Goal: Feedback & Contribution: Leave review/rating

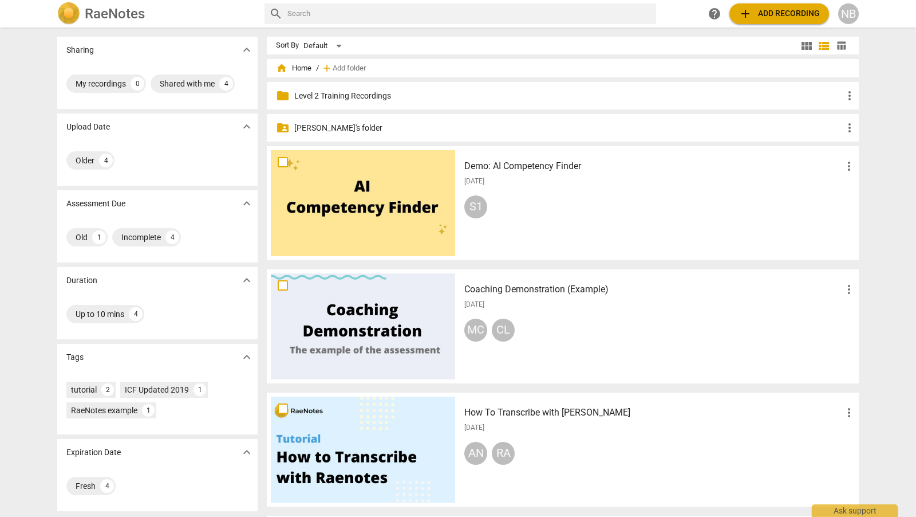
click at [332, 128] on p "[PERSON_NAME]'s folder" at bounding box center [568, 128] width 549 height 12
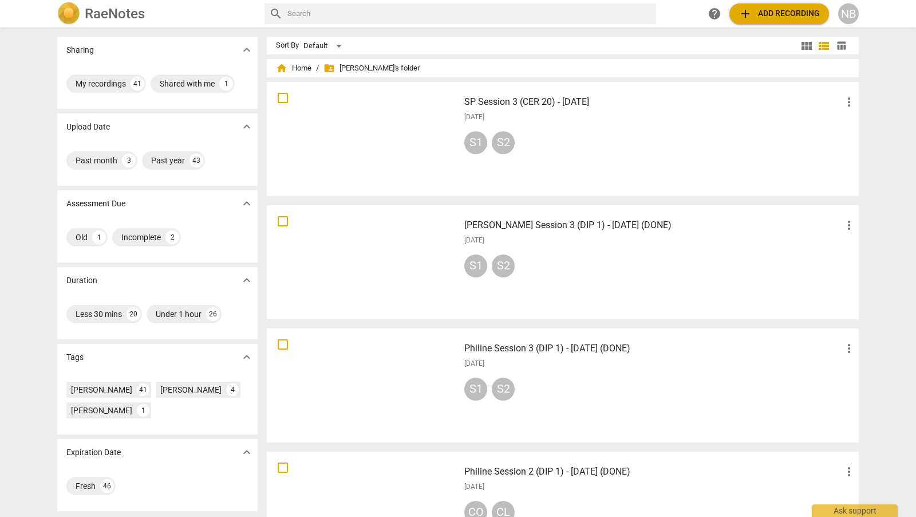
click at [610, 101] on h3 "SP Session 3 (CER 20) - [DATE]" at bounding box center [653, 102] width 378 height 14
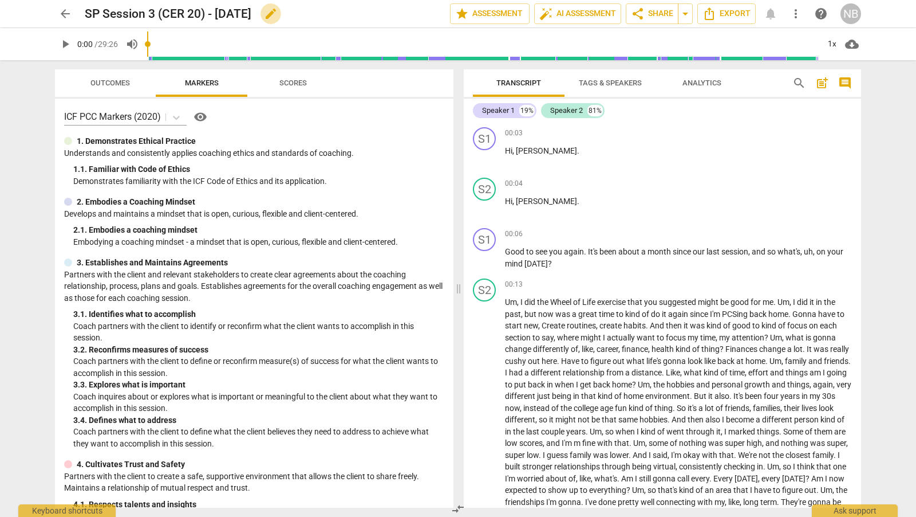
click at [278, 14] on span "edit" at bounding box center [271, 14] width 14 height 14
click at [93, 14] on input "SP Session 3 (CER 20) - 12 Sep 2025" at bounding box center [242, 14] width 315 height 22
click at [93, 14] on input "Seven P Session 3 (CER 20) - 12 Sep 2025" at bounding box center [242, 14] width 315 height 22
click at [129, 13] on input "Steven P Session 3 (CER 20) - 12 Sep 2025" at bounding box center [242, 14] width 315 height 22
type input "[PERSON_NAME] Session 3 (CER 20) - [DATE]"
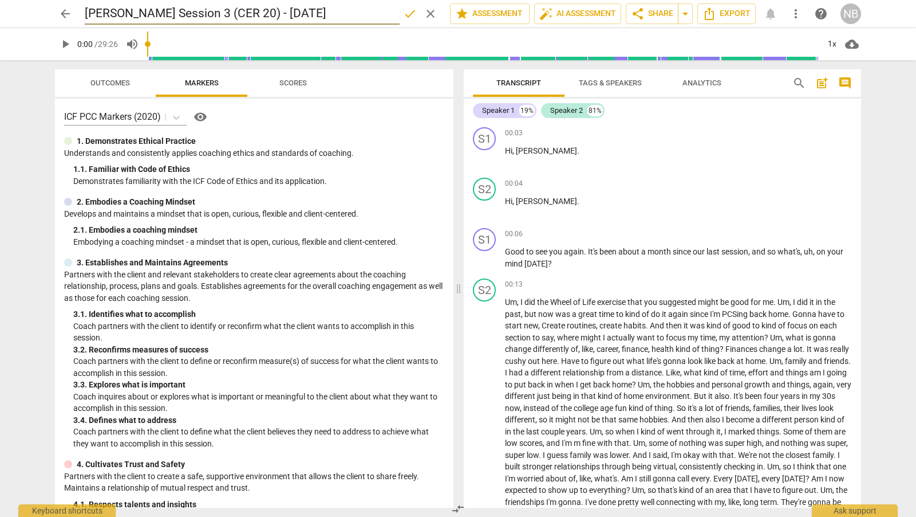
click at [411, 10] on span "done" at bounding box center [410, 14] width 14 height 14
click at [836, 46] on div "1x" at bounding box center [832, 44] width 22 height 18
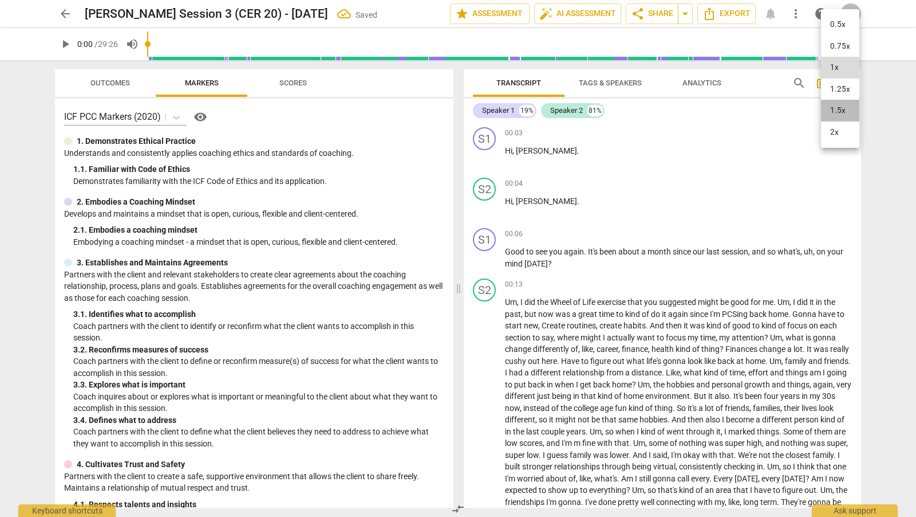
click at [833, 109] on li "1.5x" at bounding box center [840, 111] width 38 height 22
click at [485, 157] on span "play_arrow" at bounding box center [485, 158] width 14 height 14
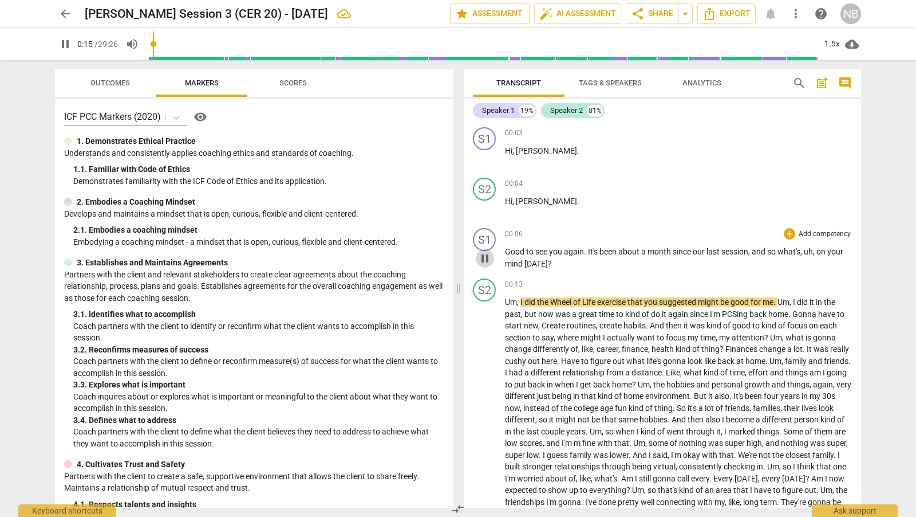
click at [485, 255] on span "pause" at bounding box center [485, 258] width 14 height 14
type input "16"
drag, startPoint x: 771, startPoint y: 254, endPoint x: 745, endPoint y: 260, distance: 27.6
click at [745, 261] on p "Good to see you again . It's been about a month since our last session , and so…" at bounding box center [678, 257] width 347 height 23
click at [784, 231] on div "+" at bounding box center [789, 233] width 11 height 11
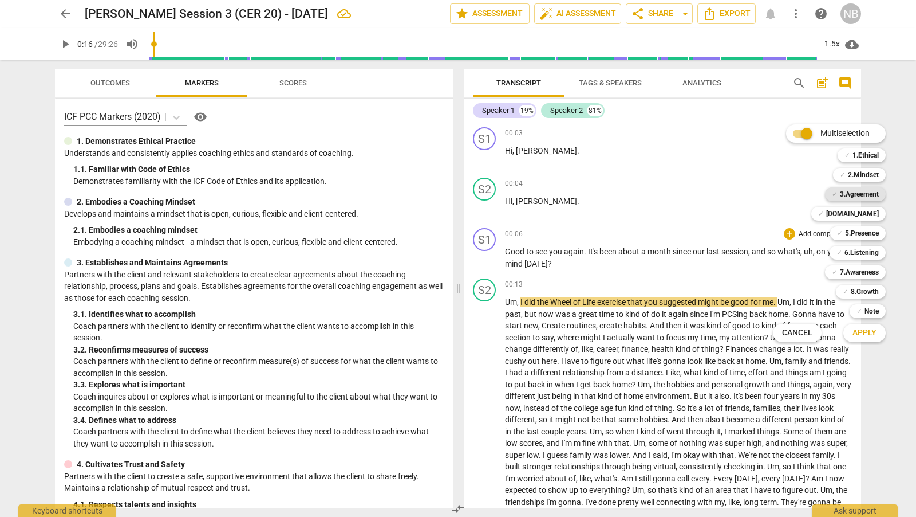
click at [856, 193] on b "3.Agreement" at bounding box center [859, 194] width 39 height 14
click at [861, 188] on b "3.Agreement" at bounding box center [859, 194] width 39 height 14
click at [887, 377] on div at bounding box center [458, 258] width 916 height 517
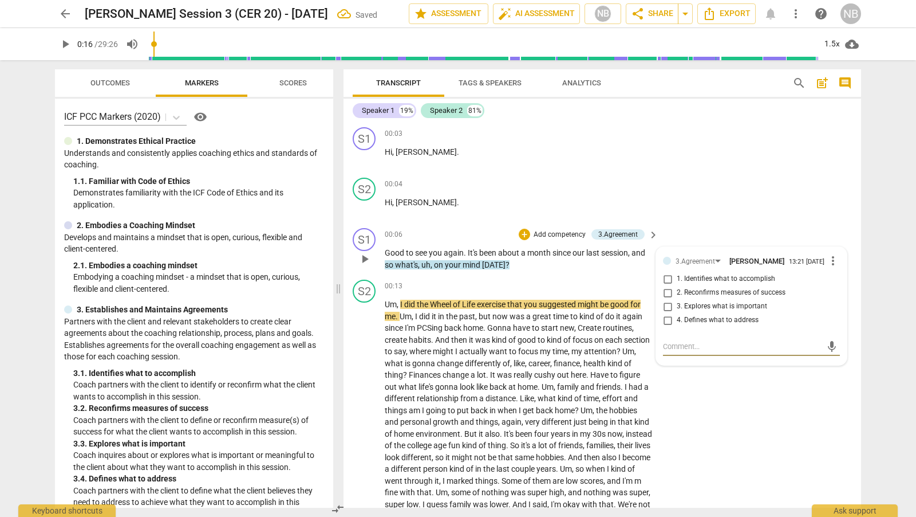
click at [668, 279] on input "1. Identifies what to accomplish" at bounding box center [668, 279] width 18 height 14
checkbox input "true"
click at [726, 217] on div "S2 play_arrow pause 00:04 + Add competency keyboard_arrow_right Hi , Steve ." at bounding box center [603, 198] width 518 height 50
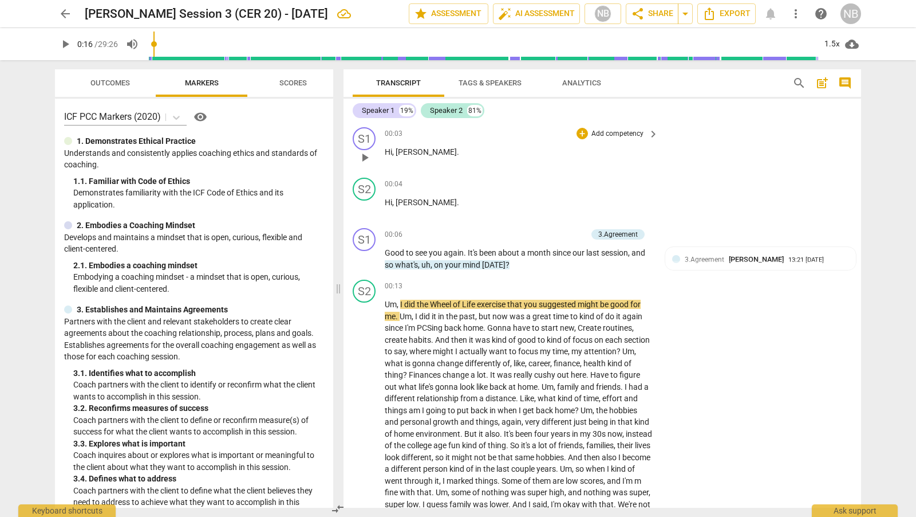
click at [771, 164] on div "S1 play_arrow pause 00:03 + Add competency keyboard_arrow_right Hi , Julia ." at bounding box center [603, 148] width 518 height 50
click at [388, 312] on span "me" at bounding box center [390, 316] width 11 height 9
click at [364, 259] on span "play_arrow" at bounding box center [365, 259] width 14 height 14
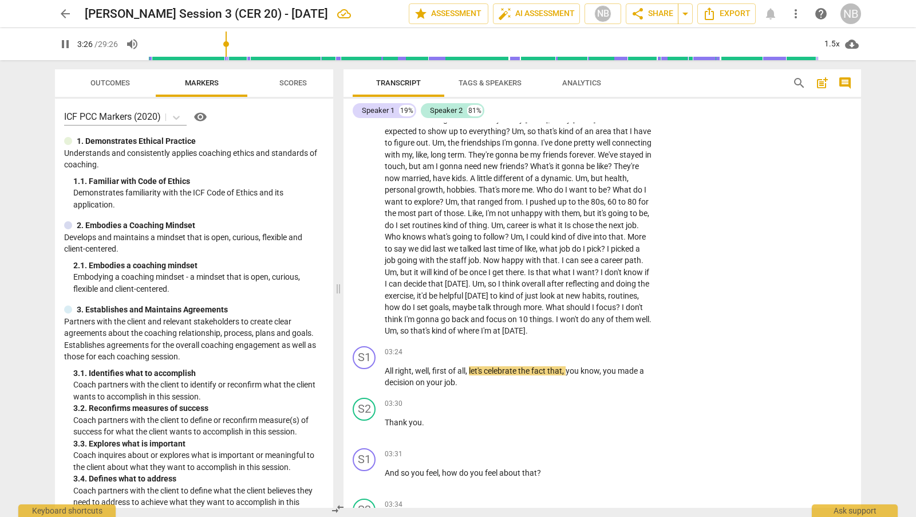
scroll to position [467, 0]
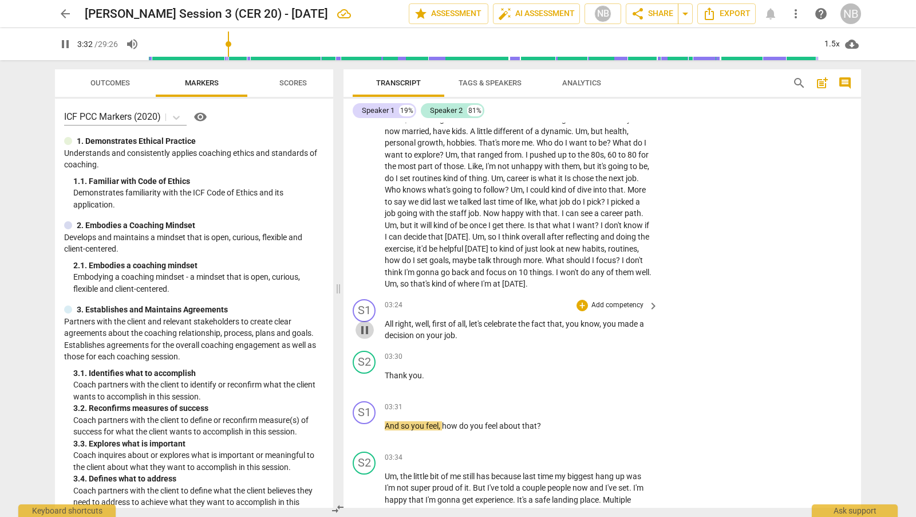
click at [367, 337] on span "pause" at bounding box center [365, 330] width 14 height 14
type input "213"
click at [585, 311] on div "+" at bounding box center [582, 305] width 11 height 11
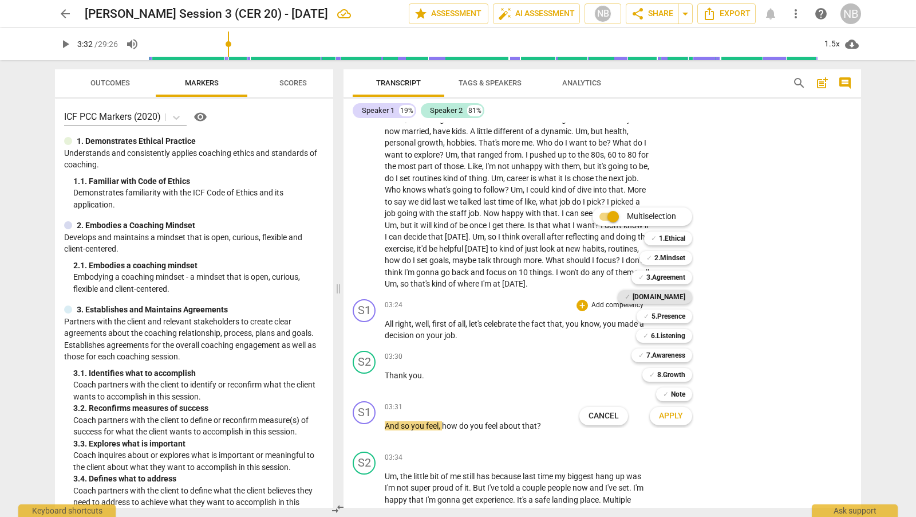
click at [685, 296] on b "4.Trust" at bounding box center [659, 297] width 53 height 14
click at [673, 413] on span "Apply" at bounding box center [671, 415] width 24 height 11
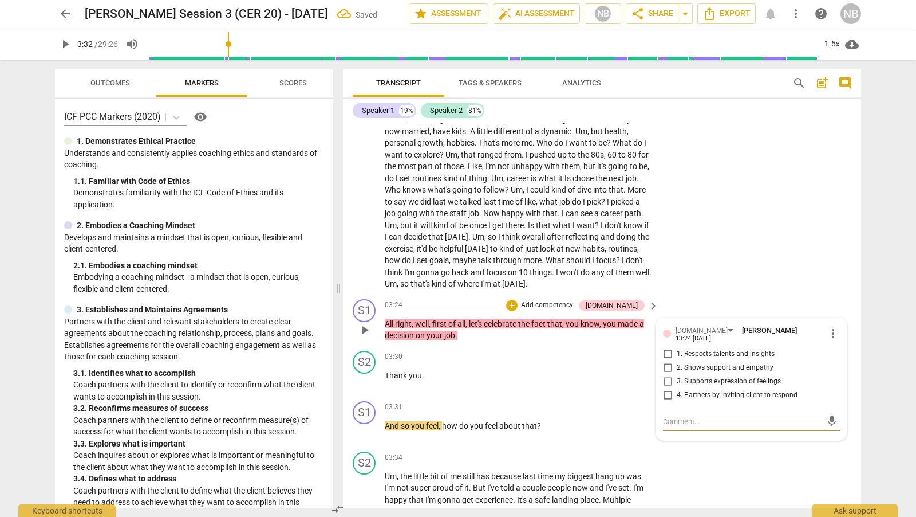
click at [664, 360] on input "1. Respects talents and insights" at bounding box center [668, 354] width 18 height 14
checkbox input "true"
click at [666, 374] on input "2. Shows support and empathy" at bounding box center [668, 368] width 18 height 14
checkbox input "true"
click at [699, 309] on div "S1 play_arrow pause 03:24 + Add competency 4.Trust keyboard_arrow_right All rig…" at bounding box center [603, 320] width 518 height 52
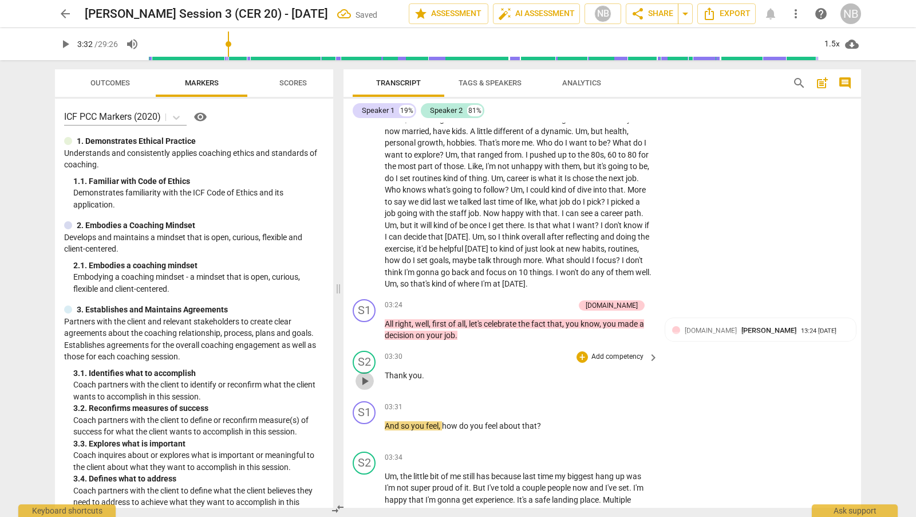
click at [362, 388] on span "play_arrow" at bounding box center [365, 381] width 14 height 14
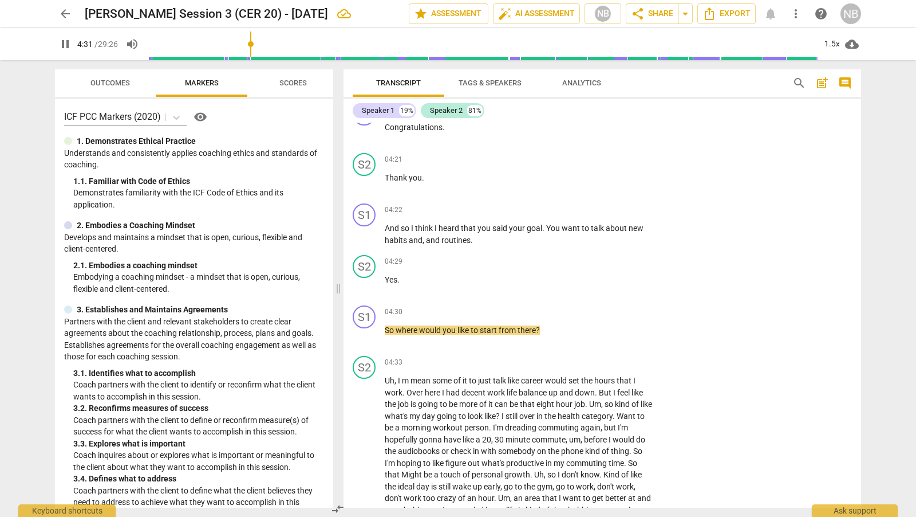
scroll to position [954, 0]
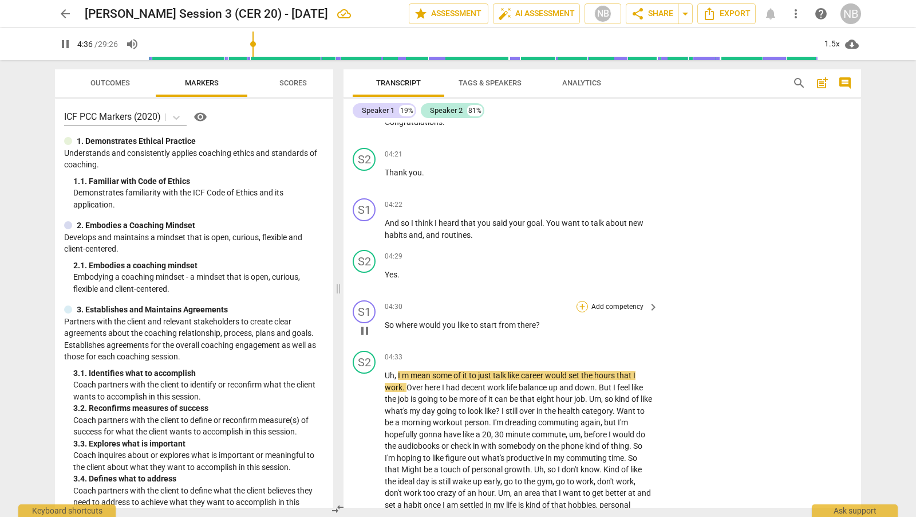
click at [581, 312] on div "+" at bounding box center [582, 306] width 11 height 11
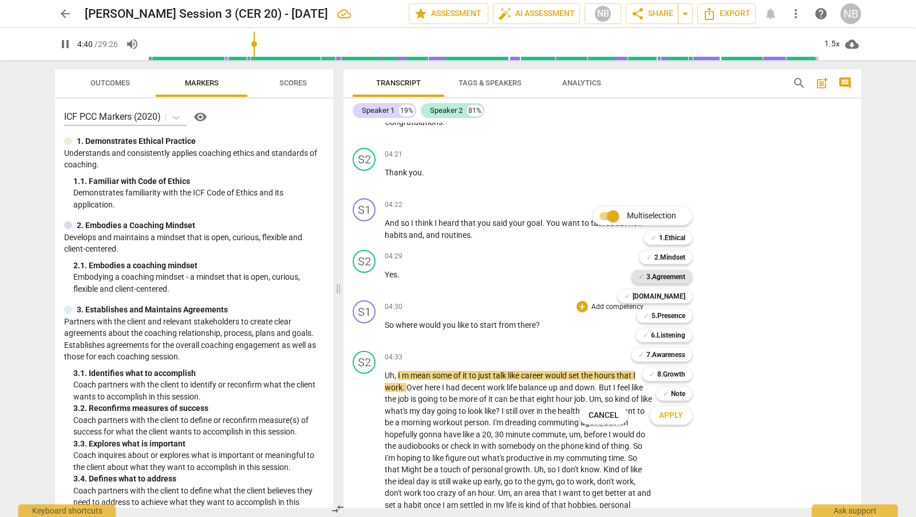
click at [680, 277] on b "3.Agreement" at bounding box center [666, 277] width 39 height 14
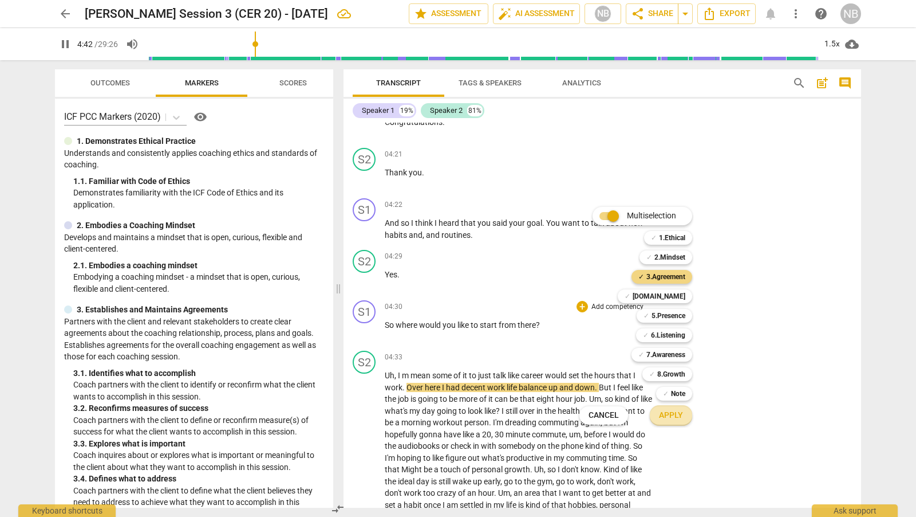
click at [671, 415] on span "Apply" at bounding box center [671, 414] width 24 height 11
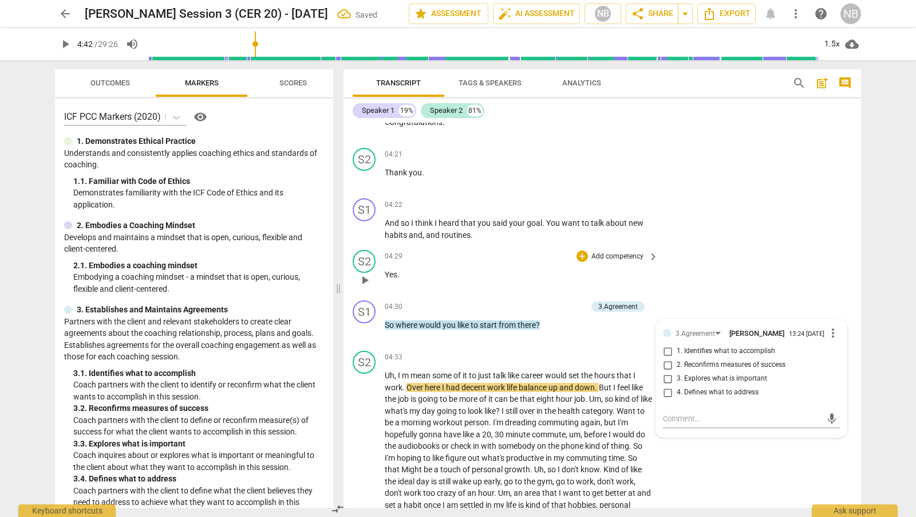
click at [737, 295] on div "S2 play_arrow pause 04:29 + Add competency keyboard_arrow_right Yes ." at bounding box center [603, 270] width 518 height 50
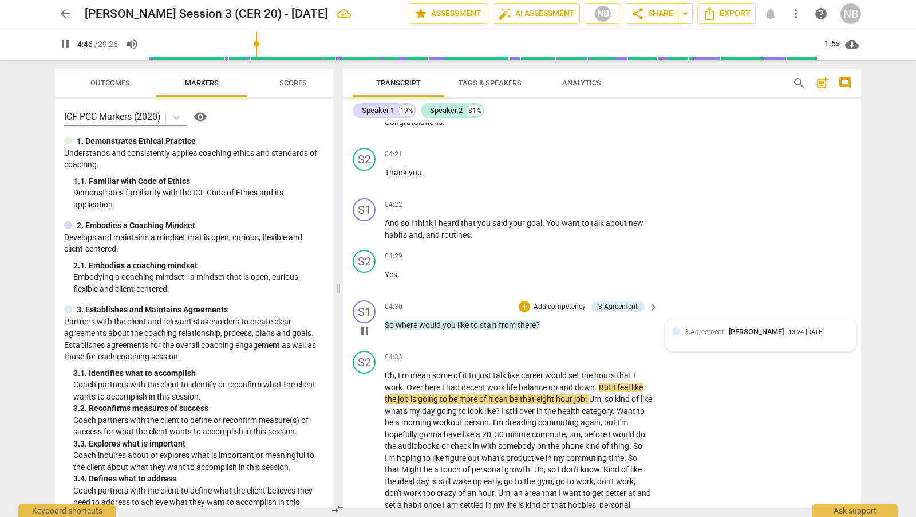
click at [704, 337] on div "3.Agreement Nicola Barrington" at bounding box center [737, 331] width 104 height 11
type input "287"
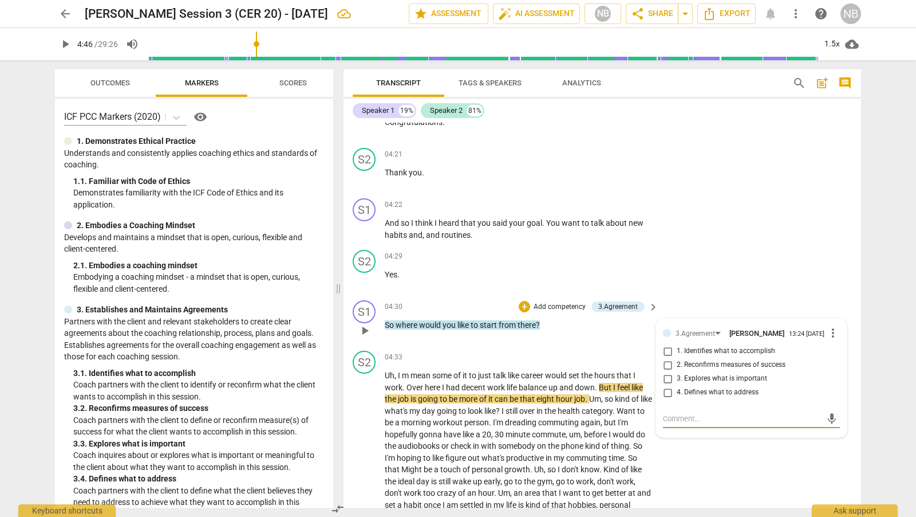
click at [670, 358] on input "1. Identifies what to accomplish" at bounding box center [668, 351] width 18 height 14
checkbox input "true"
click at [706, 310] on div "S1 play_arrow pause 04:30 + Add competency 3.Agreement keyboard_arrow_right So …" at bounding box center [603, 321] width 518 height 50
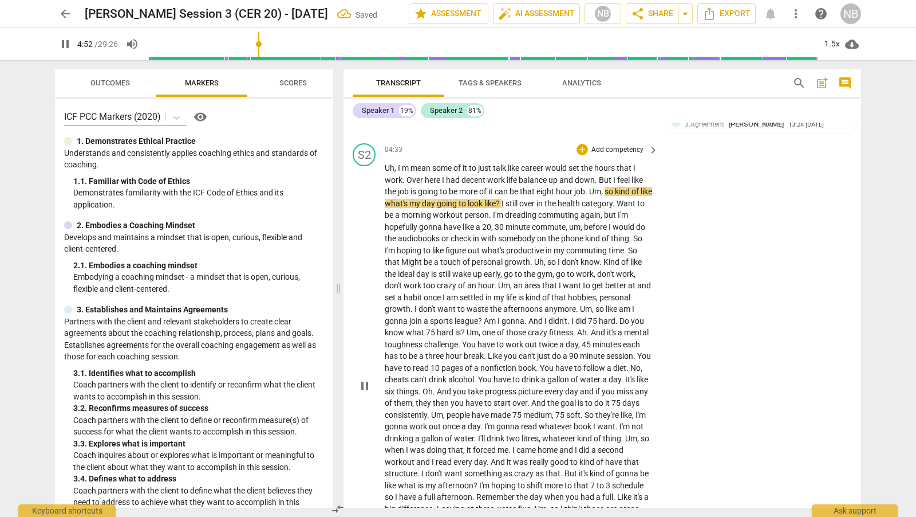
scroll to position [1167, 0]
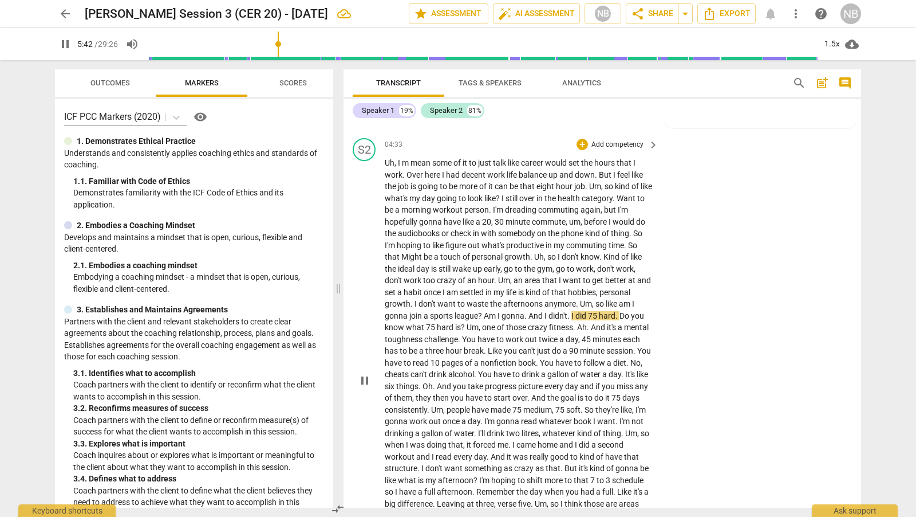
click at [856, 208] on div "S2 play_arrow pause 04:33 + Add competency keyboard_arrow_right Uh , I m mean s…" at bounding box center [603, 370] width 518 height 474
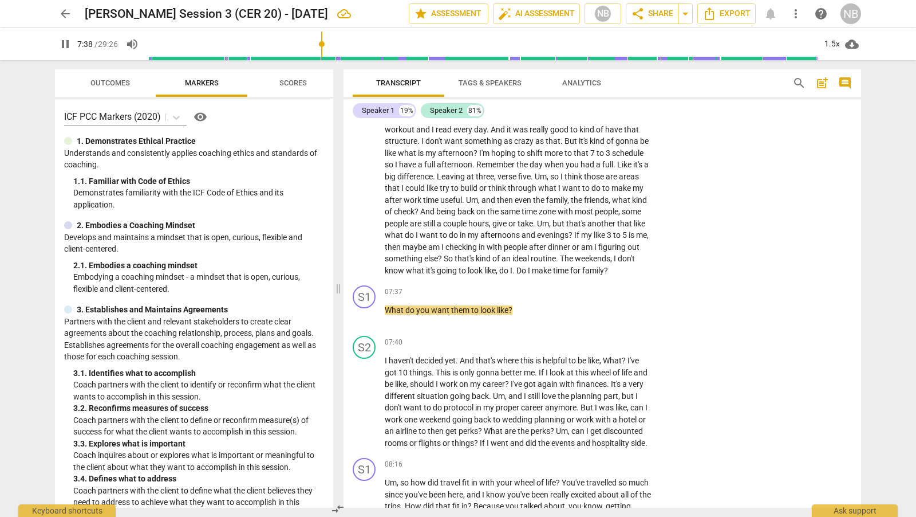
scroll to position [1499, 0]
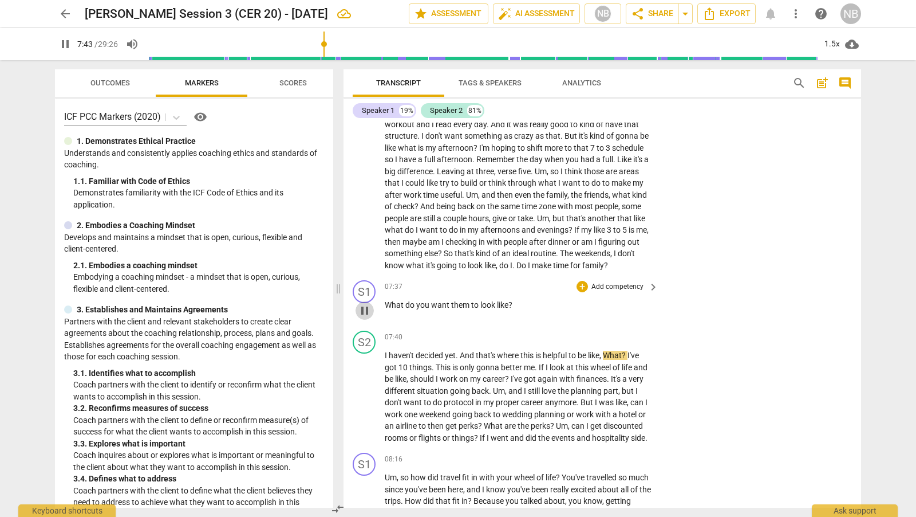
click at [366, 317] on span "pause" at bounding box center [365, 311] width 14 height 14
type input "464"
click at [581, 292] on div "+" at bounding box center [582, 286] width 11 height 11
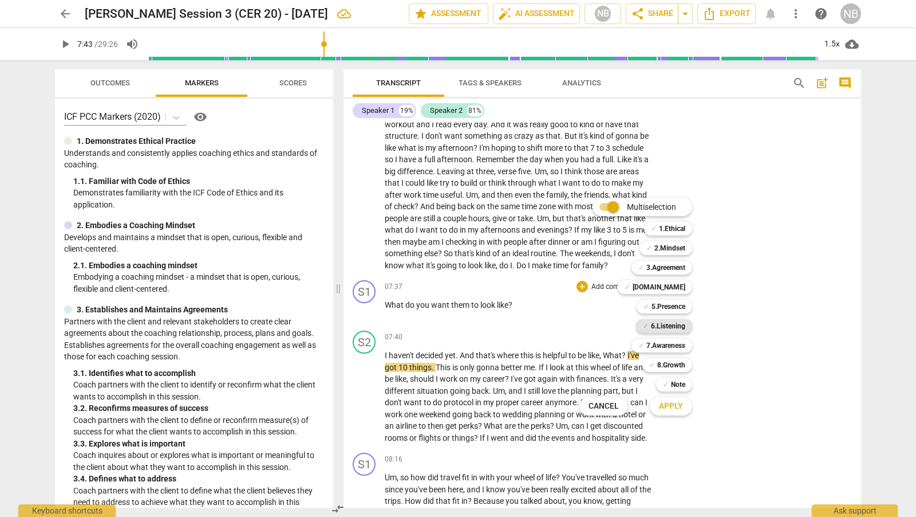
click at [683, 327] on b "6.Listening" at bounding box center [668, 326] width 34 height 14
click at [671, 406] on span "Apply" at bounding box center [671, 405] width 24 height 11
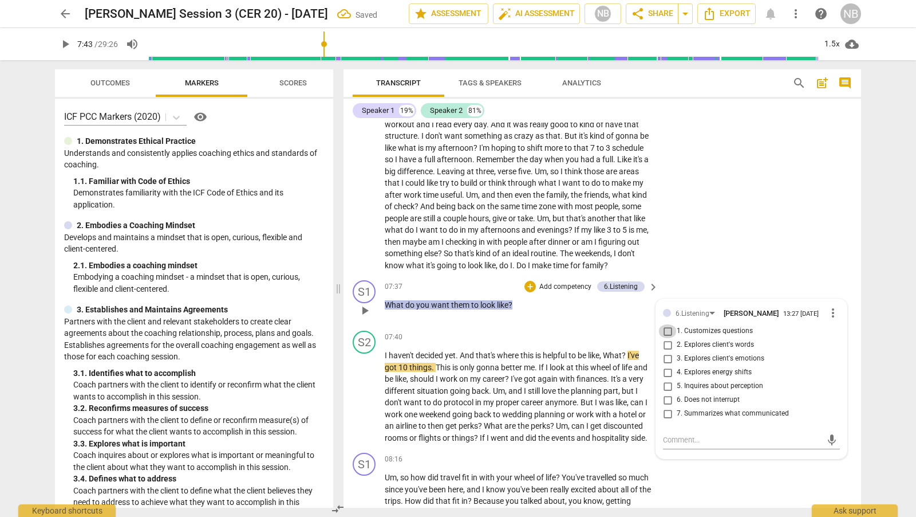
click at [667, 338] on input "1. Customizes questions" at bounding box center [668, 331] width 18 height 14
checkbox input "true"
click at [718, 310] on div "S1 play_arrow pause 07:37 + Add competency 6.Listening keyboard_arrow_right Wha…" at bounding box center [603, 300] width 518 height 50
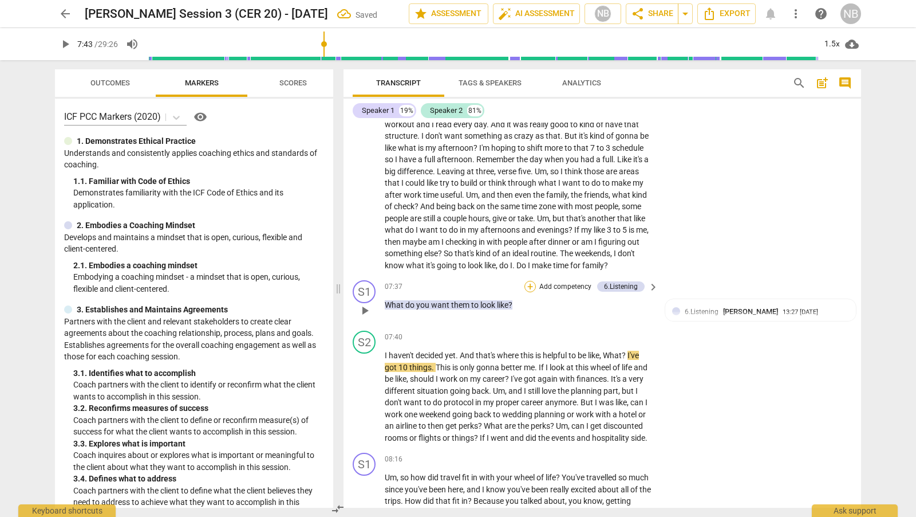
click at [529, 292] on div "+" at bounding box center [530, 286] width 11 height 11
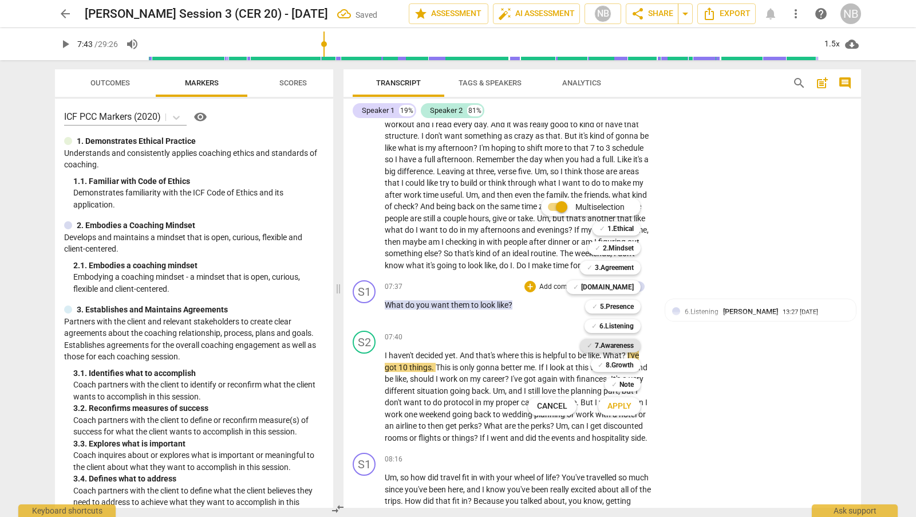
click at [632, 351] on b "7.Awareness" at bounding box center [614, 345] width 39 height 14
click at [625, 404] on span "Apply" at bounding box center [620, 405] width 24 height 11
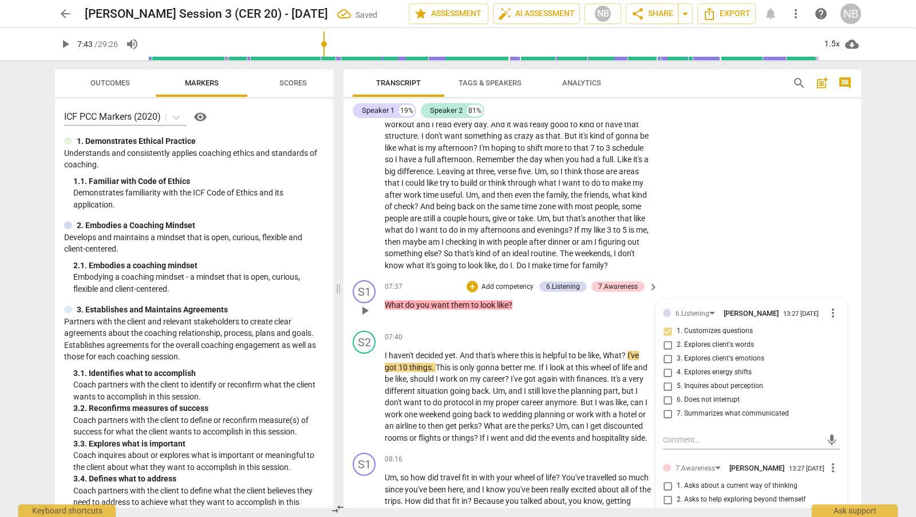
click at [783, 451] on div "mic" at bounding box center [751, 438] width 177 height 25
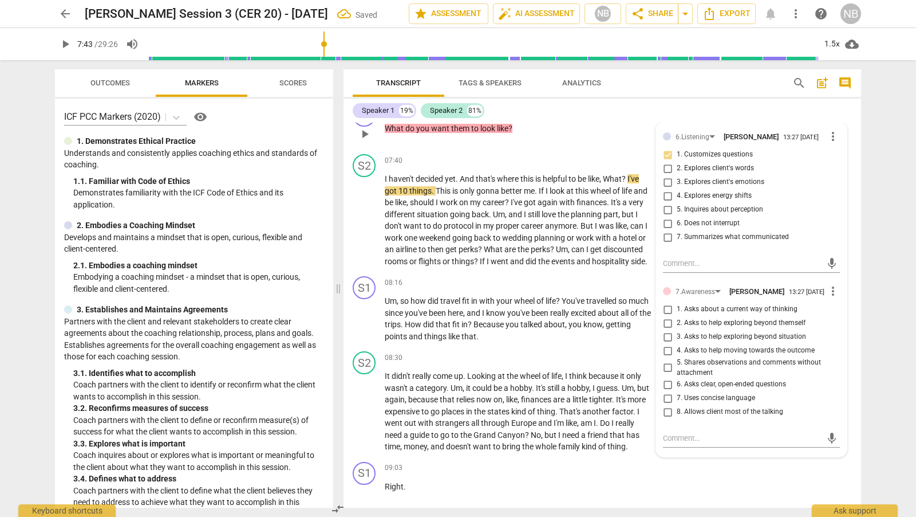
scroll to position [1677, 0]
click at [661, 342] on input "3. Asks to help exploring beyond situation" at bounding box center [668, 335] width 18 height 14
checkbox input "true"
click at [770, 113] on div "Speaker 1 19% Speaker 2 81%" at bounding box center [602, 110] width 499 height 19
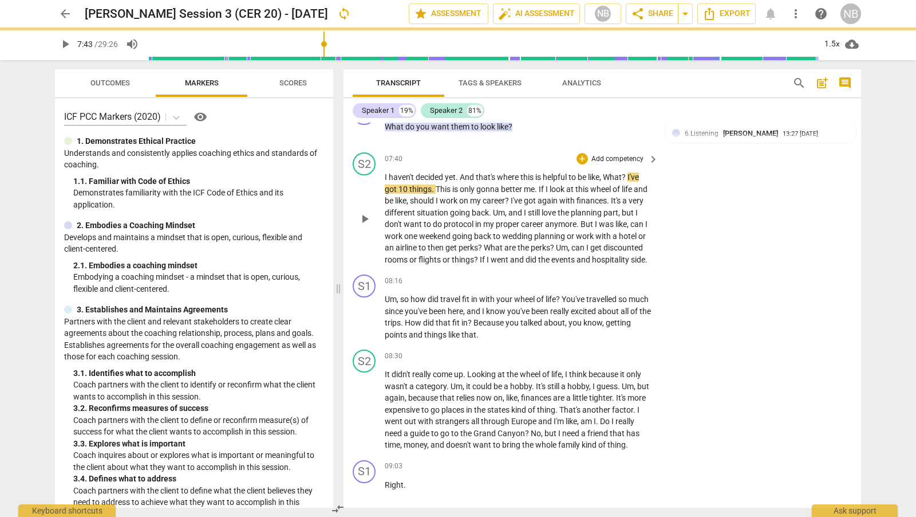
click at [363, 226] on span "play_arrow" at bounding box center [365, 219] width 14 height 14
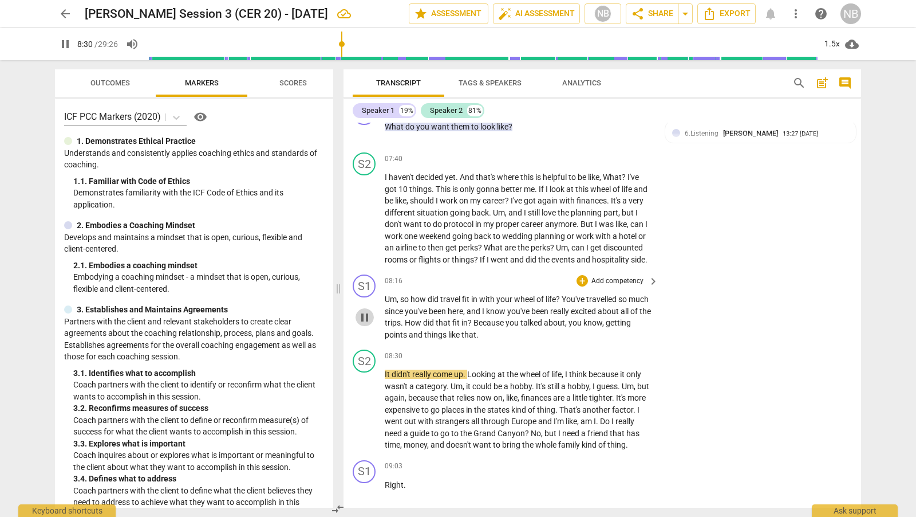
click at [366, 324] on span "pause" at bounding box center [365, 317] width 14 height 14
type input "511"
drag, startPoint x: 387, startPoint y: 330, endPoint x: 565, endPoint y: 328, distance: 178.1
click at [565, 328] on p "Um , so how did travel fit in with your wheel of life ? You've travelled so muc…" at bounding box center [519, 316] width 268 height 47
click at [577, 314] on div "+" at bounding box center [573, 314] width 11 height 11
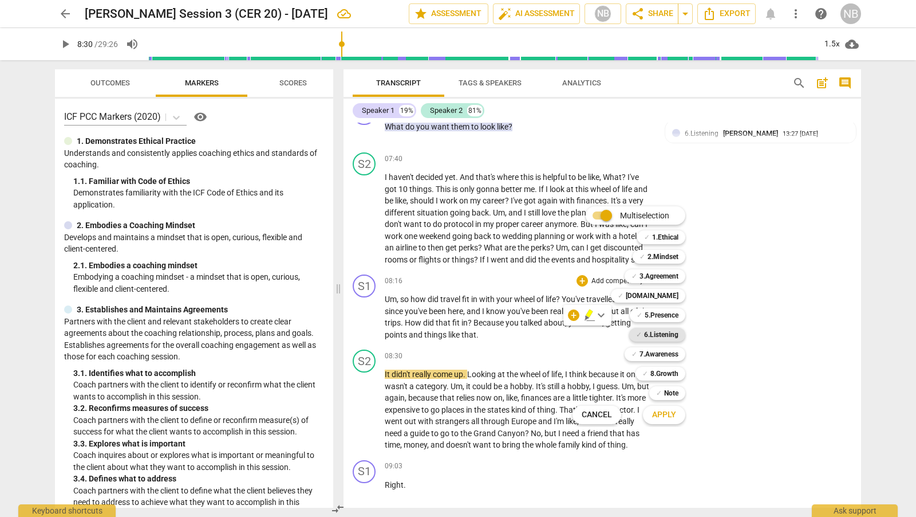
click at [659, 332] on b "6.Listening" at bounding box center [661, 335] width 34 height 14
click at [665, 413] on span "Apply" at bounding box center [664, 414] width 24 height 11
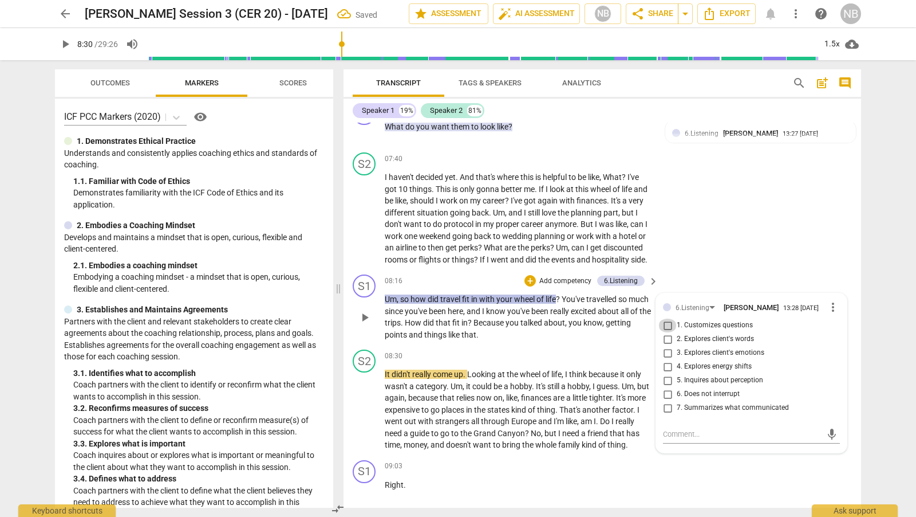
click at [665, 332] on input "1. Customizes questions" at bounding box center [668, 325] width 18 height 14
checkbox input "true"
click at [663, 415] on input "7. Summarizes what communicated" at bounding box center [668, 408] width 18 height 14
checkbox input "true"
click at [750, 238] on div "S2 play_arrow pause 07:40 + Add competency keyboard_arrow_right I haven't decid…" at bounding box center [603, 209] width 518 height 122
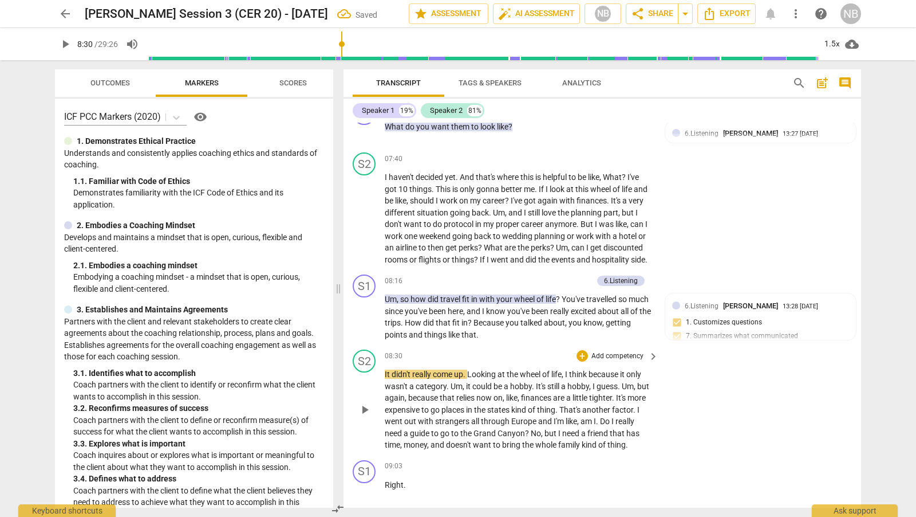
click at [361, 416] on span "play_arrow" at bounding box center [365, 410] width 14 height 14
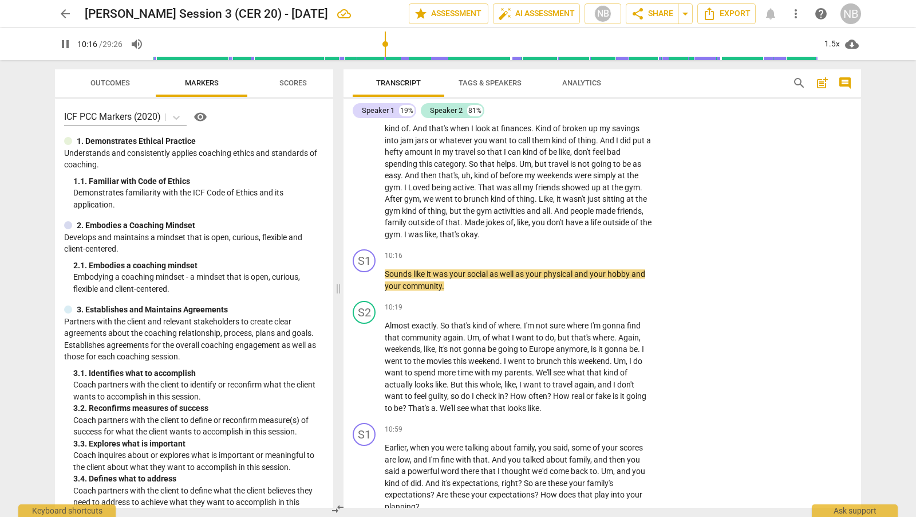
scroll to position [2147, 0]
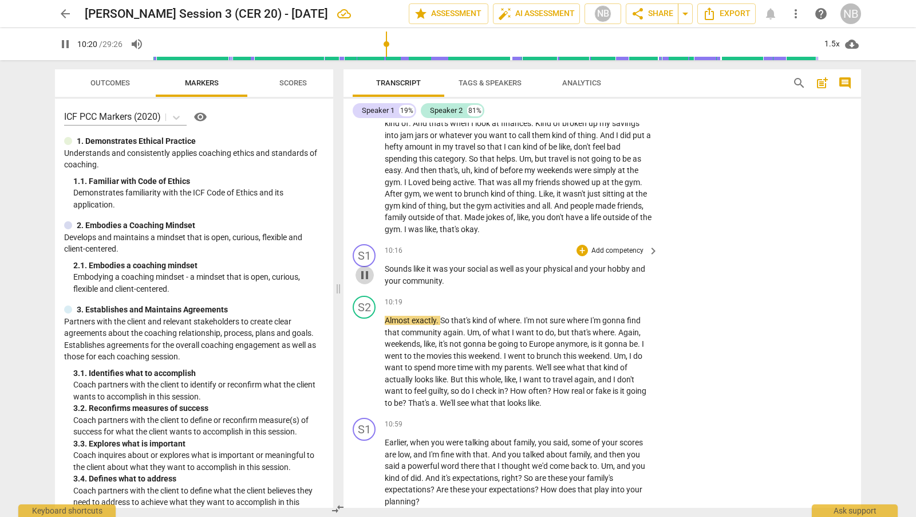
click at [363, 282] on span "pause" at bounding box center [365, 275] width 14 height 14
type input "621"
click at [581, 256] on div "+" at bounding box center [582, 250] width 11 height 11
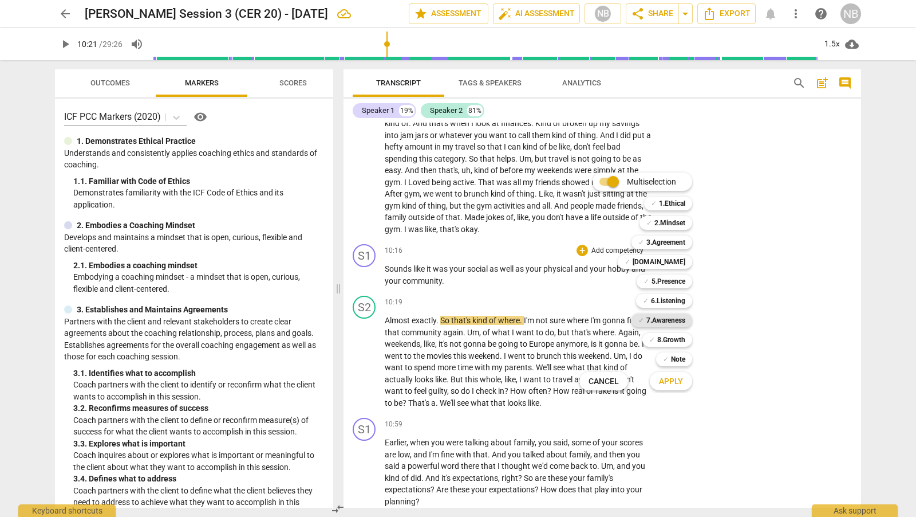
click at [670, 323] on b "7.Awareness" at bounding box center [666, 320] width 39 height 14
click at [675, 385] on span "Apply" at bounding box center [671, 381] width 24 height 11
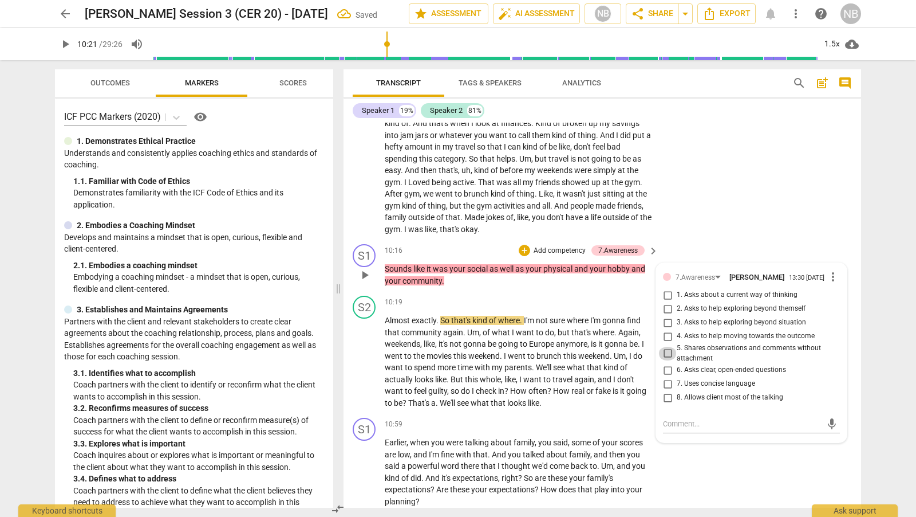
click at [666, 360] on input "5. Shares observations and comments without attachment" at bounding box center [668, 353] width 18 height 14
checkbox input "true"
click at [678, 433] on div "mic" at bounding box center [751, 424] width 177 height 18
click at [676, 429] on textarea at bounding box center [742, 423] width 159 height 11
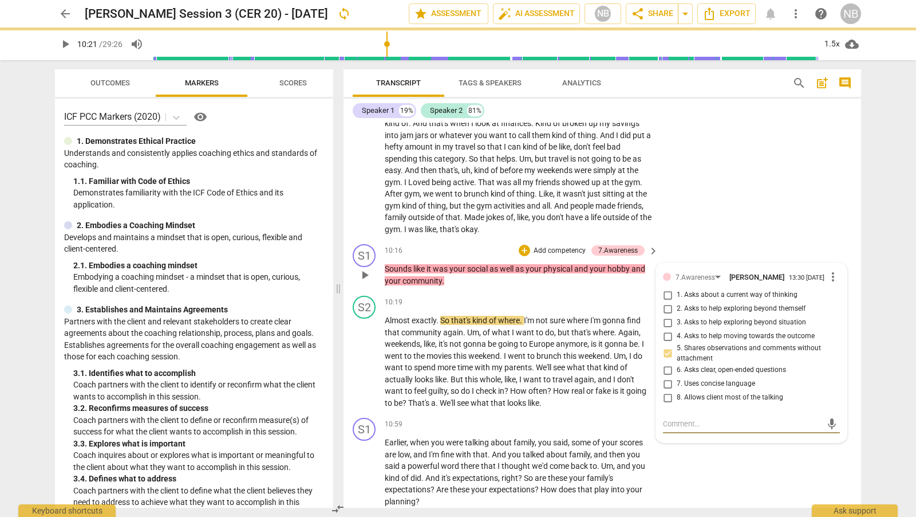
type textarea "W"
type textarea "Wh"
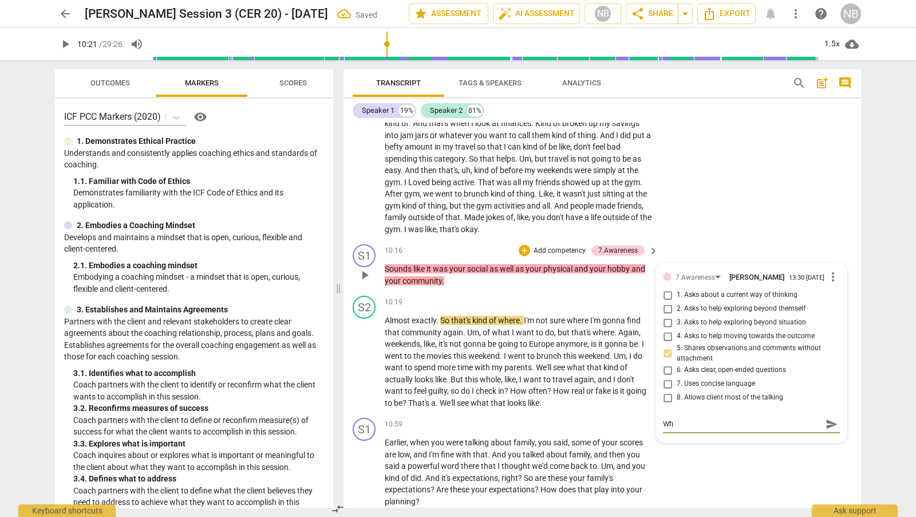
type textarea "Whe"
type textarea "When"
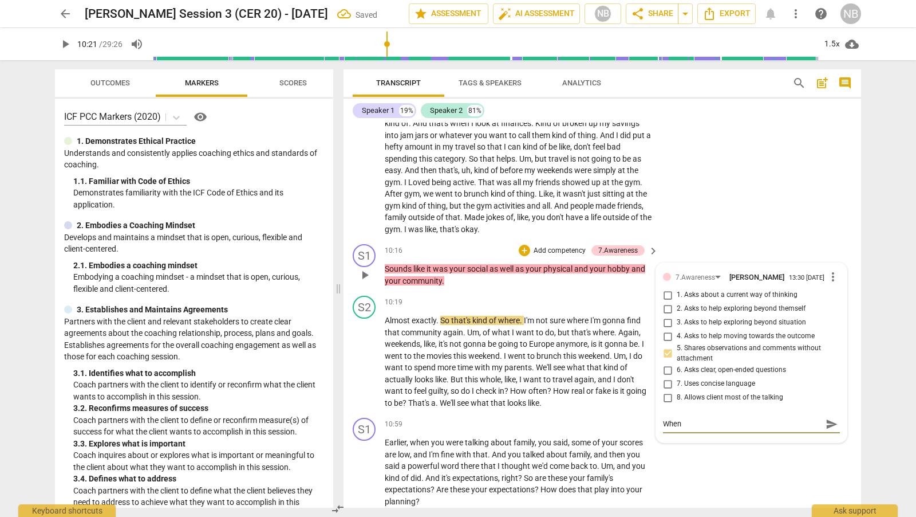
type textarea "When"
type textarea "When s"
type textarea "When sa"
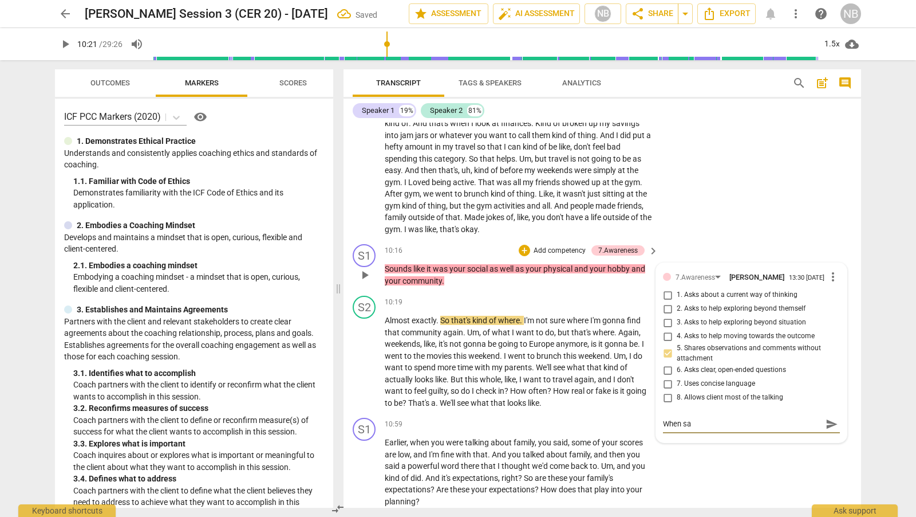
type textarea "When sah"
type textarea "When sahr"
type textarea "When sahri"
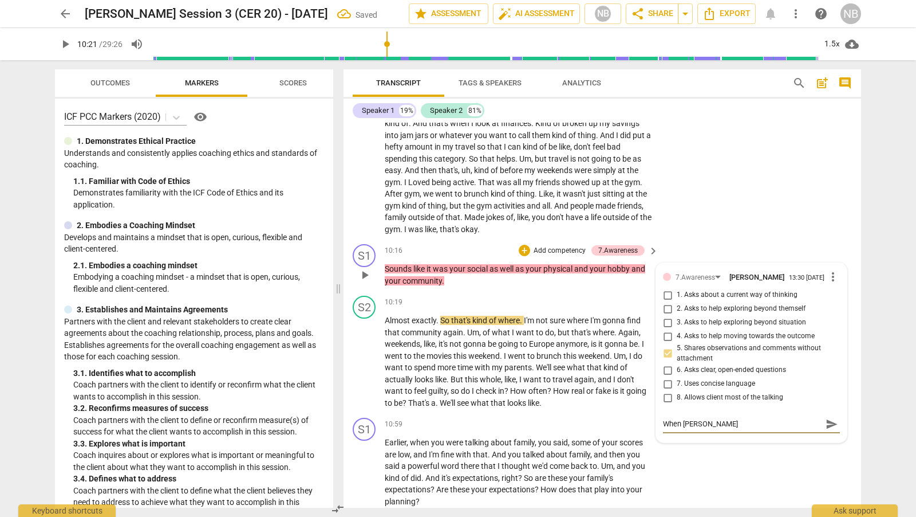
type textarea "When sahri"
type textarea "When sahrin"
type textarea "When sahring"
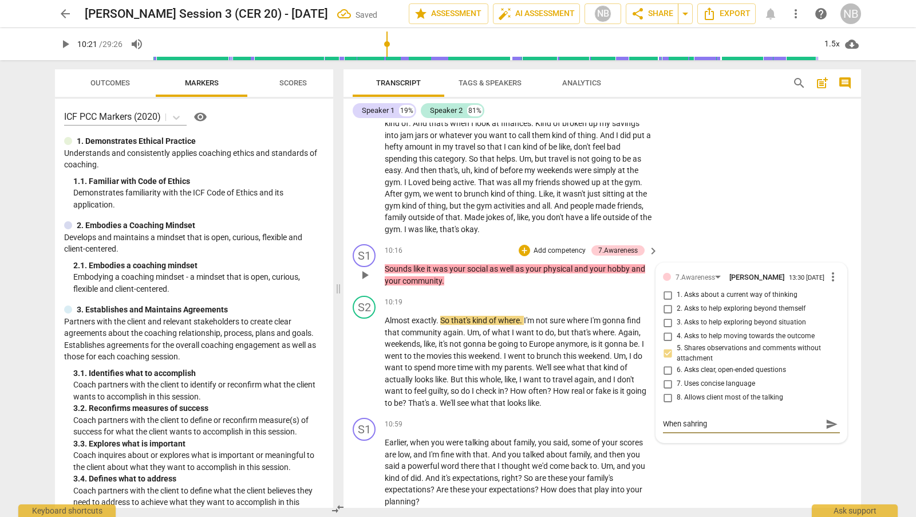
type textarea "When sahring"
type textarea "When sahring a"
type textarea "When sahring an"
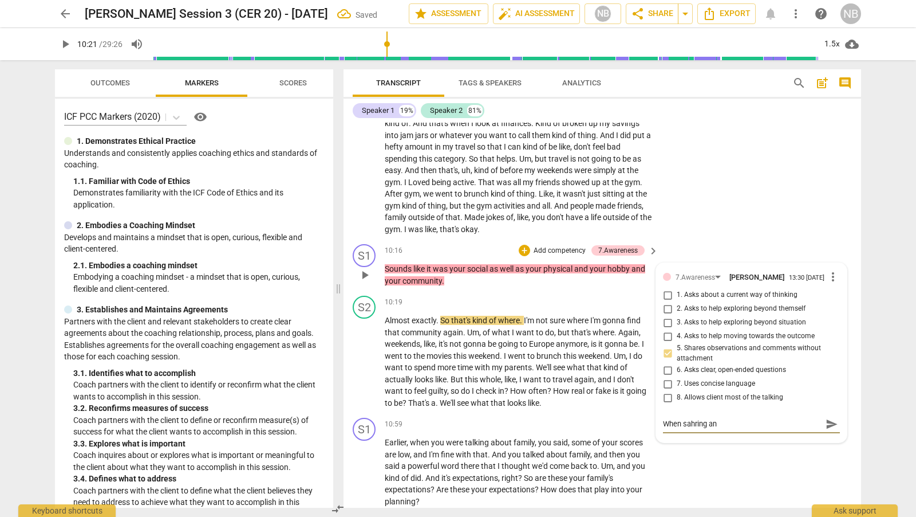
type textarea "When sahring an"
type textarea "When sahring an o"
type textarea "When sahring an on"
type textarea "When sahring an ons"
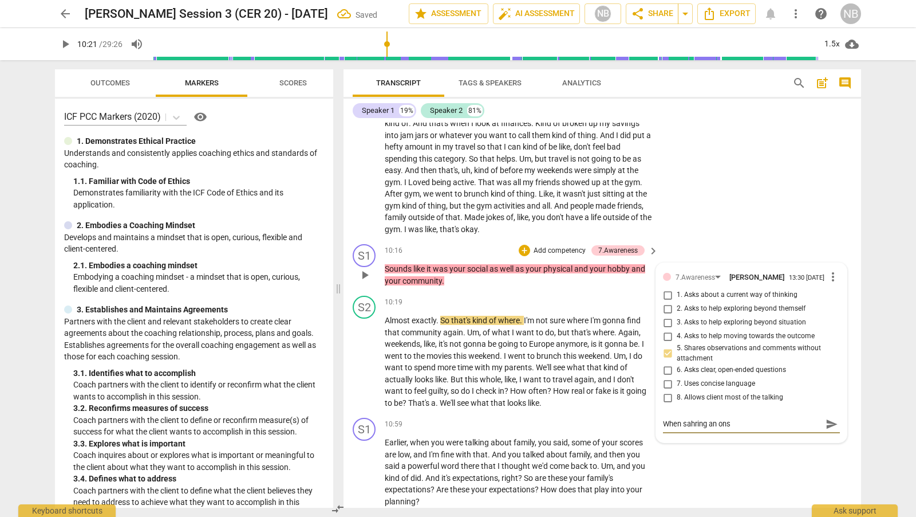
type textarea "When sahring an onse"
type textarea "When sahring an onser"
type textarea "When sahring an onserv"
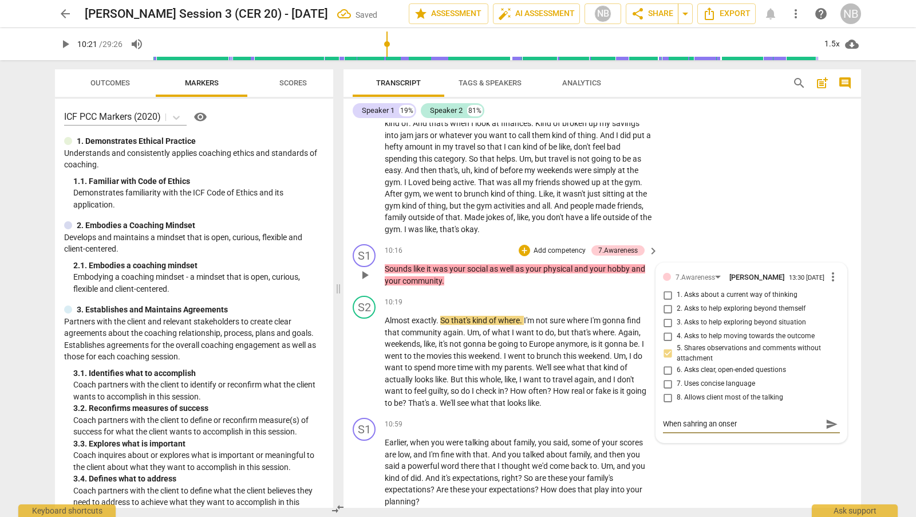
type textarea "When sahring an onserv"
type textarea "When sahring an onserva"
type textarea "When sahring an onservat"
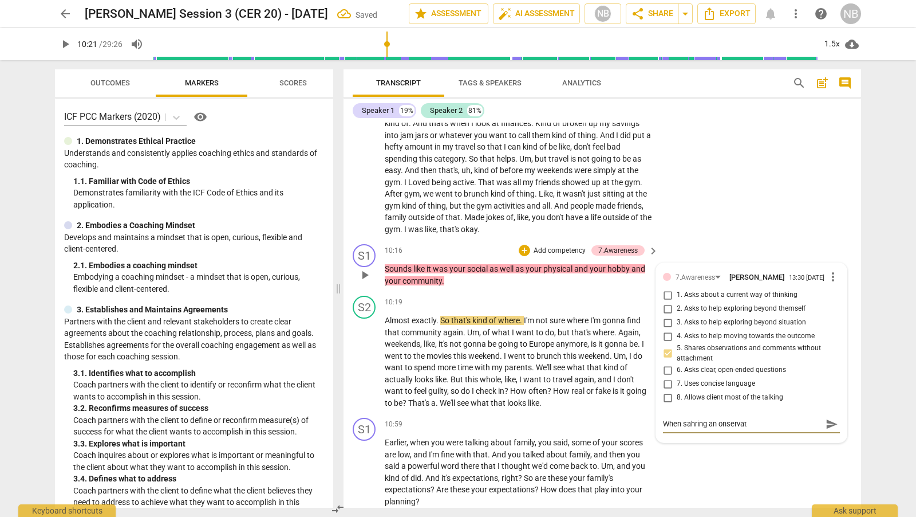
type textarea "When sahring an onservati"
type textarea "When sahring an onservatio"
type textarea "When sahring an onservation"
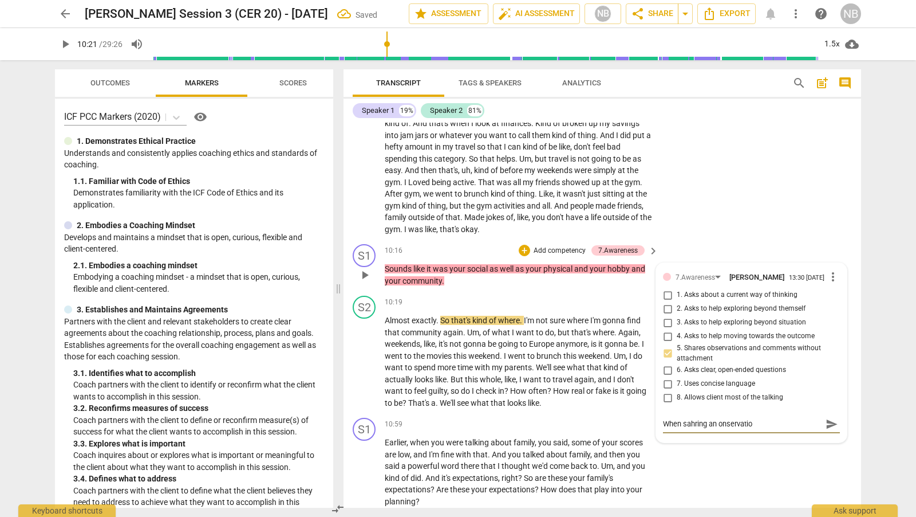
type textarea "When sahring an onservation"
type textarea "When sahring an onservation ,"
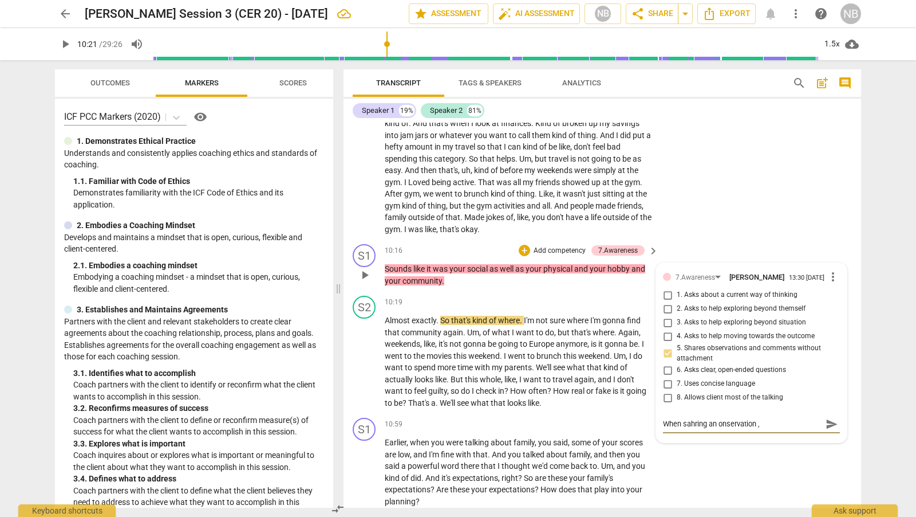
type textarea "When sahring an onservation ,"
type textarea "When sahring an onservation , a"
type textarea "When sahring an onservation , al"
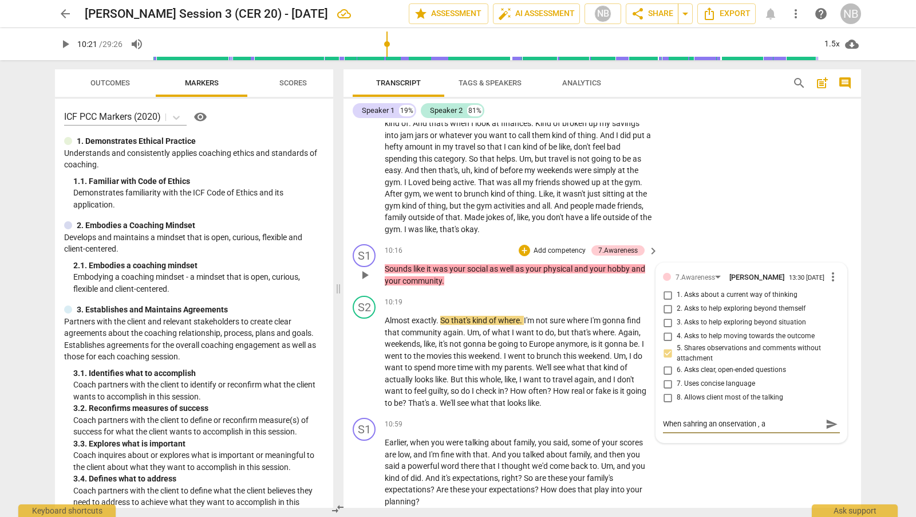
type textarea "When sahring an onservation , al"
type textarea "When sahring an onservation , alw"
type textarea "When sahring an onservation , alwa"
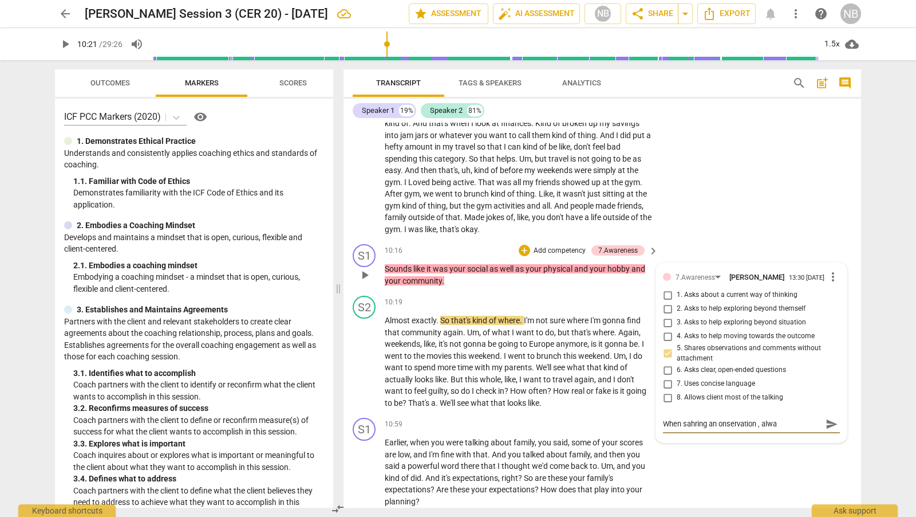
type textarea "When sahring an onservation , alway"
type textarea "When sahring an onservation , always"
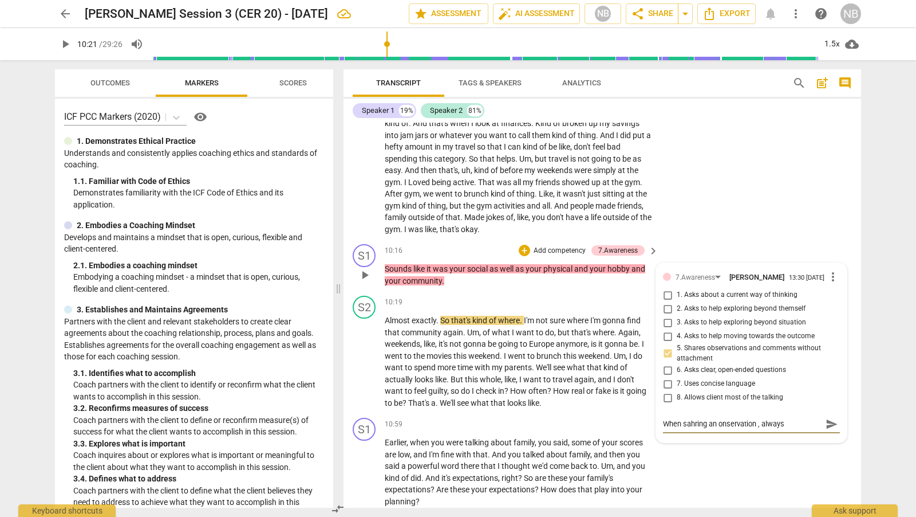
type textarea "When sahring an onservation , always a"
type textarea "When sahring an onservation , always as"
type textarea "When sahring an onservation , always ask"
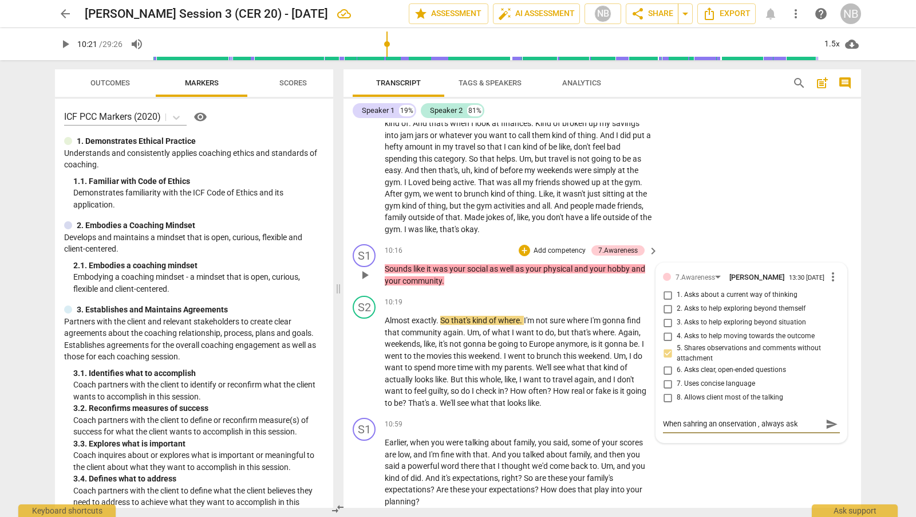
type textarea "When sahring an onservation , always ask"
type textarea "When sahring an onservation , always ask t"
type textarea "When sahring an onservation , always ask th"
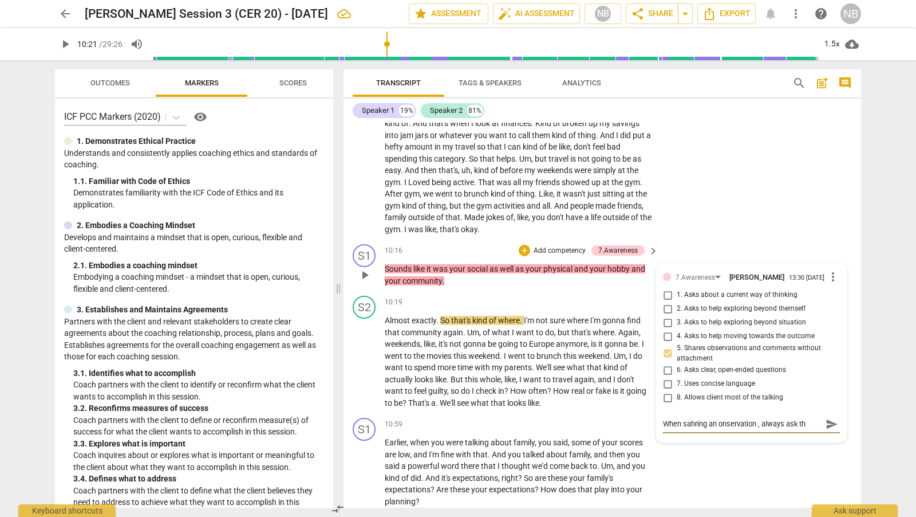
type textarea "When sahring an onservation , always ask the"
type textarea "When sahring an onservation , always ask the c"
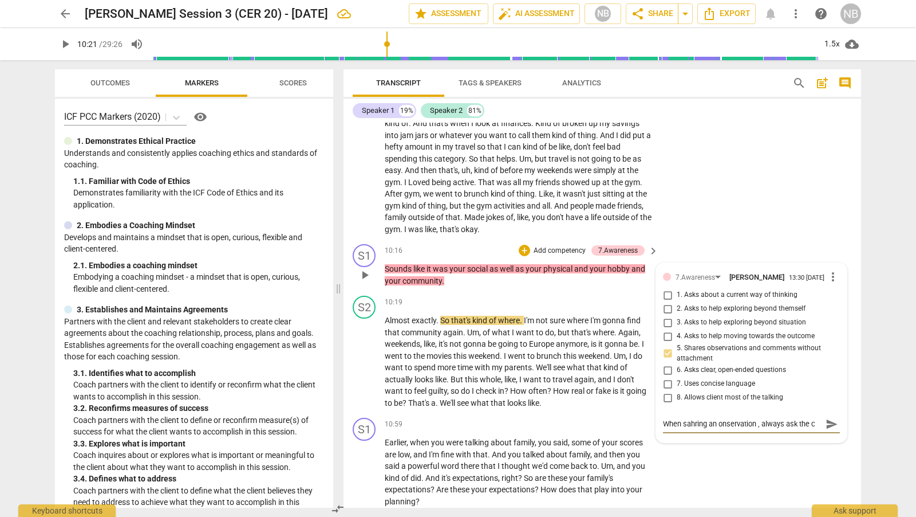
type textarea "When sahring an onservation , always ask the cl"
type textarea "When sahring an onservation , always ask the cle"
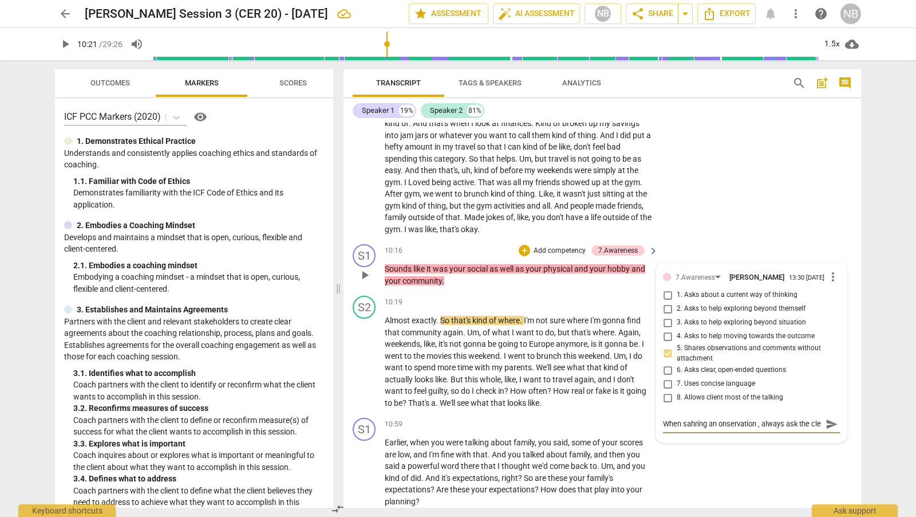
type textarea "When sahring an onservation , always ask the clei"
type textarea "When sahring an onservation , always ask the clein"
type textarea "When sahring an onservation , always ask the cleint"
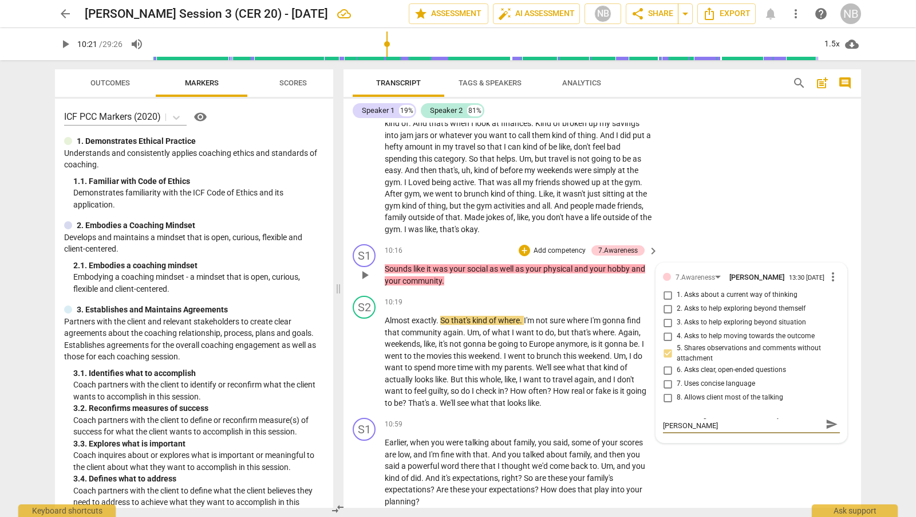
type textarea "When sahring an onservation , always ask the cleint"
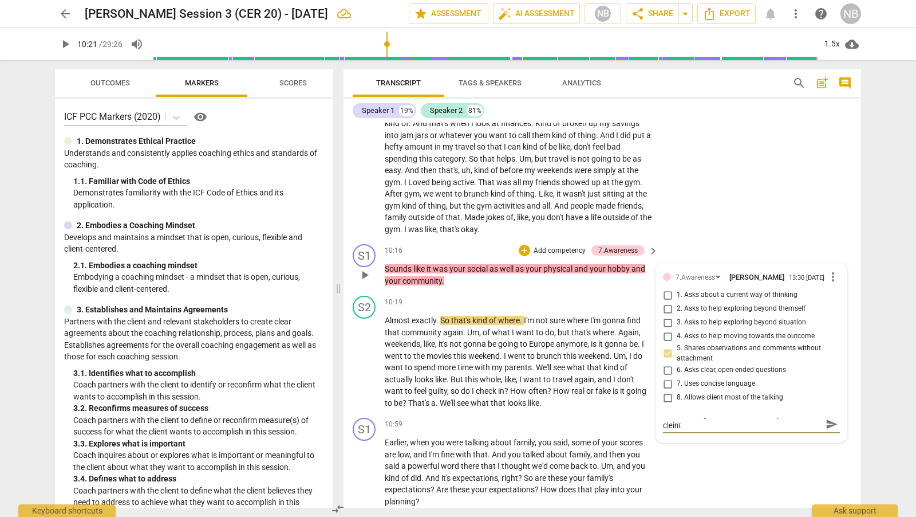
type textarea "When sahring an onservation , always ask the clein"
type textarea "When sahring an onservation , always ask the clei"
type textarea "When sahring an onservation , always ask the cle"
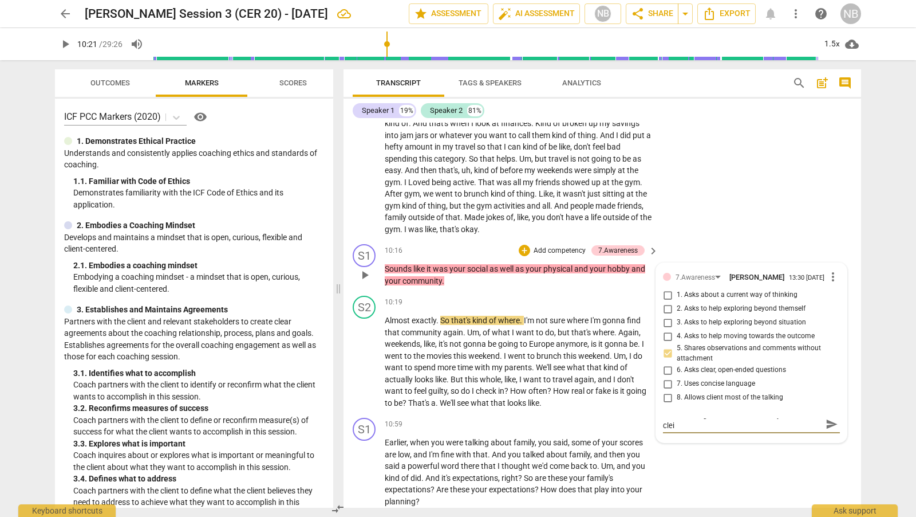
type textarea "When sahring an onservation , always ask the cle"
type textarea "When sahring an onservation , always ask the cl"
type textarea "When sahring an onservation , always ask the cli"
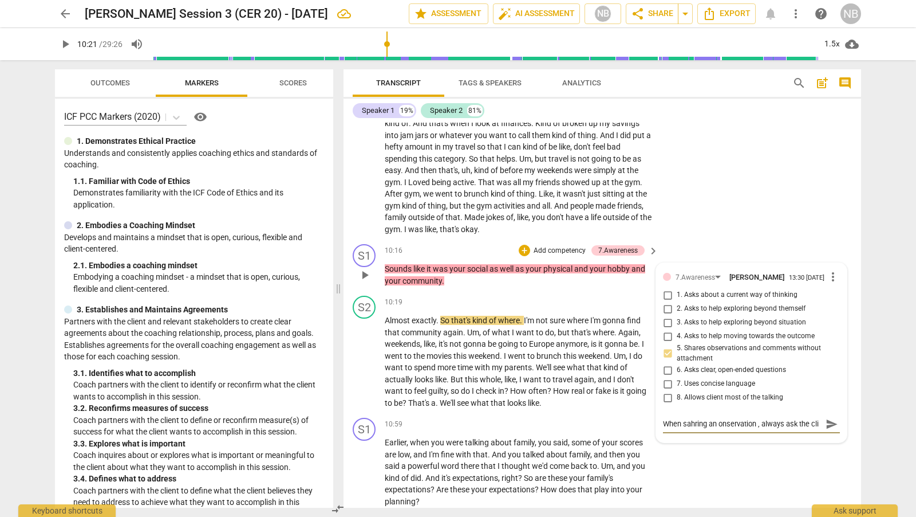
type textarea "When sahring an onservation , always ask the clit"
type textarea "When sahring an onservation , always ask the clitn"
type textarea "When sahring an onservation , always ask the clitne"
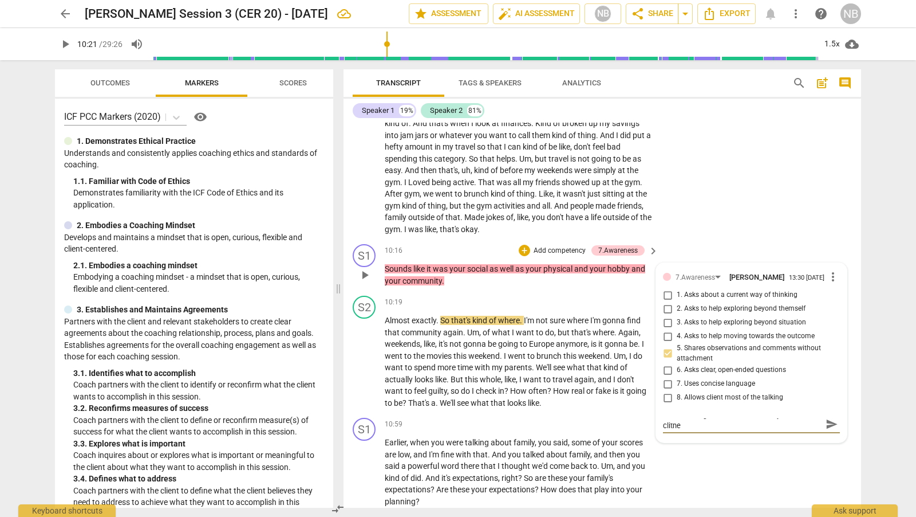
type textarea "When sahring an onservation , always ask the clitne"
type textarea "When sahring an onservation , always ask the clitne t"
type textarea "When sahring an onservation , always ask the clitne"
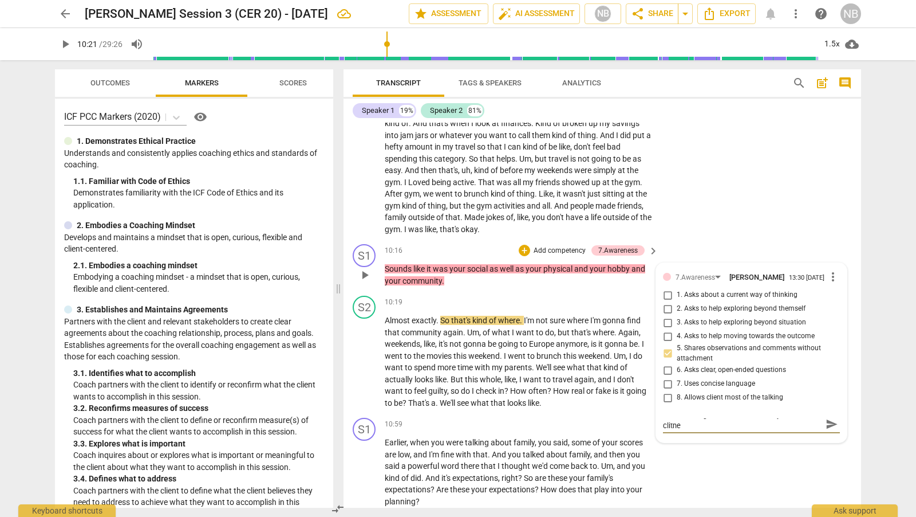
type textarea "When sahring an onservation , always ask the clitne"
type textarea "When sahring an onservation , always ask the clitn"
type textarea "When sahring an onservation , always ask the clit"
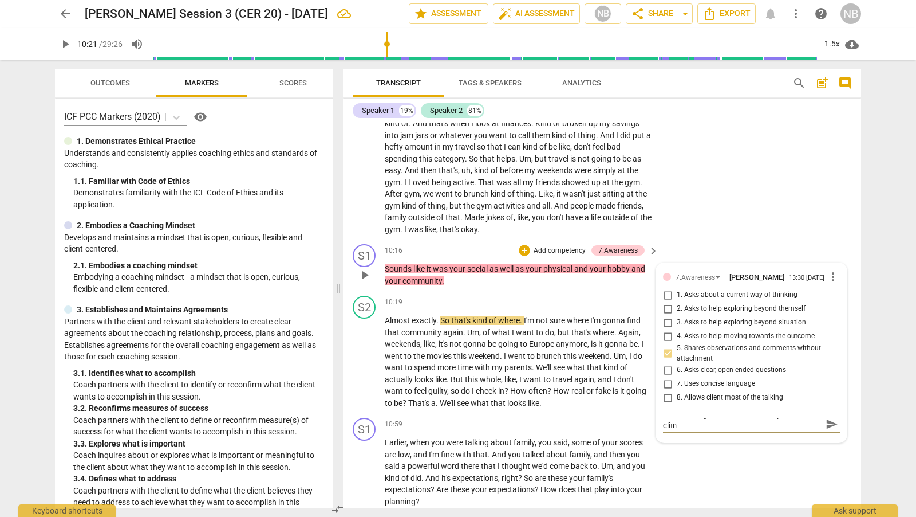
type textarea "When sahring an onservation , always ask the clit"
type textarea "When sahring an onservation , always ask the cli"
type textarea "When sahring an onservation , always ask the clie"
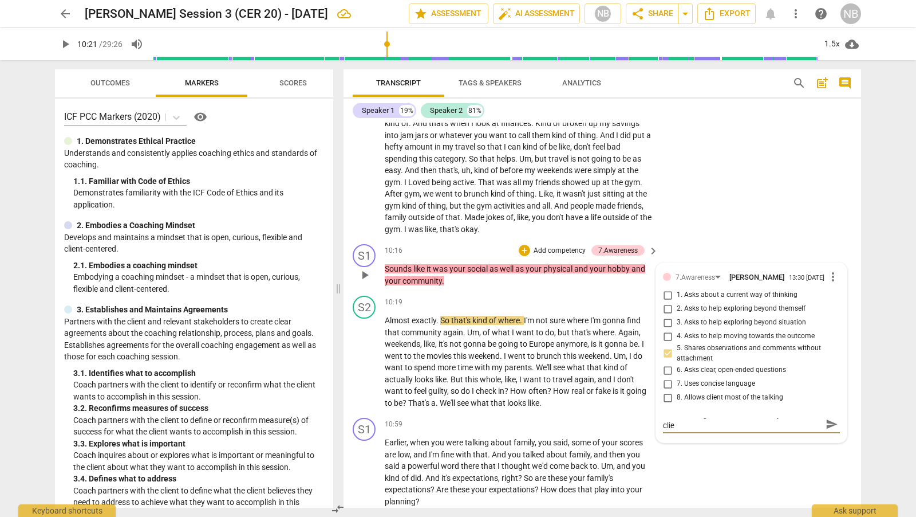
type textarea "When sahring an onservation , always ask the clien"
type textarea "When sahring an onservation , always ask the client"
type textarea "When sahring an onservation , always ask the client t"
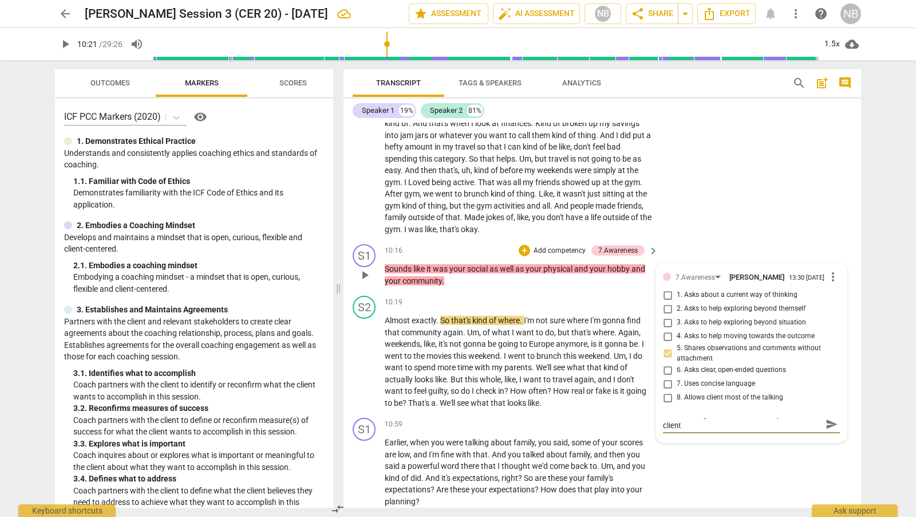
type textarea "When sahring an onservation , always ask the client t"
type textarea "When sahring an onservation , always ask the client th"
type textarea "When sahring an onservation , always ask the client the"
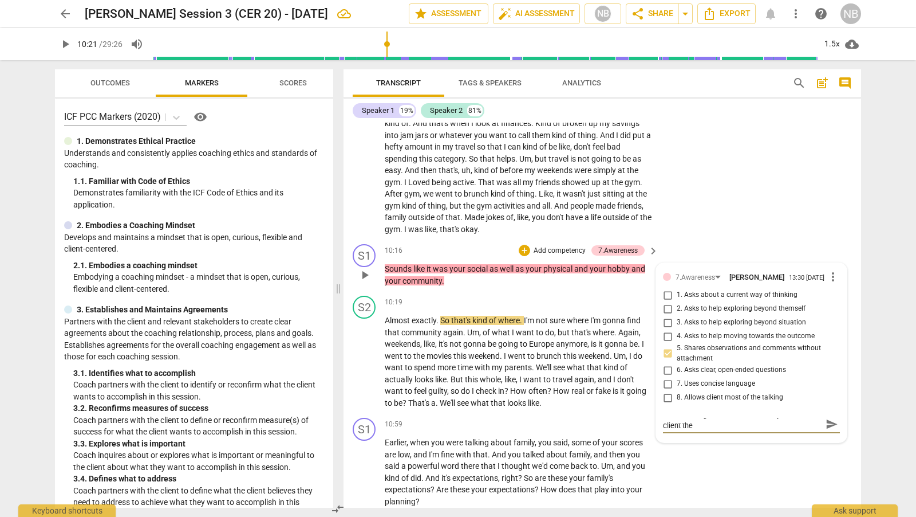
scroll to position [0, 0]
type textarea "When sahring an onservation , always ask the client ther"
type textarea "When sahring an onservation , always ask the client thero"
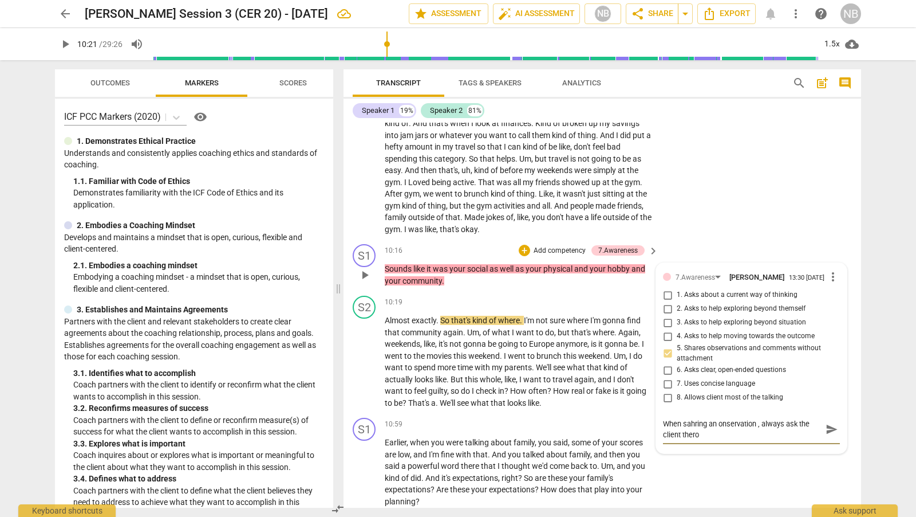
type textarea "When sahring an onservation , always ask the client thero"
type textarea "When sahring an onservation , always ask the client thero t"
type textarea "When sahring an onservation , always ask the client thero th"
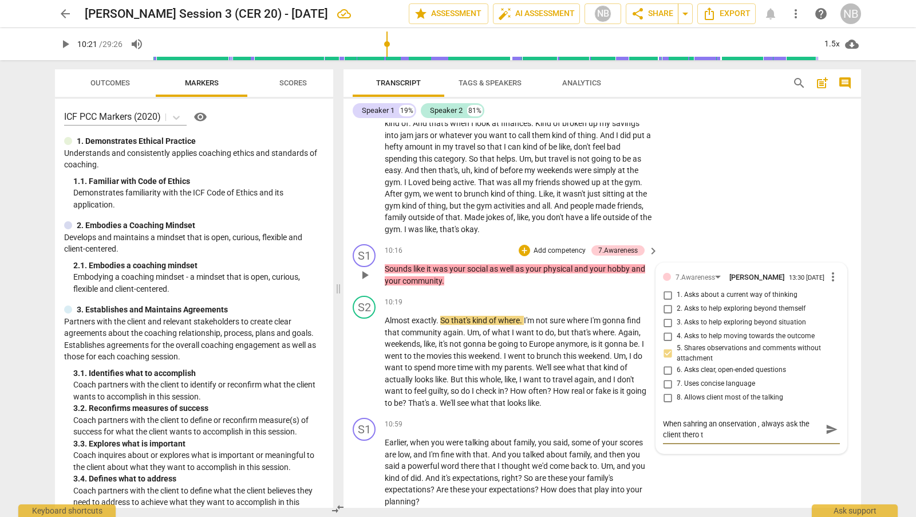
type textarea "When sahring an onservation , always ask the client thero th"
type textarea "When sahring an onservation , always ask the client thero tho"
type textarea "When sahring an onservation , always ask the client thero thou"
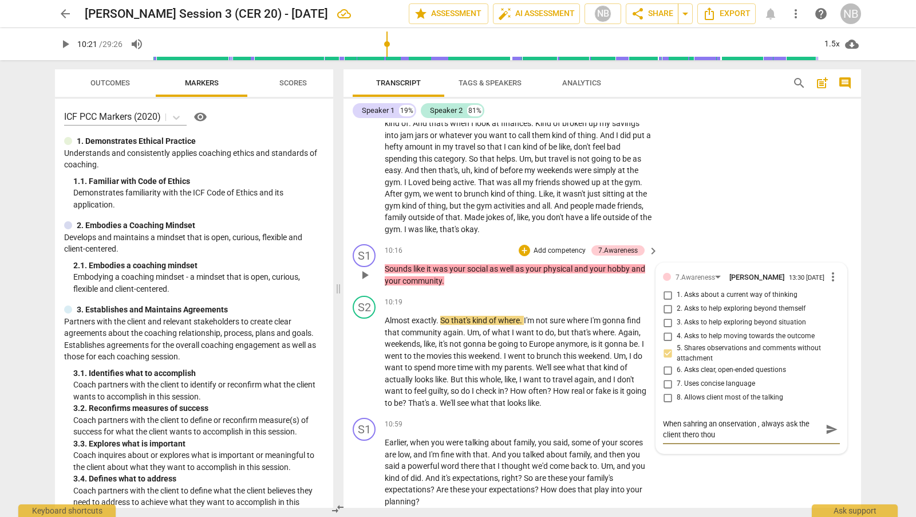
type textarea "When sahring an onservation , always ask the client thero thoug"
type textarea "When sahring an onservation , always ask the client thero though"
type textarea "When sahring an onservation , always ask the client thero thought"
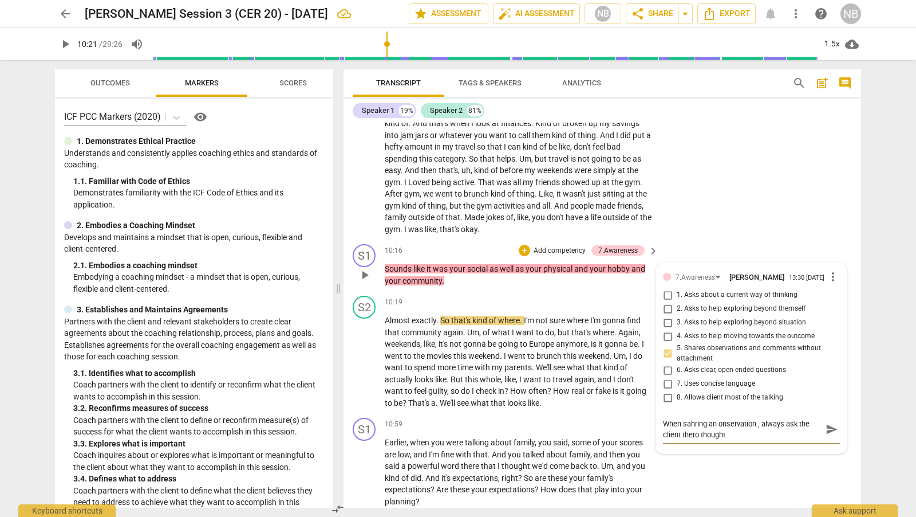
type textarea "When sahring an onservation , always ask the client thero thoughts"
type textarea "When sahring an onservation , always ask the client thero thoughts o"
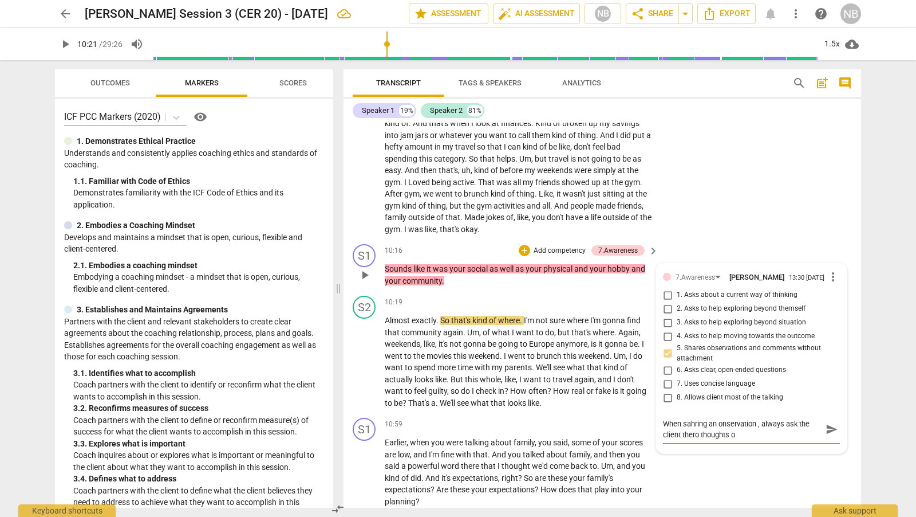
type textarea "When sahring an onservation , always ask the client thero thoughts on"
type textarea "When sahring an onservation , always ask the client thero thoughts on i"
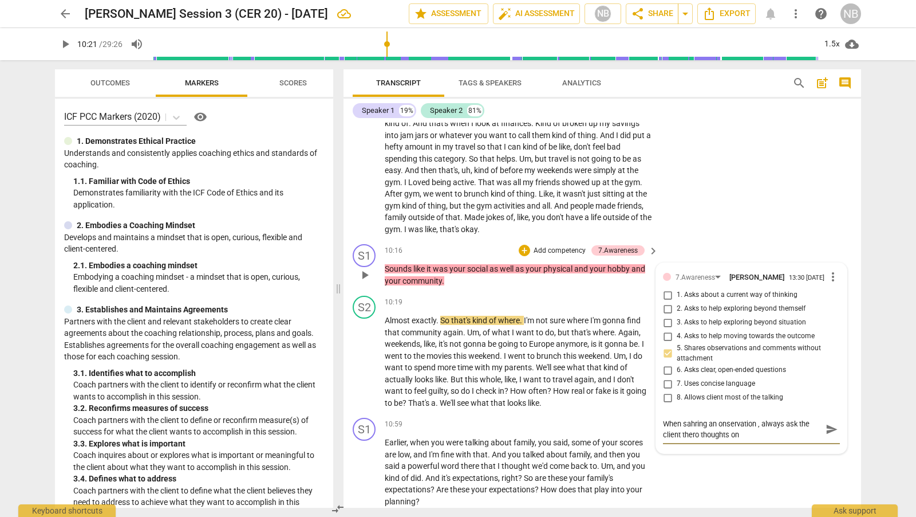
type textarea "When sahring an onservation , always ask the client thero thoughts on i"
type textarea "When sahring an onservation , always ask the client thero thoughts on it"
type textarea "When sahring an onservation , always ask the client thero thoughts on it."
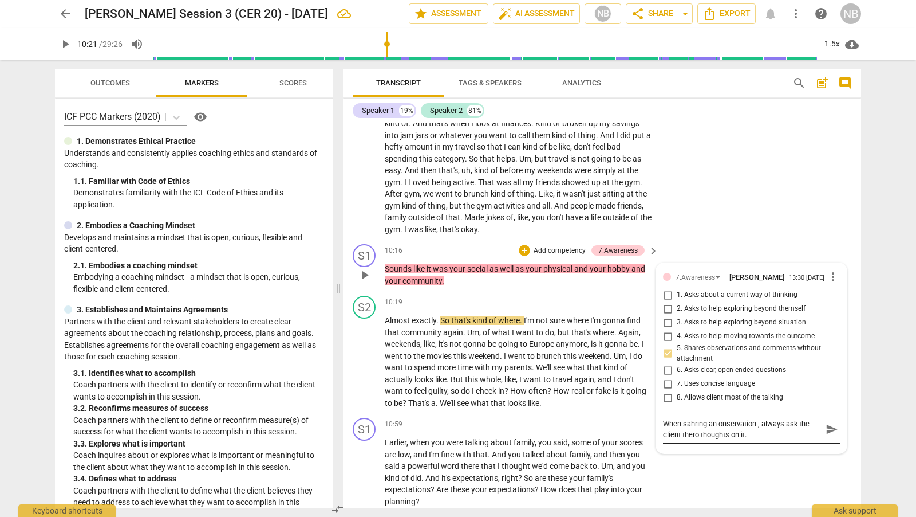
click at [691, 444] on div "When sahring an onservation , always ask the client thero thoughts on it. When …" at bounding box center [751, 429] width 177 height 29
click at [697, 440] on textarea "When sahring an onservation , always ask the client thero thoughts on it." at bounding box center [742, 429] width 159 height 22
click at [691, 440] on textarea "When sahring an onservation , always ask the client thero thoughts on it." at bounding box center [742, 429] width 159 height 22
type textarea "When saring an onservation , always ask the client thero thoughts on it."
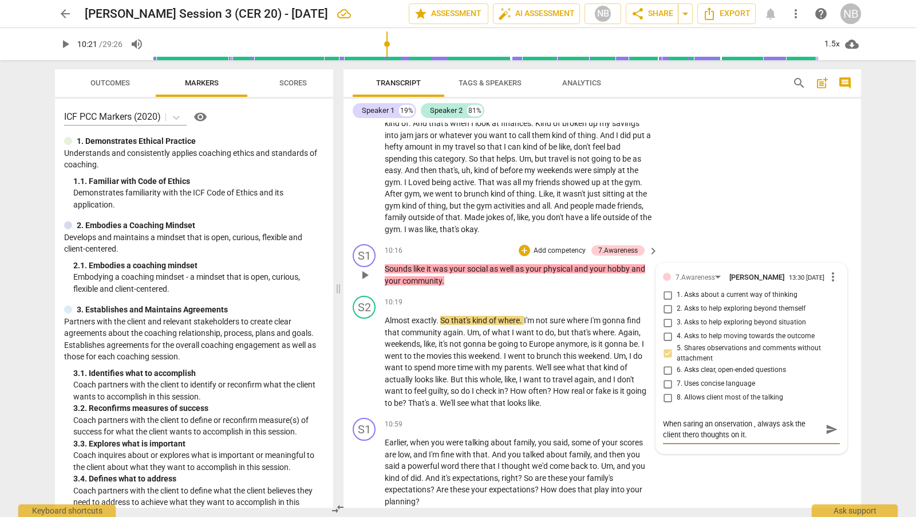
type textarea "When sring an onservation , always ask the client thero thoughts on it."
type textarea "When shring an onservation , always ask the client thero thoughts on it."
type textarea "When sharing an onservation , always ask the client thero thoughts on it."
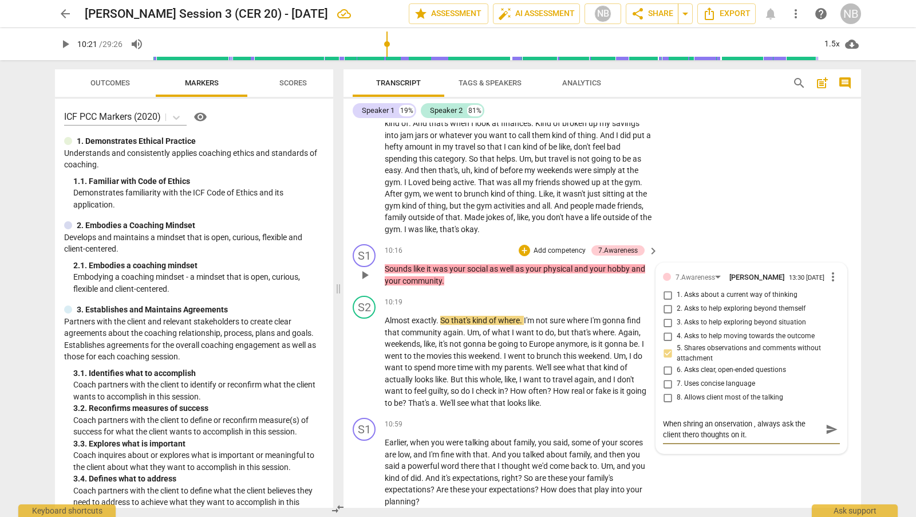
type textarea "When sharing an onservation , always ask the client thero thoughts on it."
click at [727, 440] on textarea "When sharing an onservation , always ask the client thero thoughts on it." at bounding box center [742, 429] width 159 height 22
type textarea "When sharing an oservation , always ask the client thero thoughts on it."
type textarea "When sharing an observation , always ask the client thero thoughts on it."
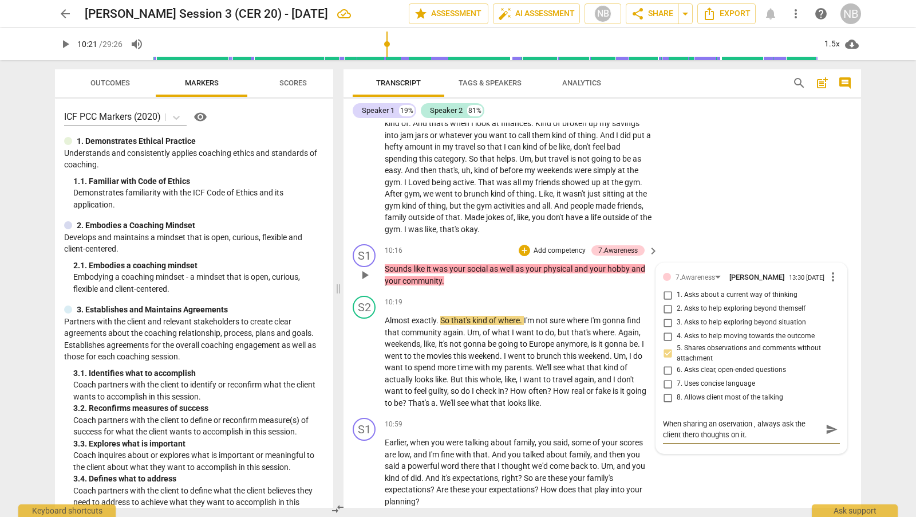
type textarea "When sharing an observation , always ask the client thero thoughts on it."
click at [697, 440] on textarea "When sharing an observation , always ask the client thero thoughts on it." at bounding box center [742, 429] width 159 height 22
type textarea "When sharing an observation , always ask the client ther thoughts on it."
click at [830, 435] on span "send" at bounding box center [832, 429] width 13 height 13
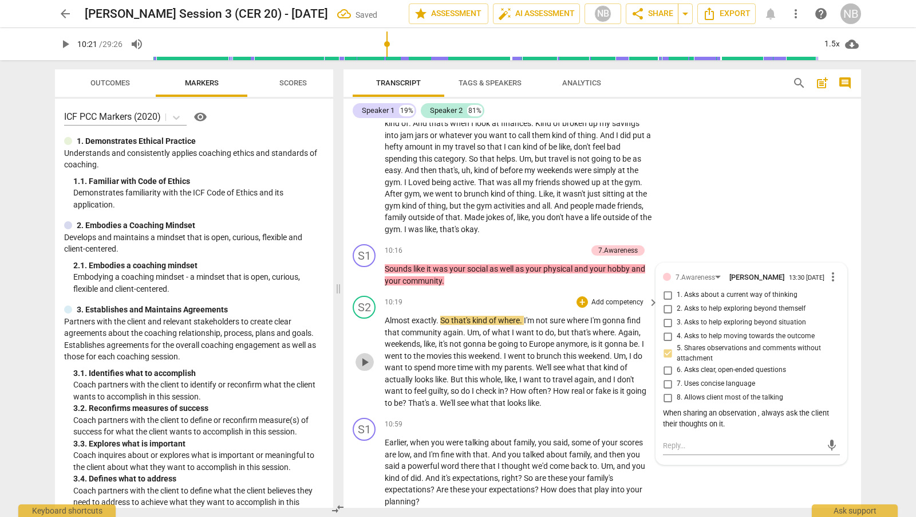
click at [372, 369] on span "play_arrow" at bounding box center [365, 362] width 18 height 14
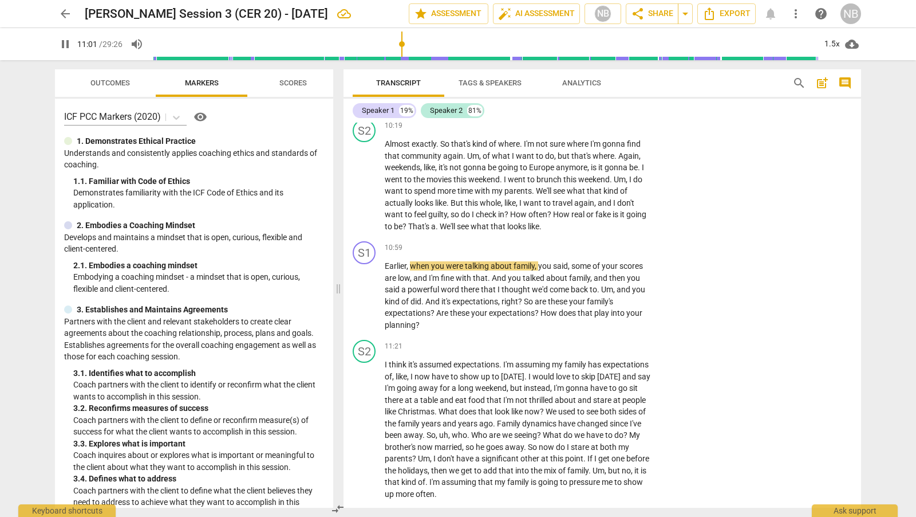
scroll to position [2360, 0]
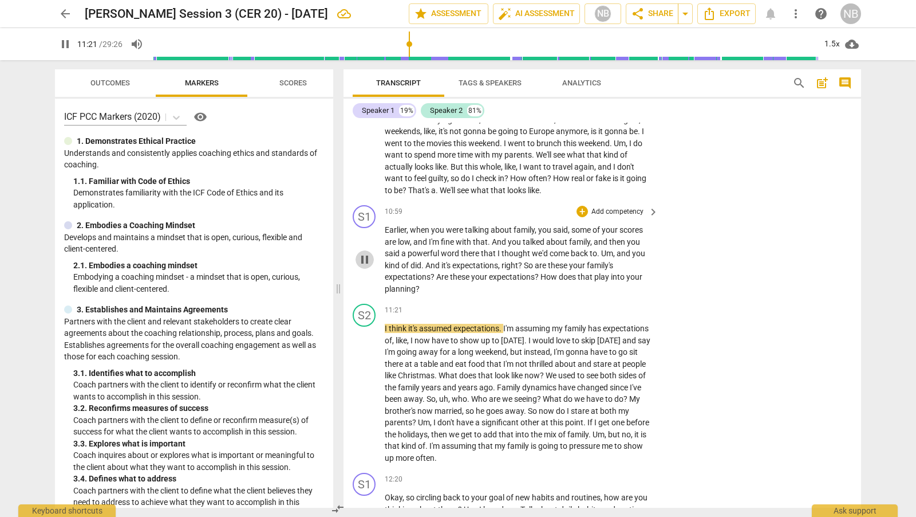
click at [362, 266] on span "pause" at bounding box center [365, 260] width 14 height 14
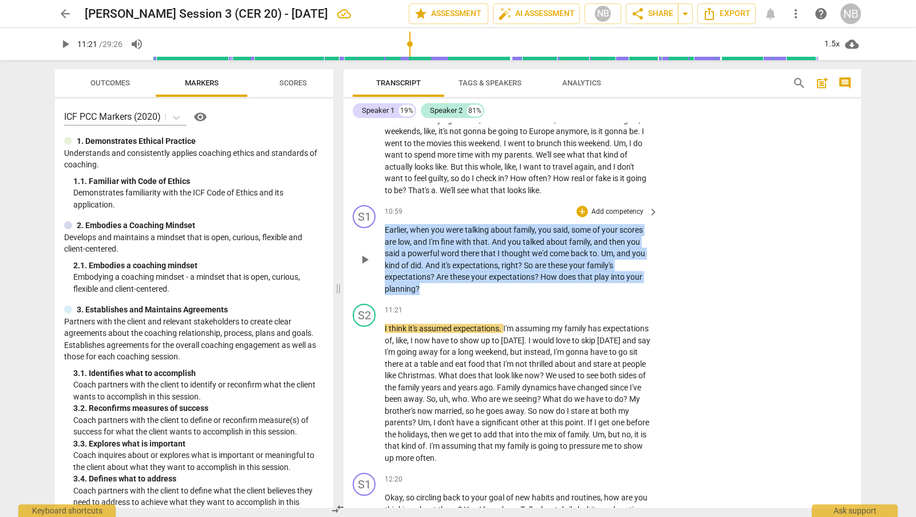
drag, startPoint x: 385, startPoint y: 259, endPoint x: 620, endPoint y: 318, distance: 242.5
click at [620, 294] on p "Earlier , when you were talking about family , you said , some of your scores a…" at bounding box center [519, 259] width 268 height 70
click at [582, 217] on div "+" at bounding box center [582, 211] width 11 height 11
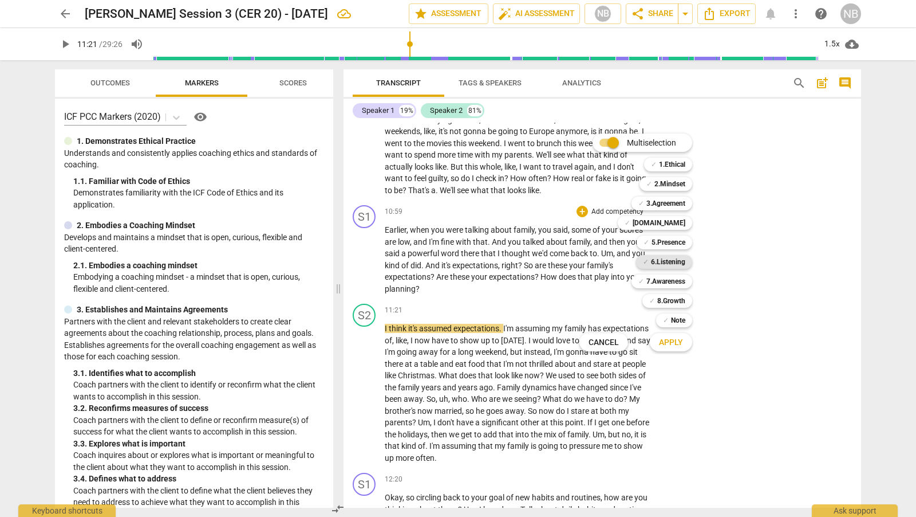
click at [674, 261] on b "6.Listening" at bounding box center [668, 262] width 34 height 14
click at [665, 342] on span "Apply" at bounding box center [671, 342] width 24 height 11
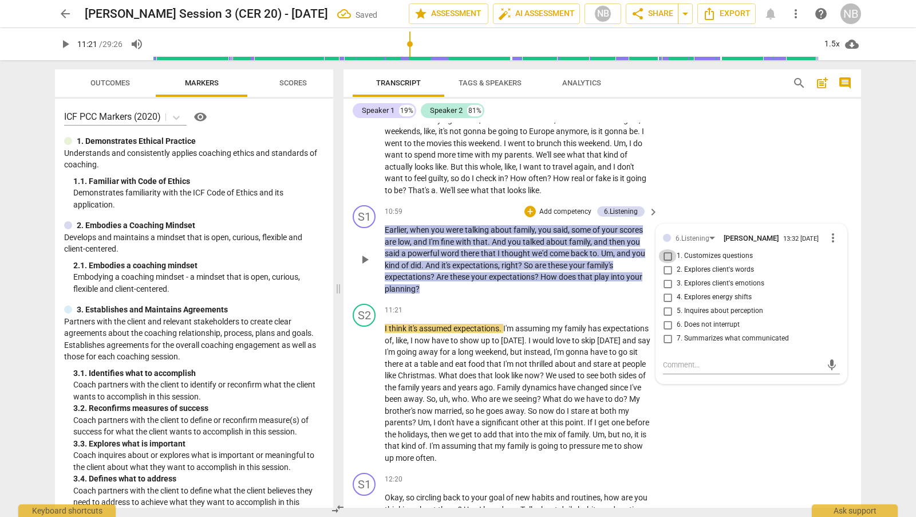
click at [667, 263] on input "1. Customizes questions" at bounding box center [668, 256] width 18 height 14
click at [668, 345] on input "7. Summarizes what communicated" at bounding box center [668, 339] width 18 height 14
click at [676, 370] on textarea at bounding box center [742, 364] width 159 height 11
click at [664, 370] on textarea "be careful of stacking question." at bounding box center [742, 364] width 159 height 11
click at [790, 370] on textarea "Be careful of stacking question." at bounding box center [742, 364] width 159 height 11
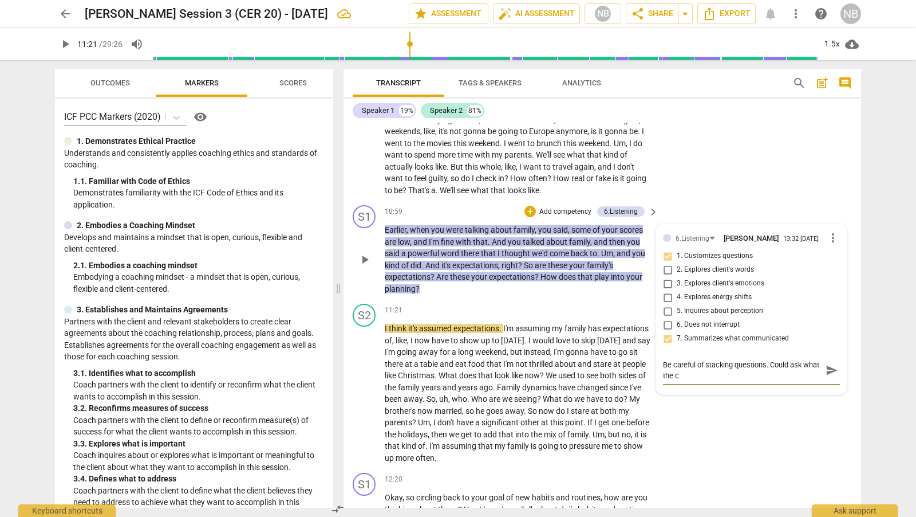
scroll to position [0, 0]
click at [709, 381] on textarea "Be careful of stacking questions. Could ask what the cleint means by expectatio…" at bounding box center [742, 370] width 159 height 22
click at [770, 381] on textarea "Be careful of stacking questions. Could ask what the client means by expectatio…" at bounding box center [742, 370] width 159 height 22
click at [826, 382] on span "send" at bounding box center [832, 375] width 13 height 13
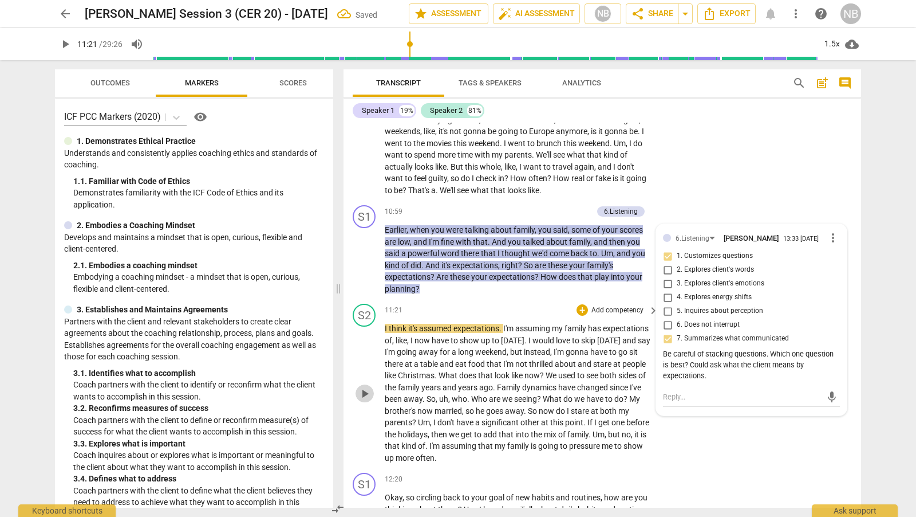
click at [360, 400] on span "play_arrow" at bounding box center [365, 394] width 14 height 14
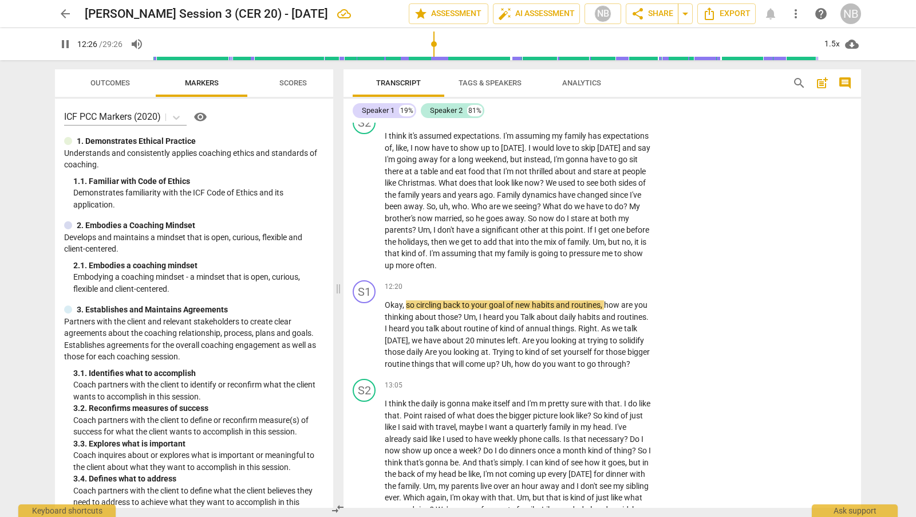
scroll to position [2583, 0]
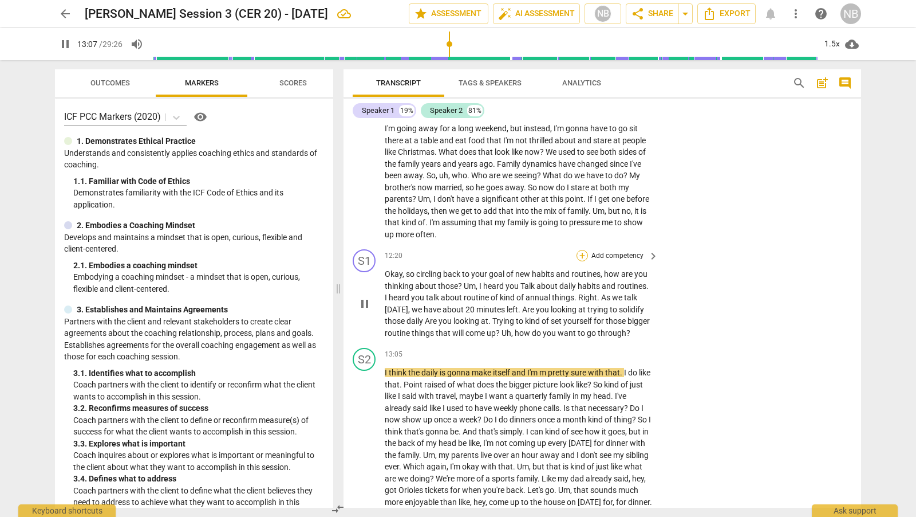
click at [580, 261] on div "+" at bounding box center [582, 255] width 11 height 11
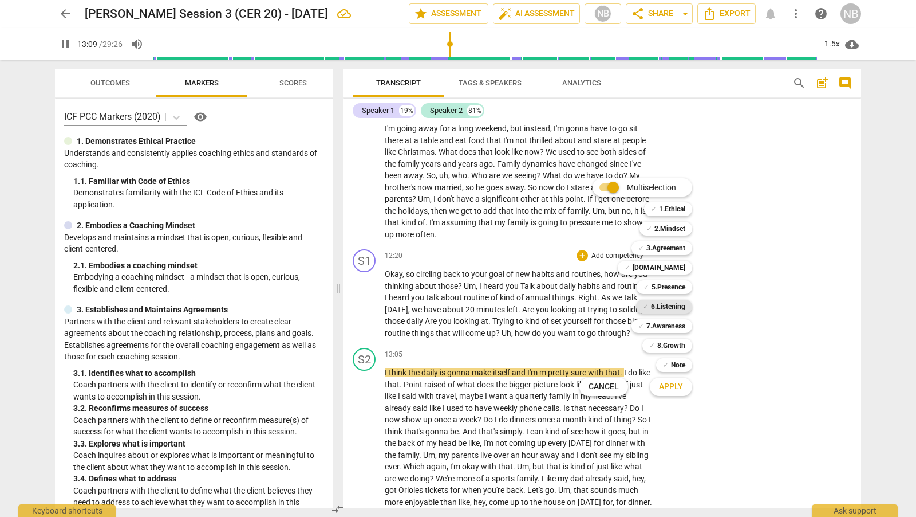
click at [682, 308] on b "6.Listening" at bounding box center [668, 307] width 34 height 14
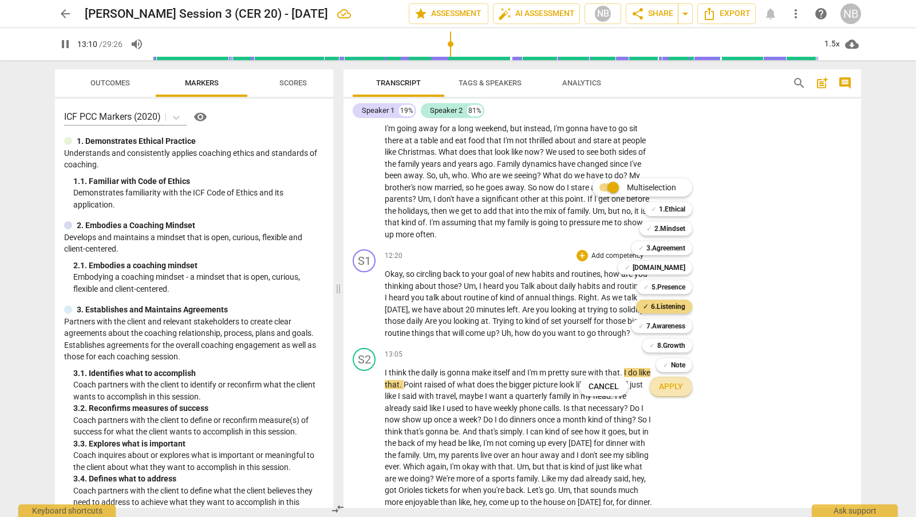
click at [682, 385] on span "Apply" at bounding box center [671, 386] width 24 height 11
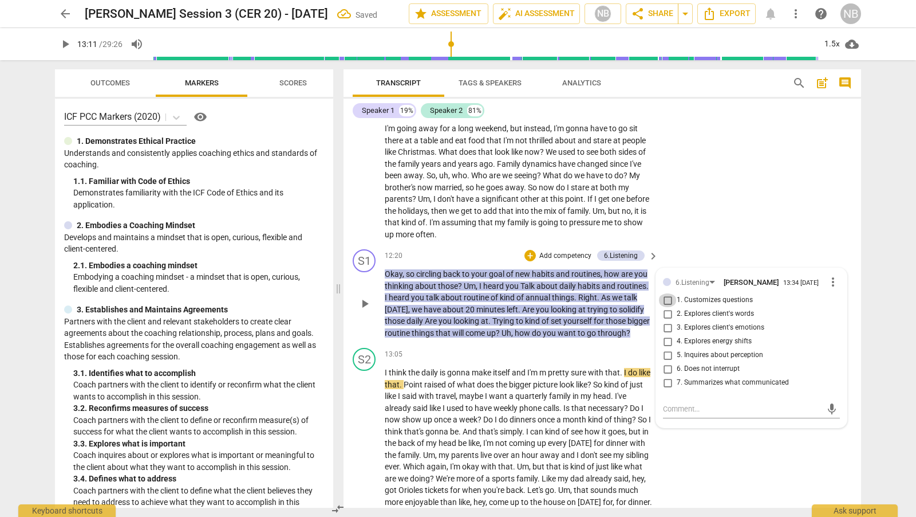
click at [664, 307] on input "1. Customizes questions" at bounding box center [668, 300] width 18 height 14
click at [667, 389] on input "7. Summarizes what communicated" at bounding box center [668, 383] width 18 height 14
click at [675, 414] on textarea at bounding box center [742, 408] width 159 height 11
click at [715, 414] on textarea "Be careful of staked questions." at bounding box center [742, 408] width 159 height 11
click at [806, 414] on textarea "Be careful of stacked questions." at bounding box center [742, 408] width 159 height 11
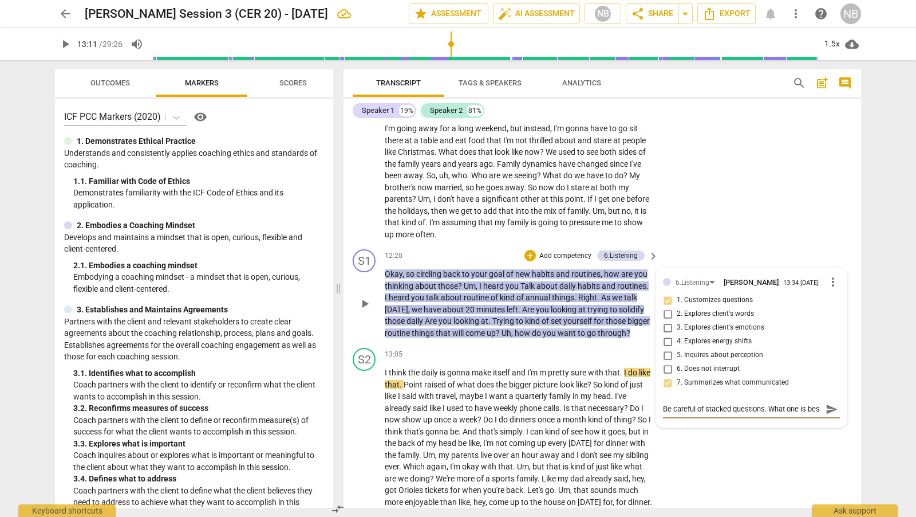
scroll to position [10, 0]
click at [827, 415] on span "send" at bounding box center [832, 409] width 13 height 13
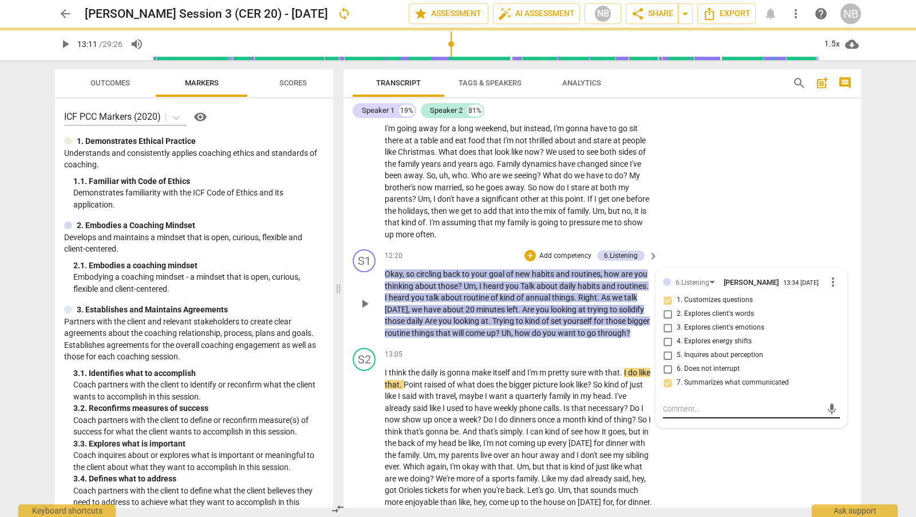
scroll to position [0, 0]
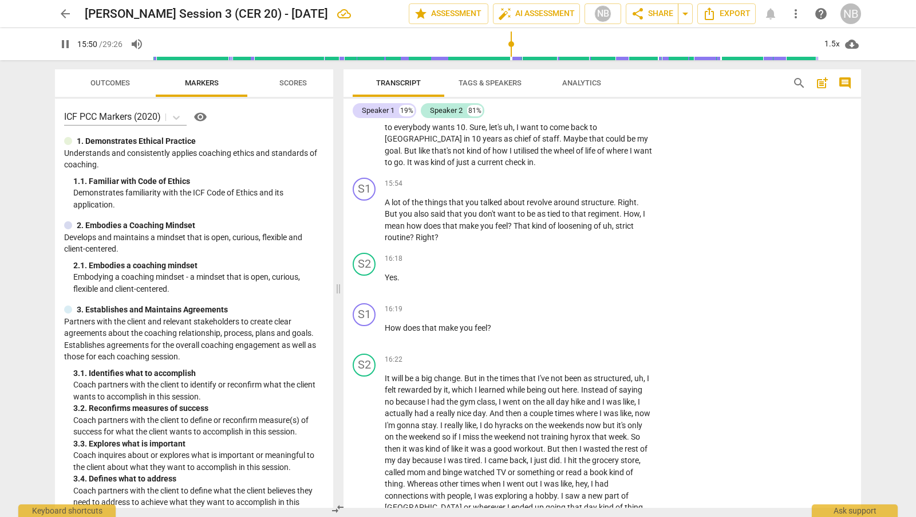
scroll to position [3174, 0]
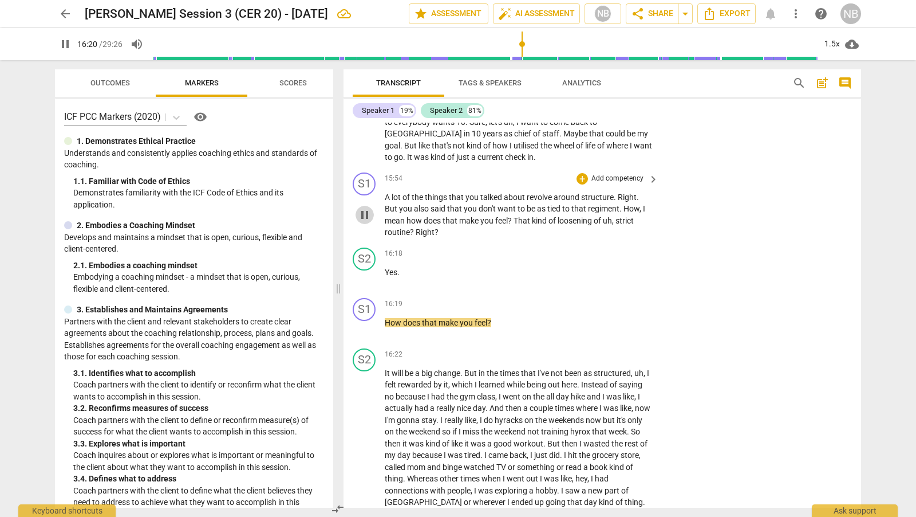
click at [364, 222] on span "pause" at bounding box center [365, 215] width 14 height 14
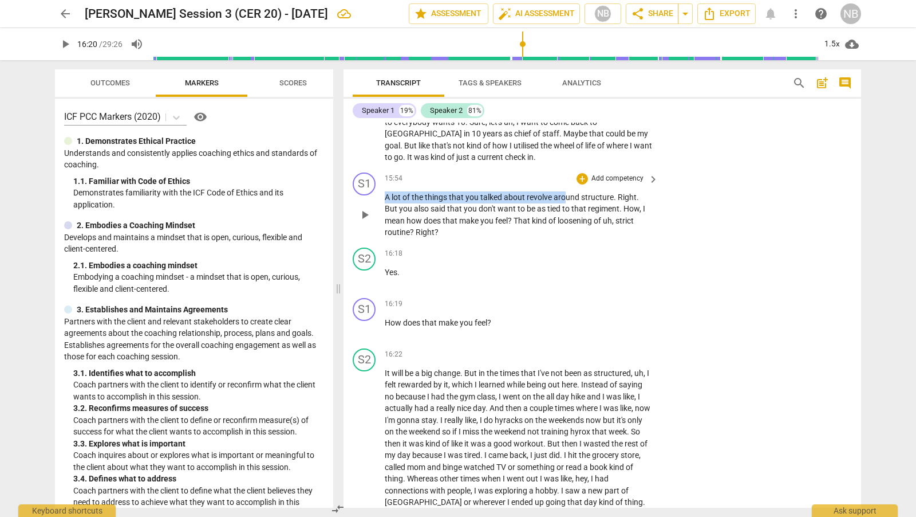
drag, startPoint x: 385, startPoint y: 239, endPoint x: 566, endPoint y: 245, distance: 180.5
click at [586, 238] on p "A lot of the things that you talked about revolve around structure . Right . Bu…" at bounding box center [519, 214] width 268 height 47
click at [442, 260] on div "16:18 + Add competency keyboard_arrow_right" at bounding box center [522, 253] width 275 height 13
click at [385, 202] on span "A" at bounding box center [388, 196] width 7 height 9
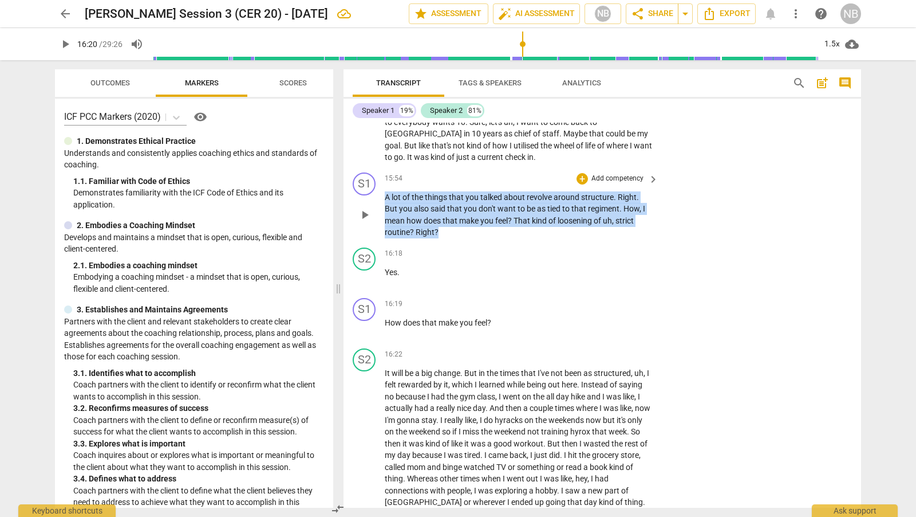
drag, startPoint x: 385, startPoint y: 240, endPoint x: 447, endPoint y: 277, distance: 72.7
click at [447, 238] on p "A lot of the things that you talked about revolve around structure . Right . Bu…" at bounding box center [519, 214] width 268 height 47
click at [581, 184] on div "+" at bounding box center [582, 178] width 11 height 11
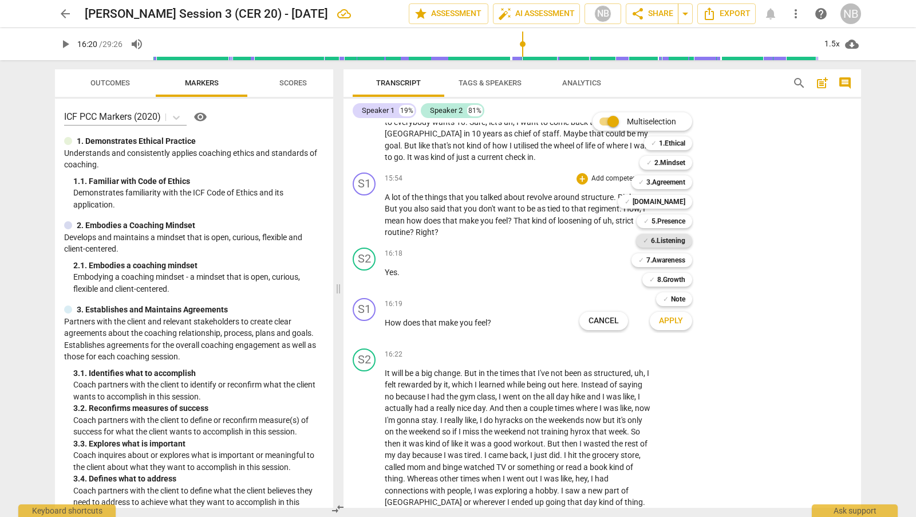
click at [681, 240] on b "6.Listening" at bounding box center [668, 241] width 34 height 14
click at [681, 261] on b "7.Awareness" at bounding box center [666, 260] width 39 height 14
click at [683, 323] on button "Apply" at bounding box center [671, 320] width 42 height 21
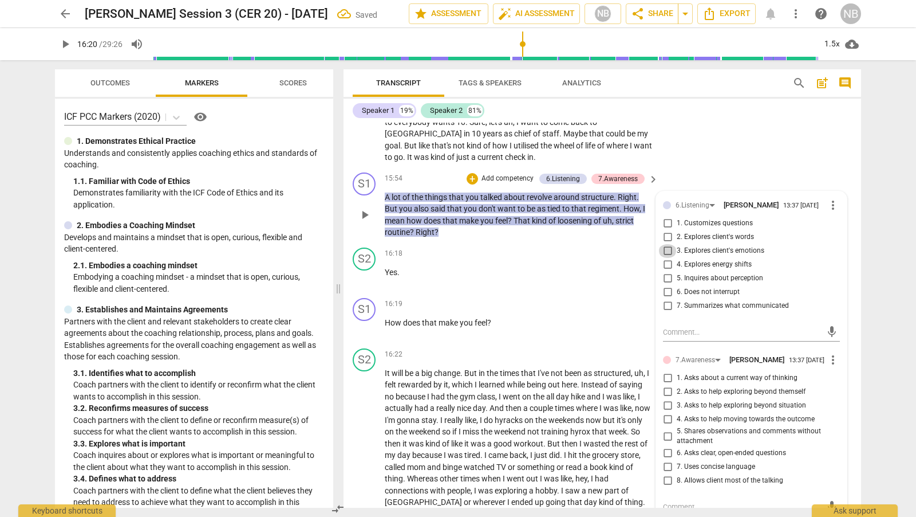
click at [665, 258] on input "3. Explores client's emotions" at bounding box center [668, 251] width 18 height 14
click at [665, 443] on input "5. Shares observations and comments without attachment" at bounding box center [668, 436] width 18 height 14
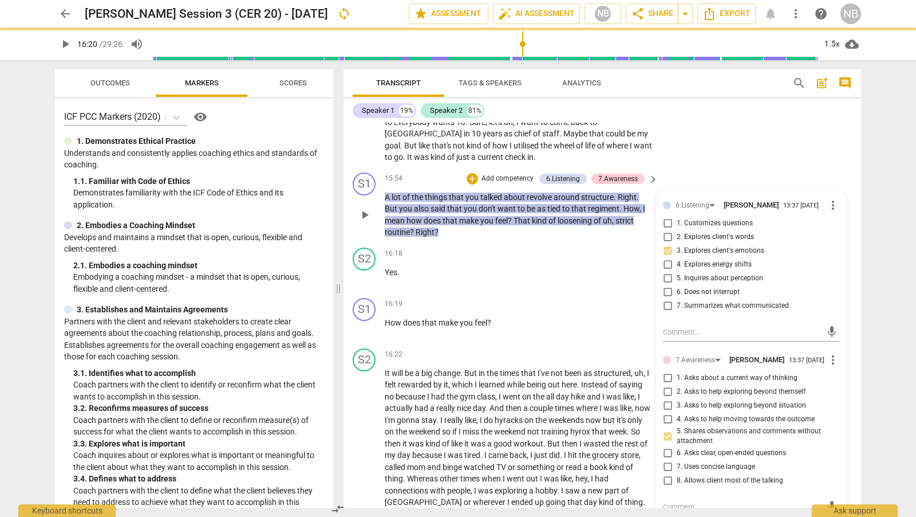
click at [688, 214] on div "S1 play_arrow pause 15:54 + Add competency 6.Listening 7.Awareness keyboard_arr…" at bounding box center [603, 205] width 518 height 75
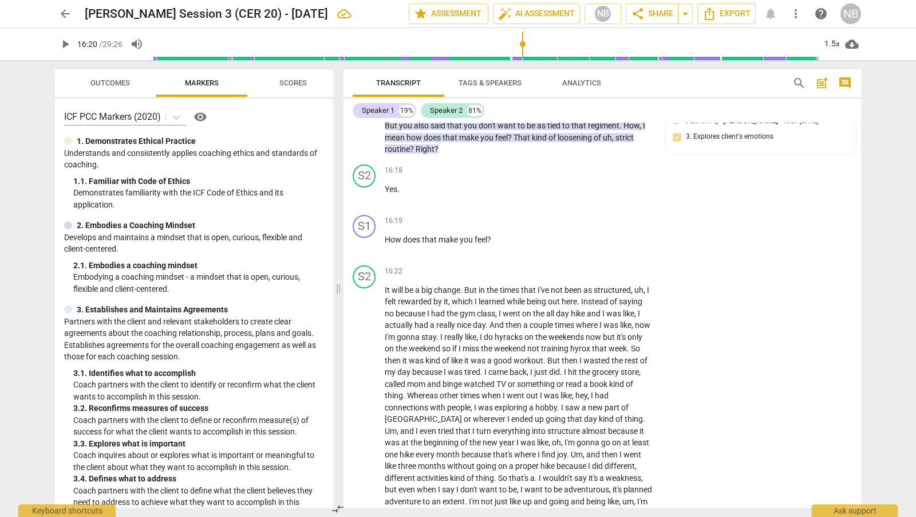
scroll to position [3252, 0]
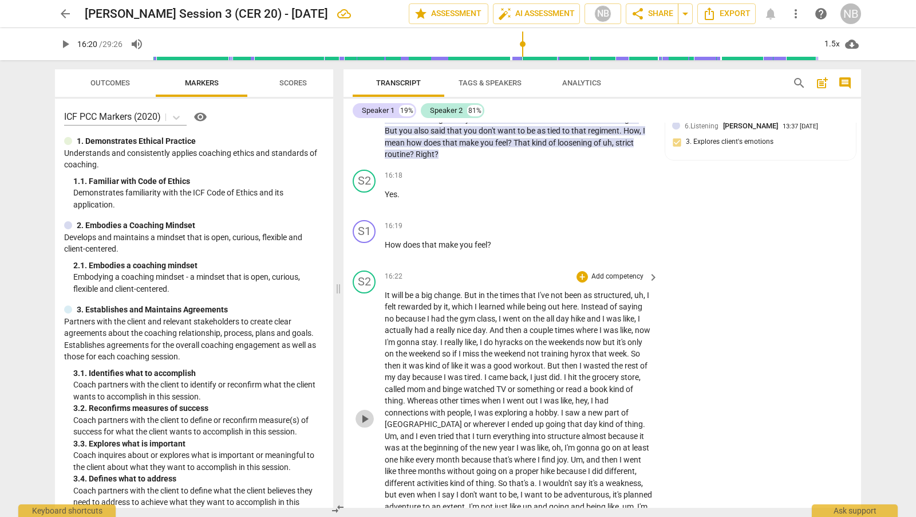
click at [363, 426] on span "play_arrow" at bounding box center [365, 419] width 14 height 14
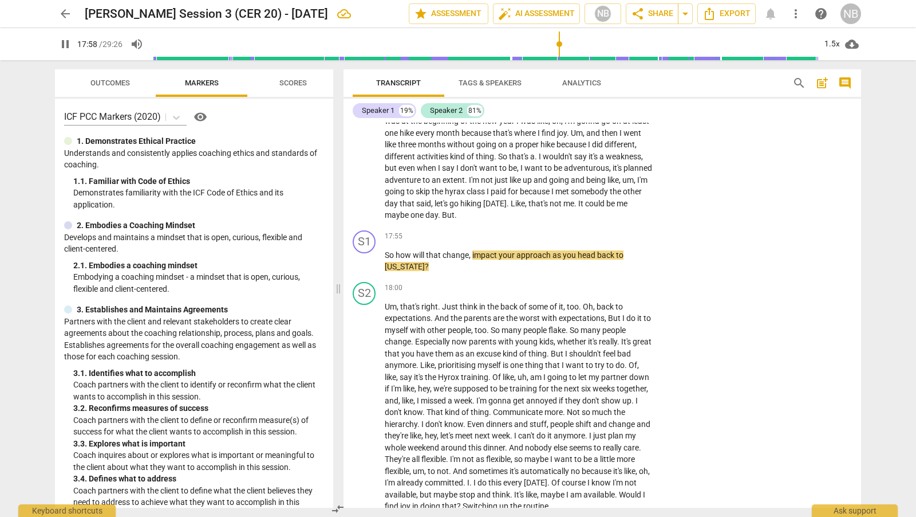
scroll to position [3584, 0]
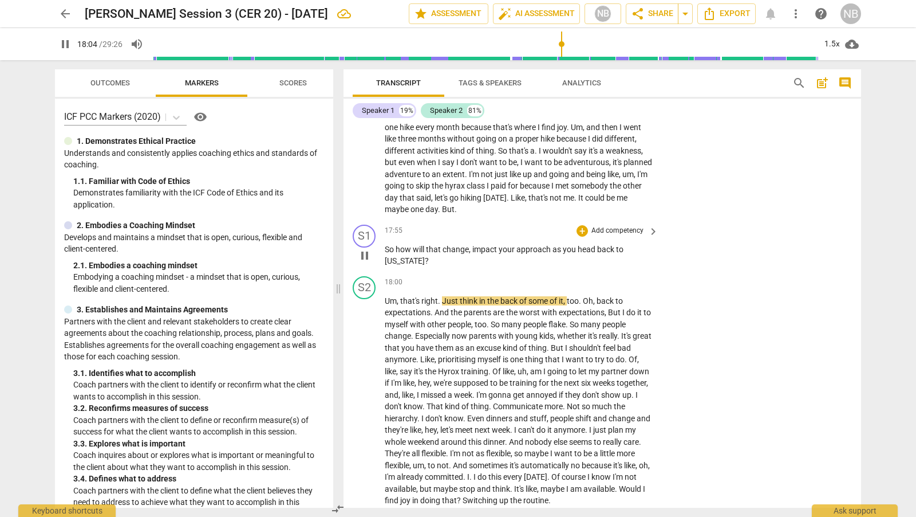
click at [365, 262] on span "pause" at bounding box center [365, 256] width 14 height 14
click at [582, 237] on div "+" at bounding box center [582, 230] width 11 height 11
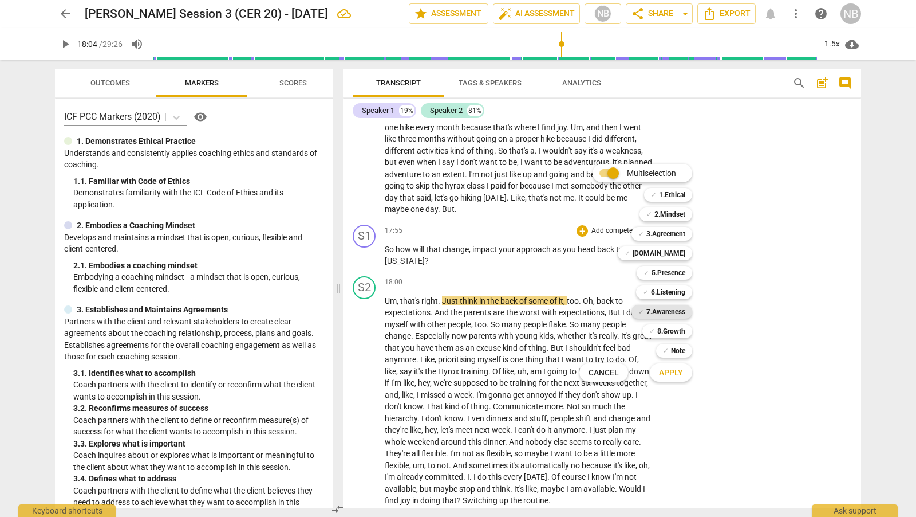
click at [669, 313] on b "7.Awareness" at bounding box center [666, 312] width 39 height 14
click at [676, 375] on span "Apply" at bounding box center [671, 372] width 24 height 11
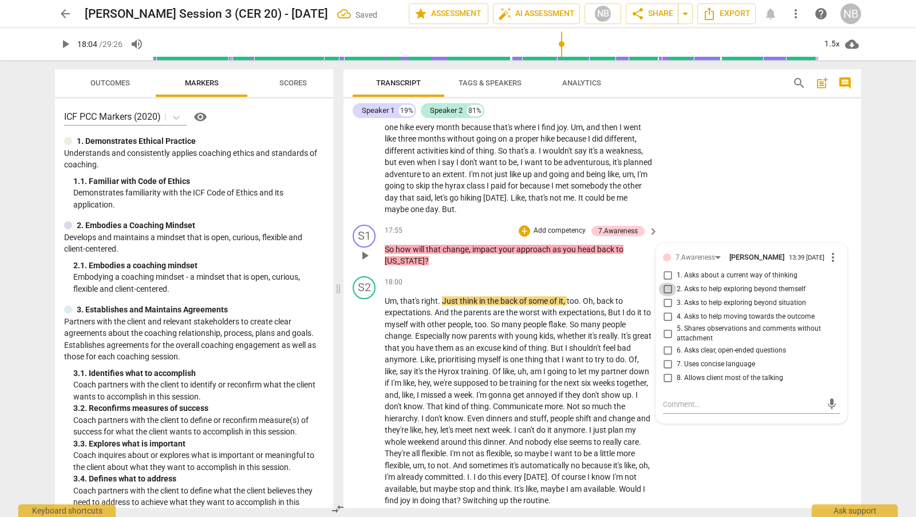
click at [667, 296] on input "2. Asks to help exploring beyond themself" at bounding box center [668, 289] width 18 height 14
click at [716, 220] on div "S2 play_arrow pause 16:22 + Add competency keyboard_arrow_right It will be a bi…" at bounding box center [603, 77] width 518 height 286
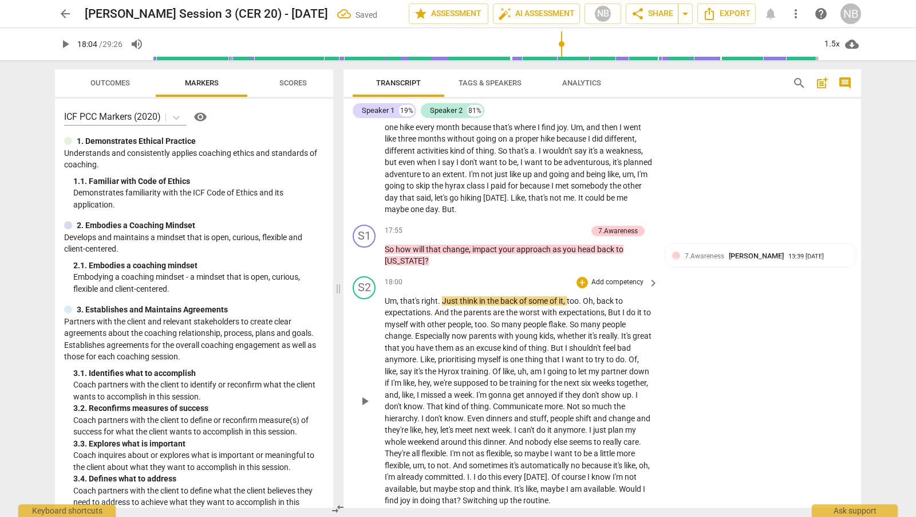
click at [365, 408] on span "play_arrow" at bounding box center [365, 401] width 14 height 14
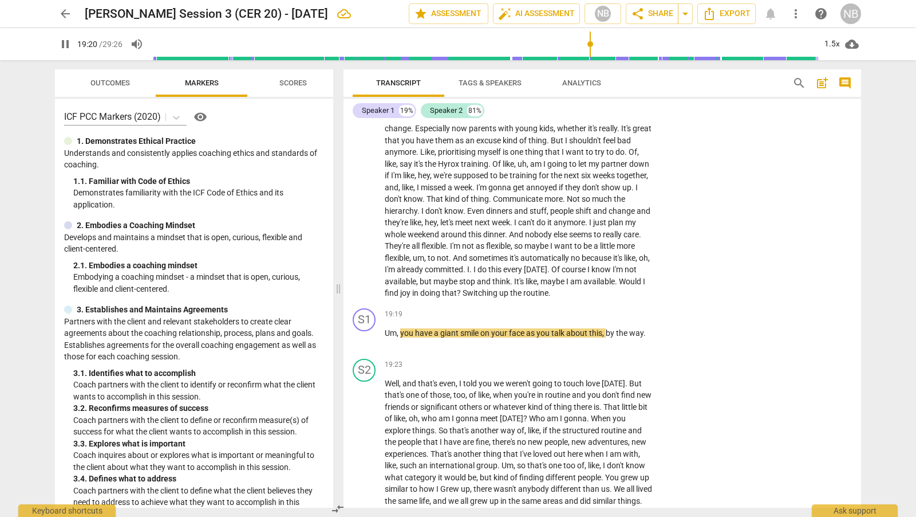
scroll to position [3791, 0]
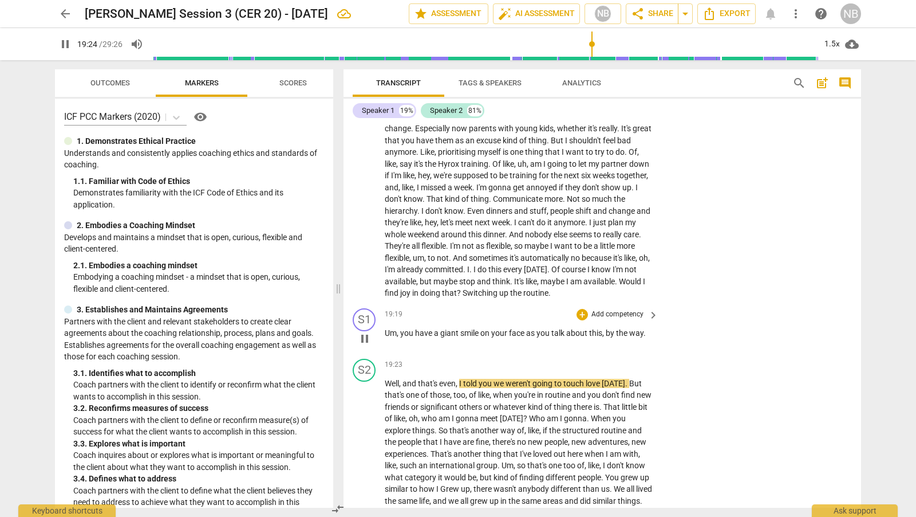
click at [368, 345] on span "pause" at bounding box center [365, 339] width 14 height 14
click at [584, 320] on div "+" at bounding box center [582, 314] width 11 height 11
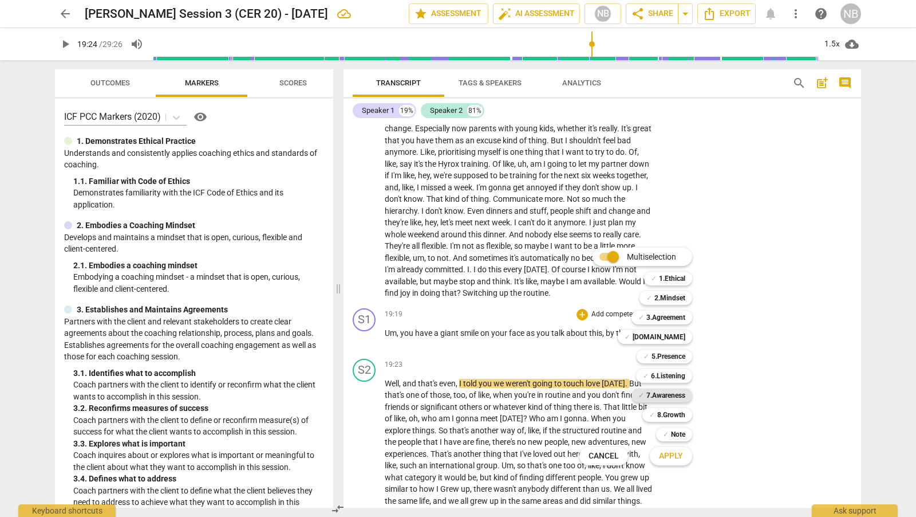
click at [679, 396] on b "7.Awareness" at bounding box center [666, 395] width 39 height 14
click at [679, 454] on span "Apply" at bounding box center [671, 455] width 24 height 11
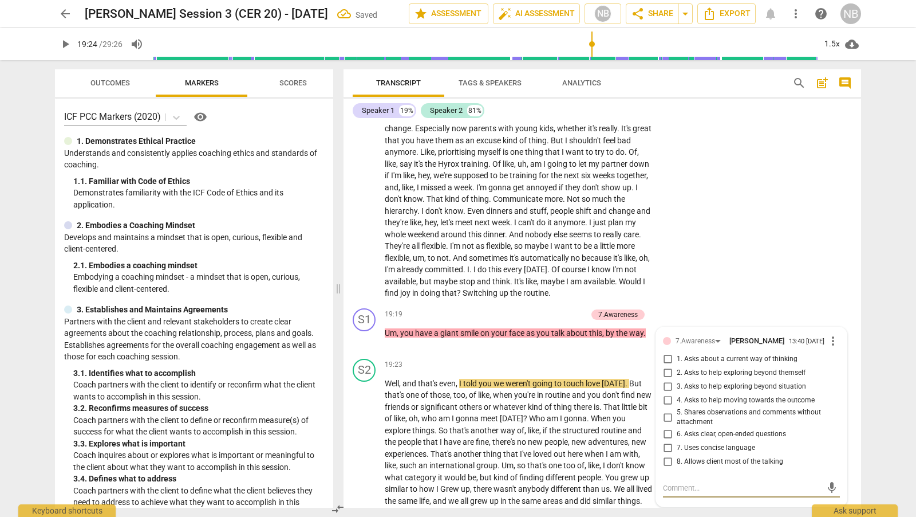
scroll to position [4010, 0]
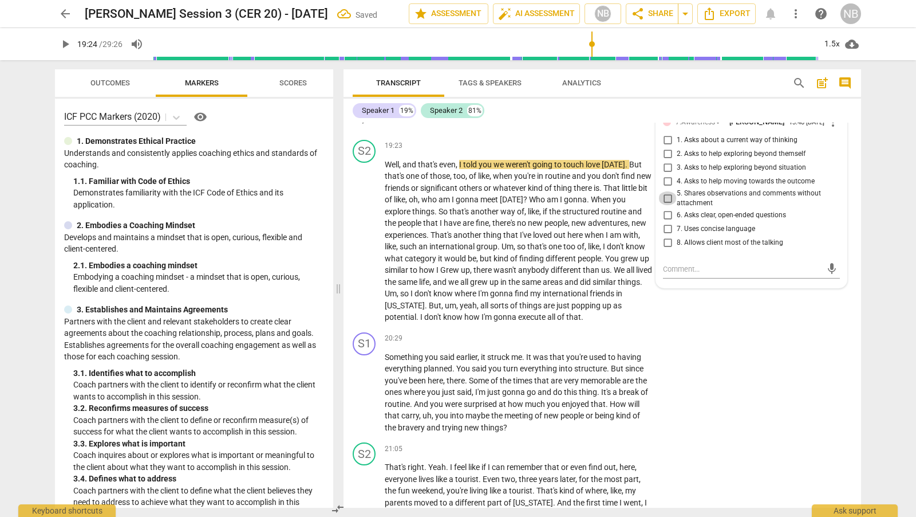
click at [668, 205] on input "5. Shares observations and comments without attachment" at bounding box center [668, 198] width 18 height 14
click at [684, 274] on textarea at bounding box center [742, 268] width 159 height 11
click at [826, 275] on span "send" at bounding box center [832, 268] width 13 height 13
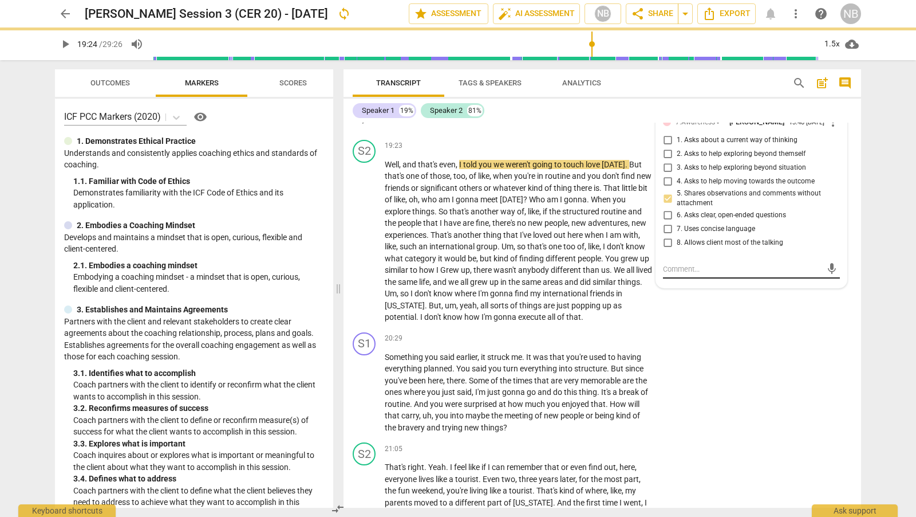
scroll to position [0, 0]
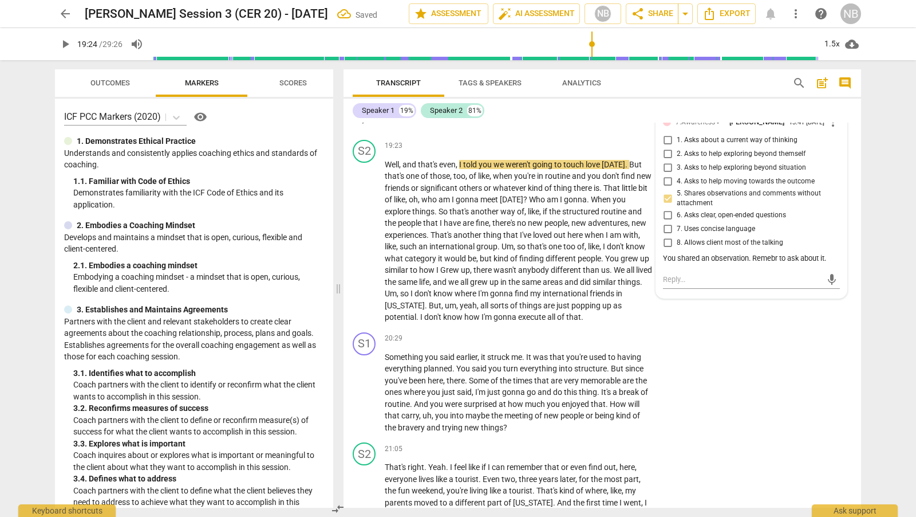
click at [830, 129] on div "7.Awareness Nicola Barrington 13:41 09-12-2025 more_vert" at bounding box center [751, 122] width 177 height 14
click at [829, 129] on span "more_vert" at bounding box center [833, 122] width 14 height 14
click at [844, 167] on li "Edit" at bounding box center [843, 166] width 40 height 22
click at [770, 274] on textarea "You shared an observation. Remebr to ask about it." at bounding box center [751, 268] width 177 height 11
click at [673, 300] on span "check_circle" at bounding box center [672, 293] width 14 height 14
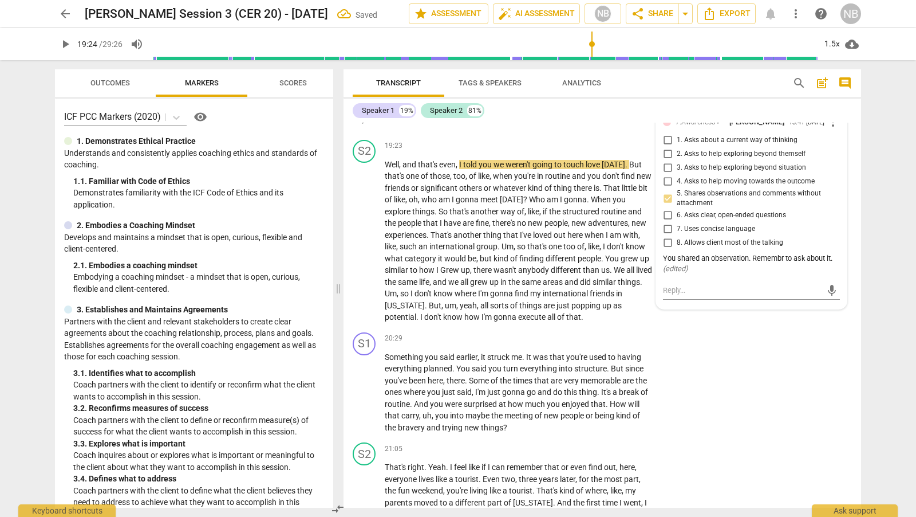
click at [828, 129] on span "more_vert" at bounding box center [833, 122] width 14 height 14
click at [840, 170] on li "Edit" at bounding box center [843, 166] width 40 height 22
click at [780, 274] on textarea "You shared an observation. Remembr to ask about it." at bounding box center [751, 268] width 177 height 11
click at [665, 311] on span "check_circle" at bounding box center [672, 304] width 14 height 14
click at [365, 248] on span "play_arrow" at bounding box center [365, 241] width 14 height 14
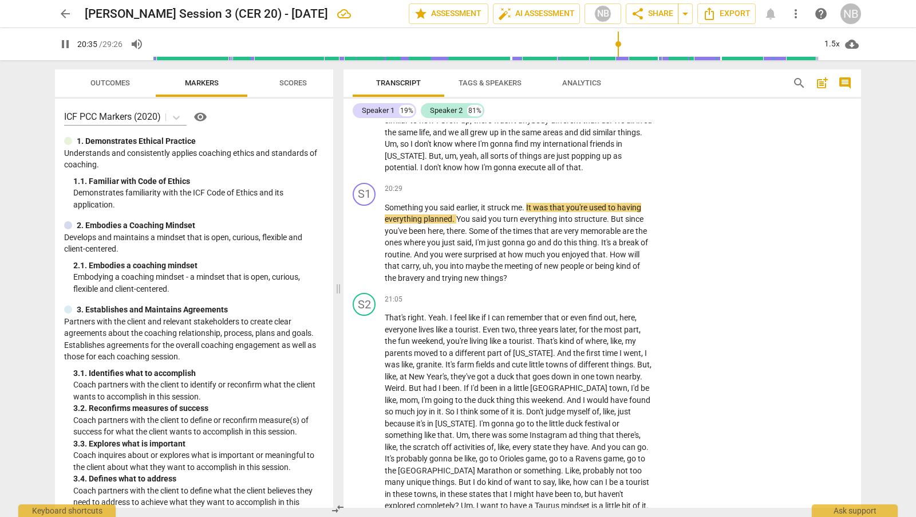
scroll to position [4149, 0]
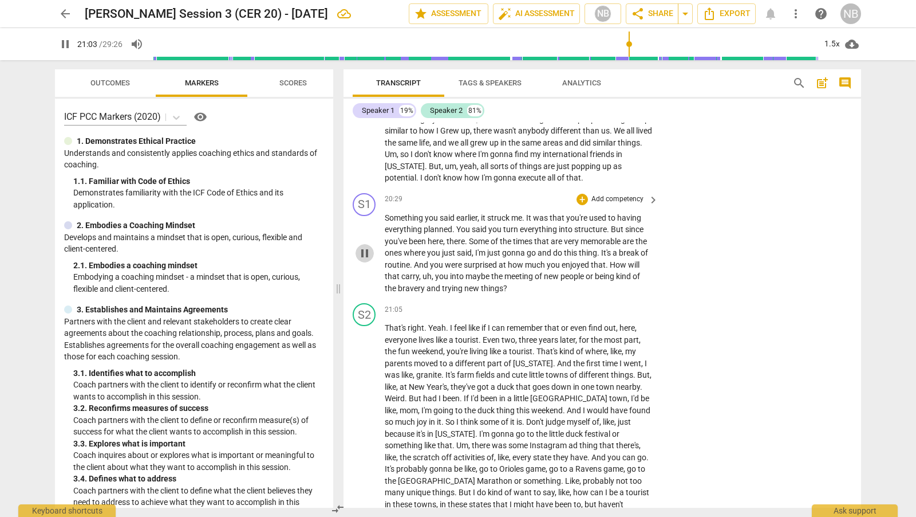
click at [364, 260] on span "pause" at bounding box center [365, 253] width 14 height 14
click at [582, 205] on div "+" at bounding box center [582, 199] width 11 height 11
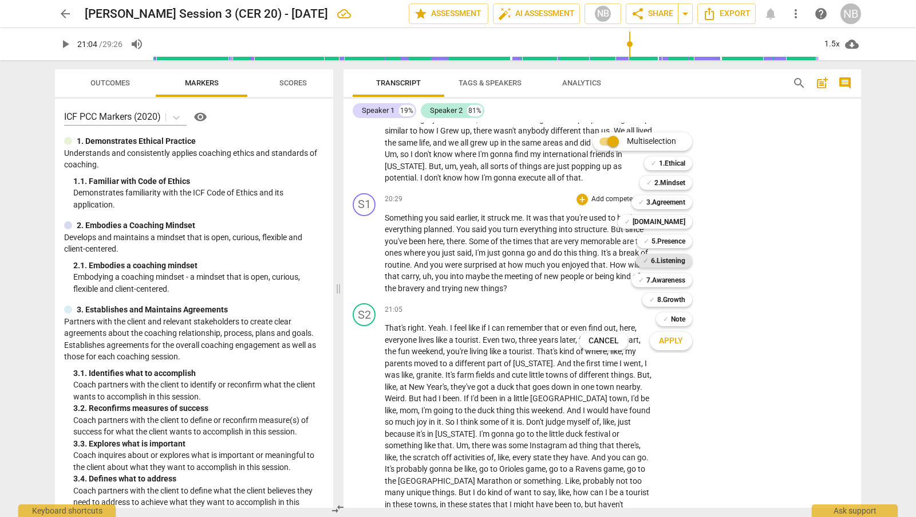
click at [668, 260] on b "6.Listening" at bounding box center [668, 261] width 34 height 14
click at [678, 282] on b "7.Awareness" at bounding box center [666, 280] width 39 height 14
click at [676, 341] on span "Apply" at bounding box center [671, 340] width 24 height 11
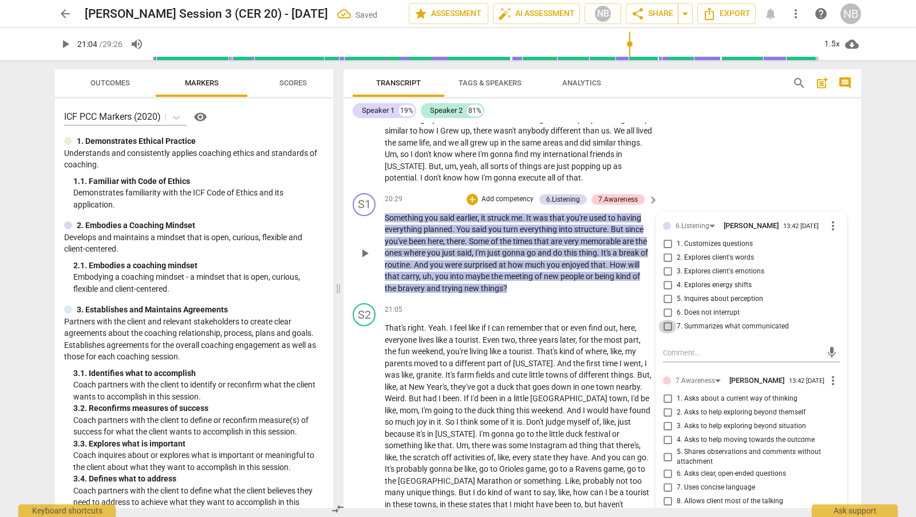
click at [667, 333] on input "7. Summarizes what communicated" at bounding box center [668, 327] width 18 height 14
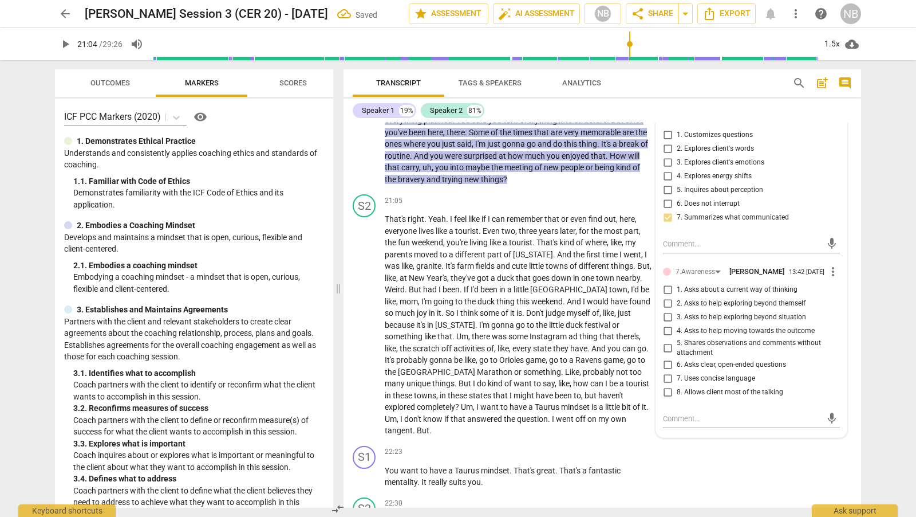
scroll to position [4290, 0]
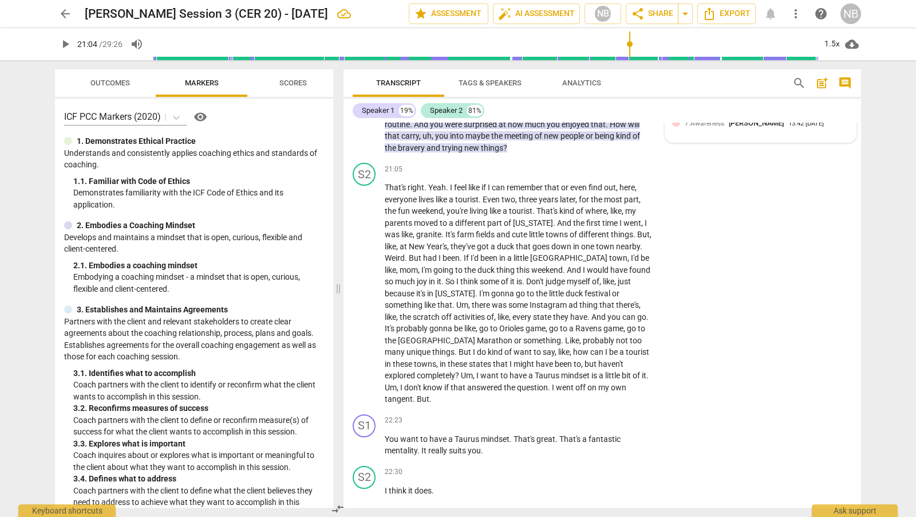
click at [817, 135] on div "7.Awareness Nicola Barrington 13:42 09-12-2025" at bounding box center [760, 126] width 177 height 18
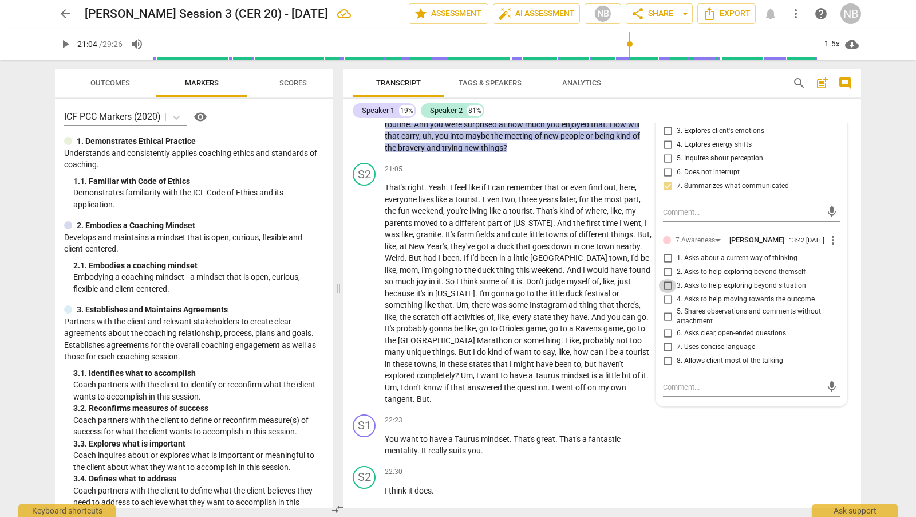
click at [665, 293] on input "3. Asks to help exploring beyond situation" at bounding box center [668, 286] width 18 height 14
click at [550, 203] on div "S2 play_arrow pause 21:05 + Add competency keyboard_arrow_right That's right . …" at bounding box center [603, 283] width 518 height 251
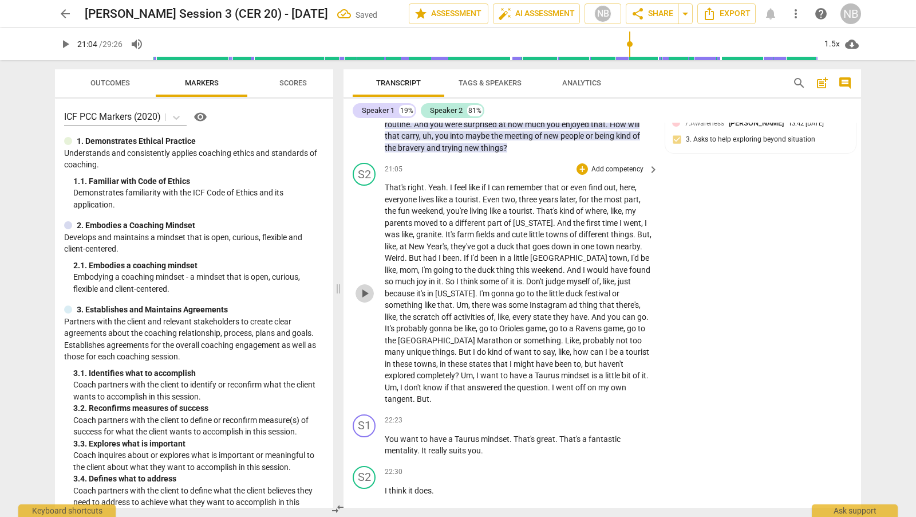
click at [365, 300] on span "play_arrow" at bounding box center [365, 293] width 14 height 14
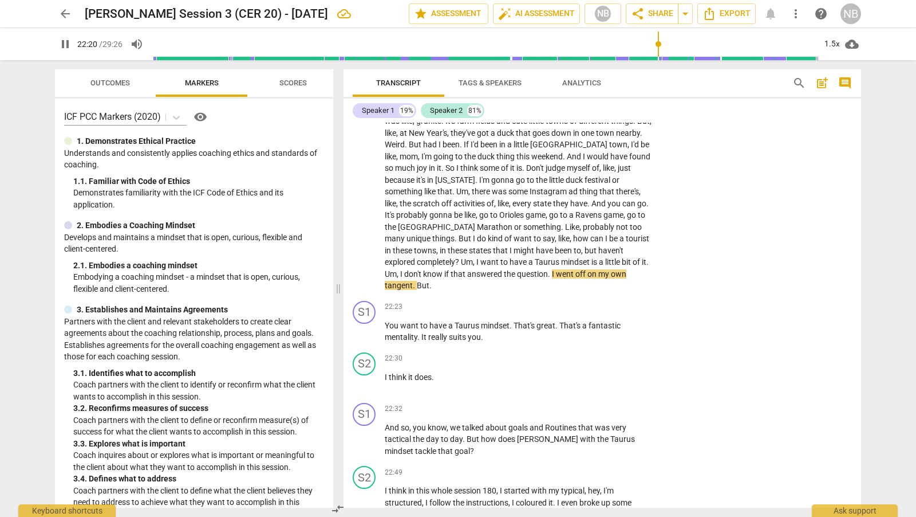
scroll to position [4404, 0]
click at [366, 338] on span "pause" at bounding box center [365, 331] width 14 height 14
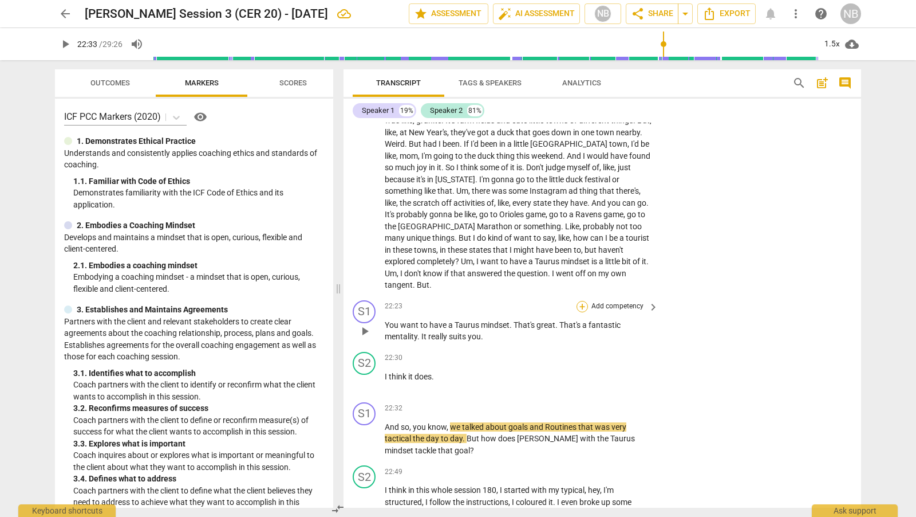
click at [581, 312] on div "+" at bounding box center [582, 306] width 11 height 11
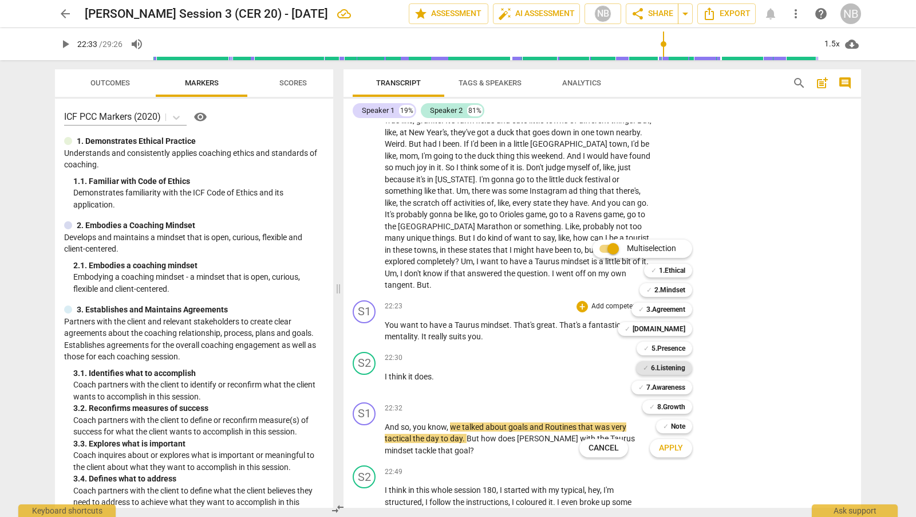
click at [680, 367] on b "6.Listening" at bounding box center [668, 368] width 34 height 14
click at [673, 451] on span "Apply" at bounding box center [671, 447] width 24 height 11
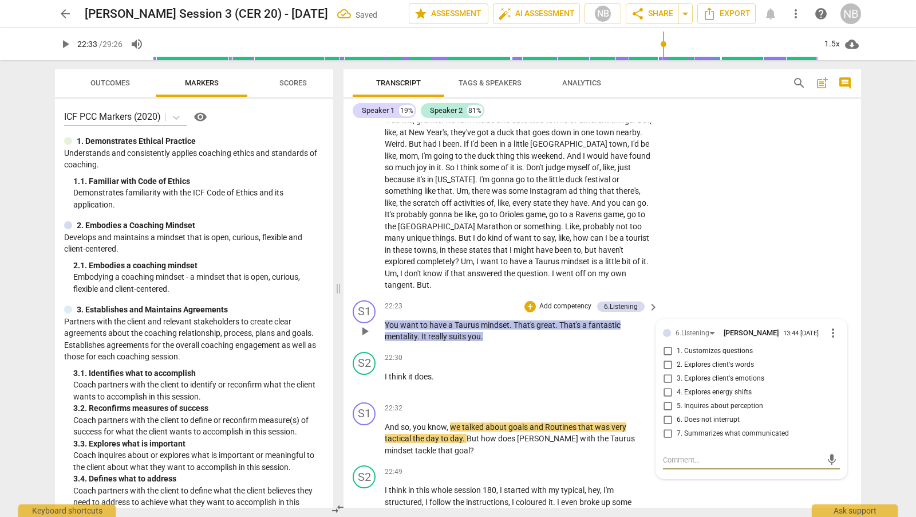
scroll to position [4406, 0]
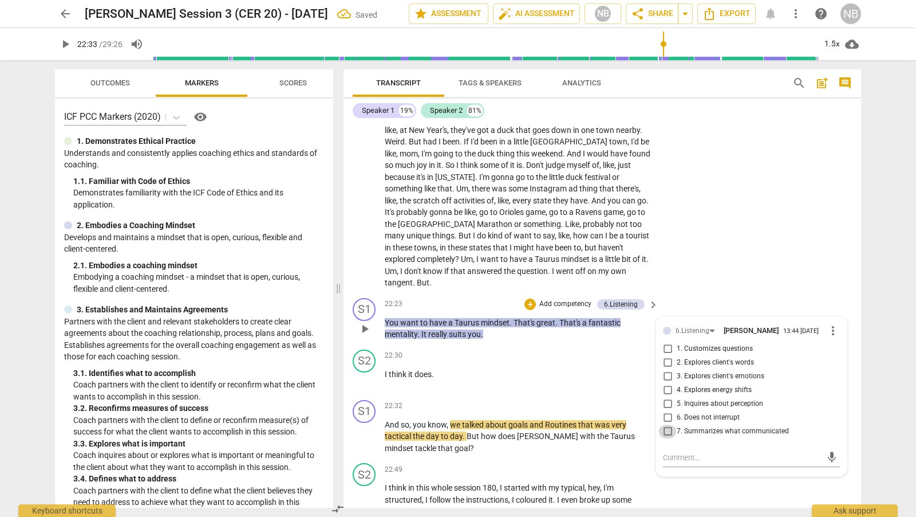
click at [668, 438] on input "7. Summarizes what communicated" at bounding box center [668, 431] width 18 height 14
click at [712, 293] on div "S2 play_arrow pause 21:05 + Add competency keyboard_arrow_right That's right . …" at bounding box center [603, 167] width 518 height 251
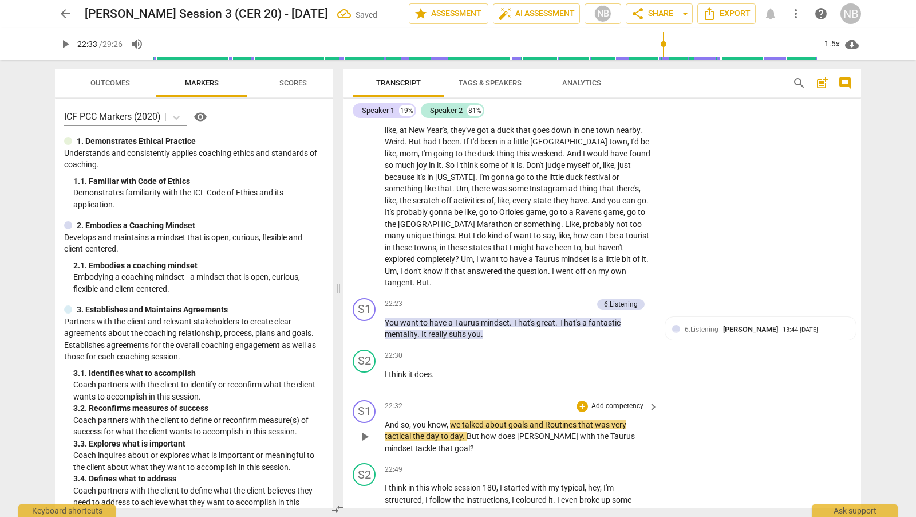
click at [364, 443] on span "play_arrow" at bounding box center [365, 437] width 14 height 14
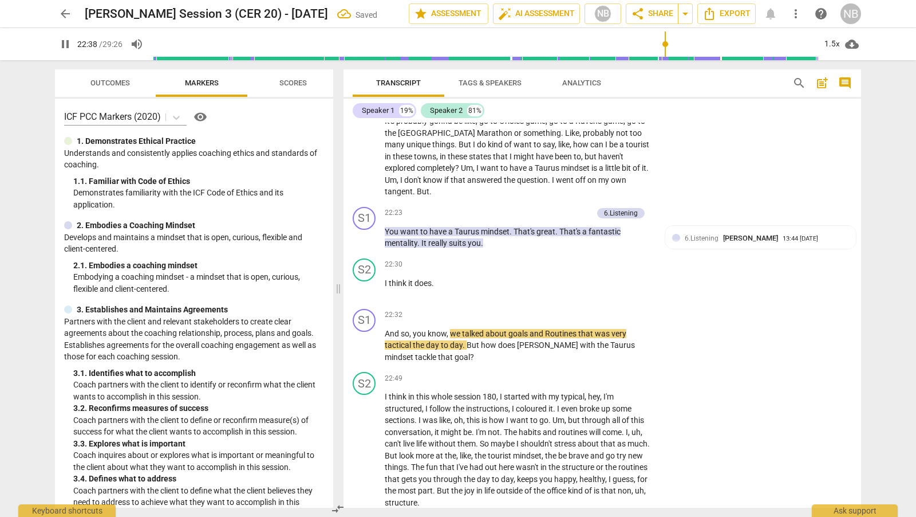
scroll to position [4533, 0]
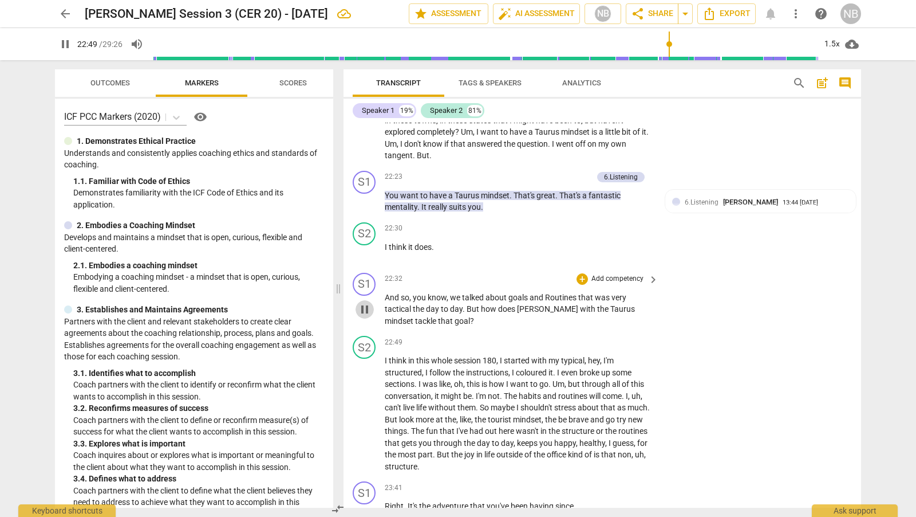
click at [361, 316] on span "pause" at bounding box center [365, 309] width 14 height 14
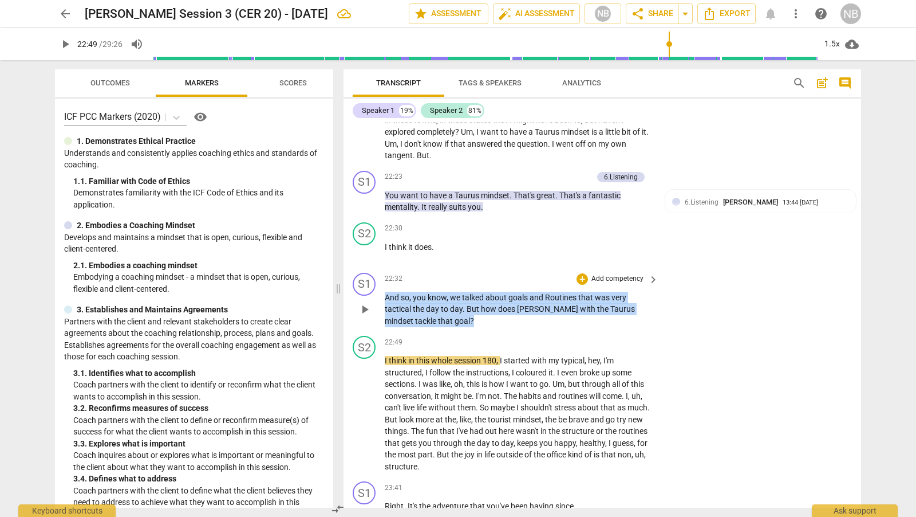
drag, startPoint x: 385, startPoint y: 338, endPoint x: 432, endPoint y: 366, distance: 55.2
click at [432, 327] on p "And so , you know , we talked about goals and Routines that was very tactical t…" at bounding box center [519, 310] width 268 height 36
click at [585, 285] on div "+" at bounding box center [582, 278] width 11 height 11
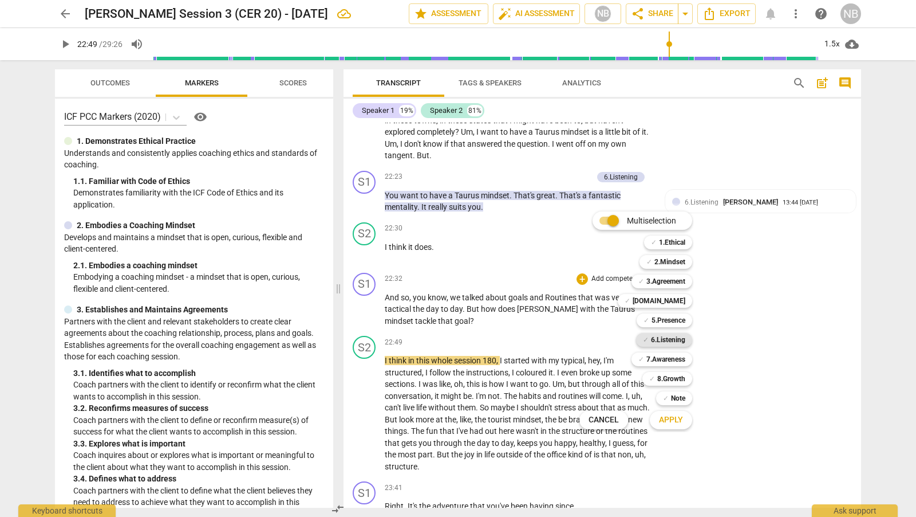
click at [684, 340] on b "6.Listening" at bounding box center [668, 340] width 34 height 14
click at [685, 356] on b "7.Awareness" at bounding box center [666, 359] width 39 height 14
click at [679, 427] on button "Apply" at bounding box center [671, 419] width 42 height 21
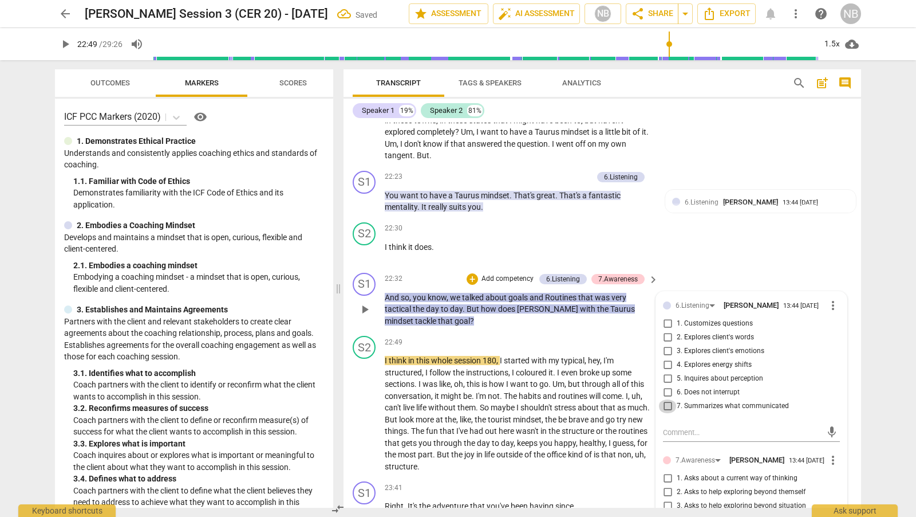
click at [664, 413] on input "7. Summarizes what communicated" at bounding box center [668, 406] width 18 height 14
click at [704, 438] on textarea at bounding box center [742, 432] width 159 height 11
click at [747, 464] on span "[PERSON_NAME]" at bounding box center [757, 459] width 55 height 9
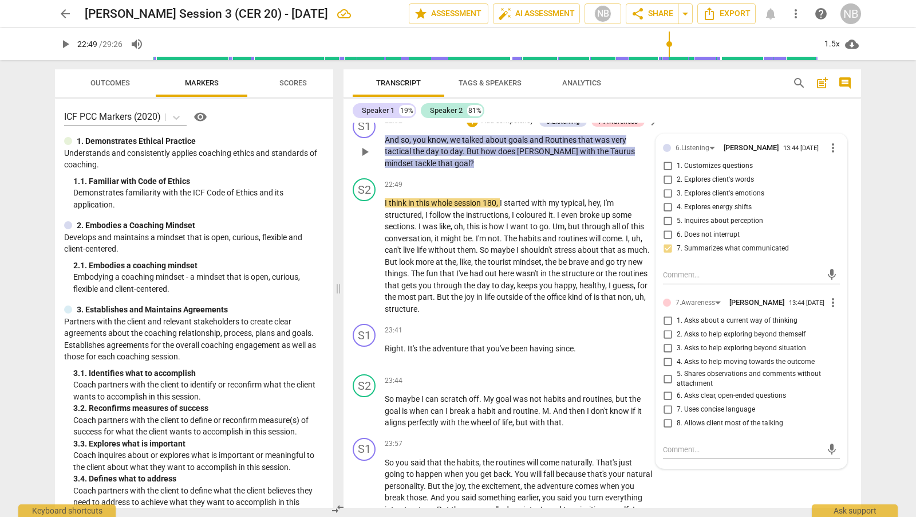
scroll to position [4711, 0]
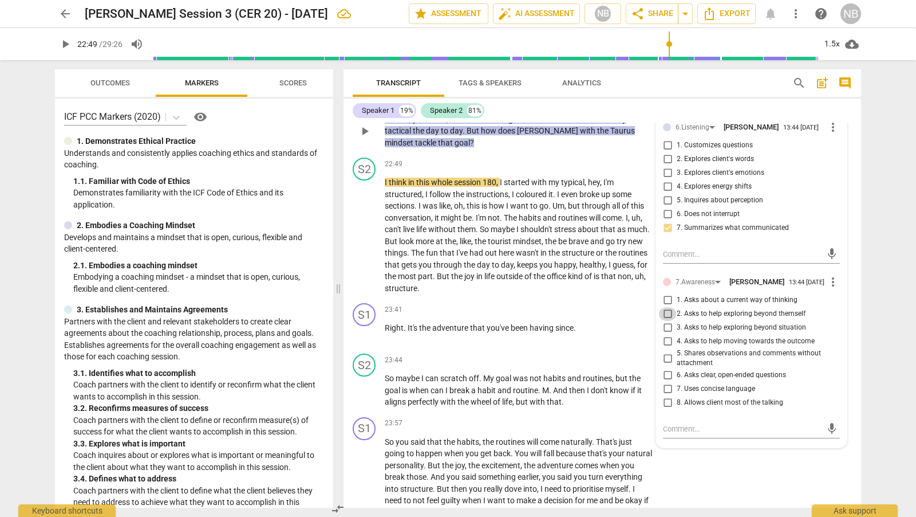
click at [665, 321] on input "2. Asks to help exploring beyond themself" at bounding box center [668, 314] width 18 height 14
click at [664, 348] on input "4. Asks to help moving towards the outcome" at bounding box center [668, 341] width 18 height 14
click at [615, 349] on div "S1 play_arrow pause 23:41 + Add competency keyboard_arrow_right Right . It's th…" at bounding box center [603, 323] width 518 height 50
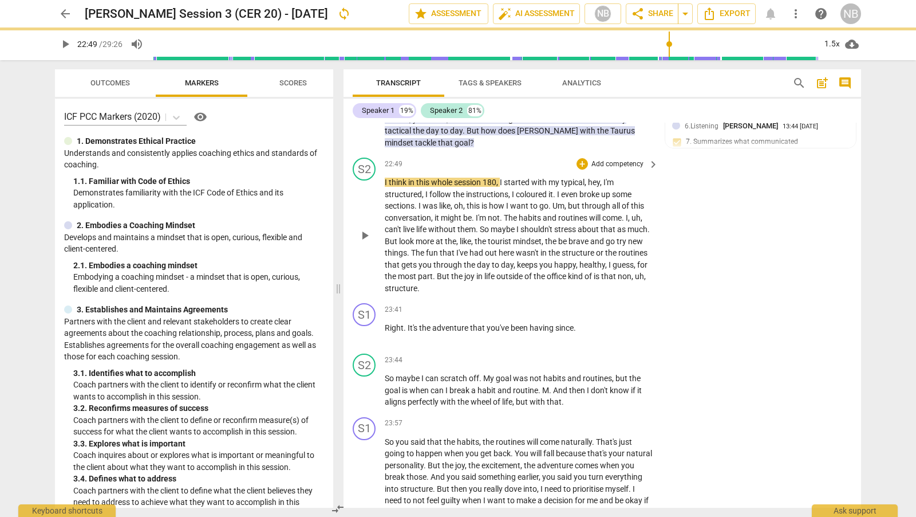
click at [369, 242] on span "play_arrow" at bounding box center [365, 236] width 14 height 14
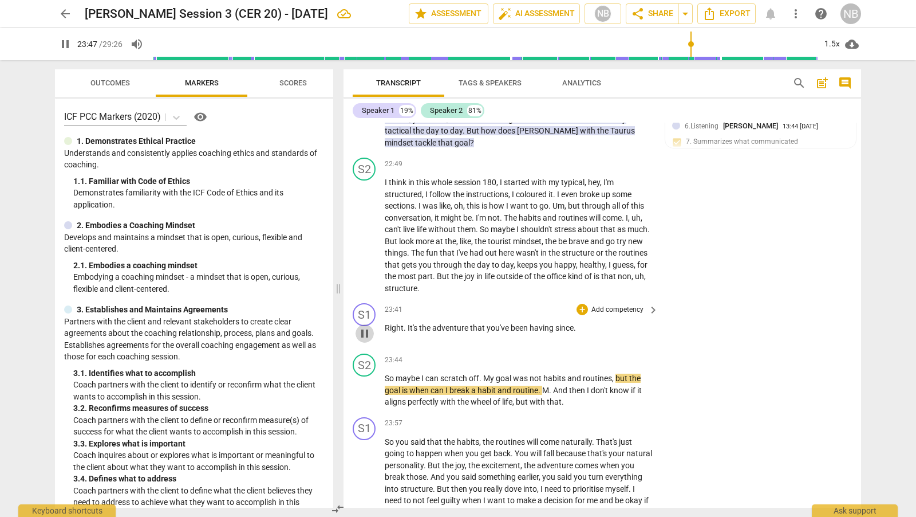
click at [363, 340] on span "pause" at bounding box center [365, 333] width 14 height 14
click at [585, 315] on div "+" at bounding box center [582, 309] width 11 height 11
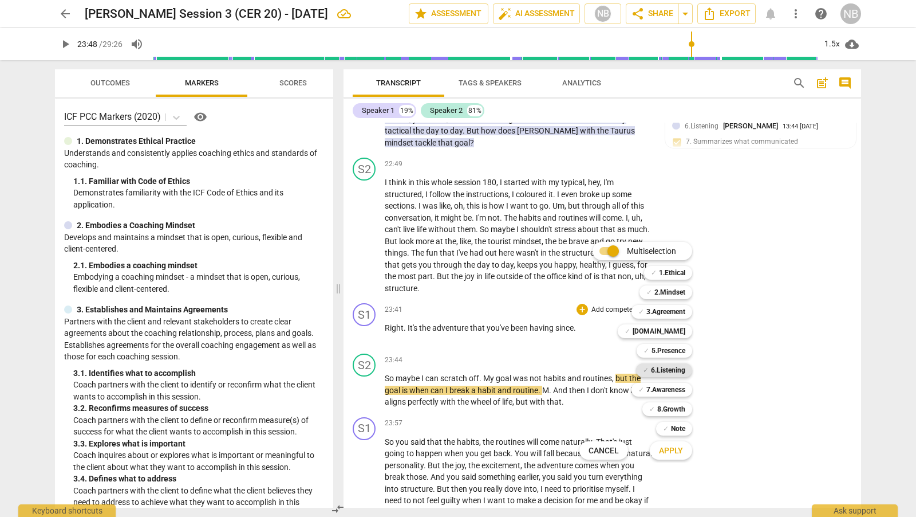
click at [671, 373] on b "6.Listening" at bounding box center [668, 370] width 34 height 14
click at [673, 456] on button "Apply" at bounding box center [671, 450] width 42 height 21
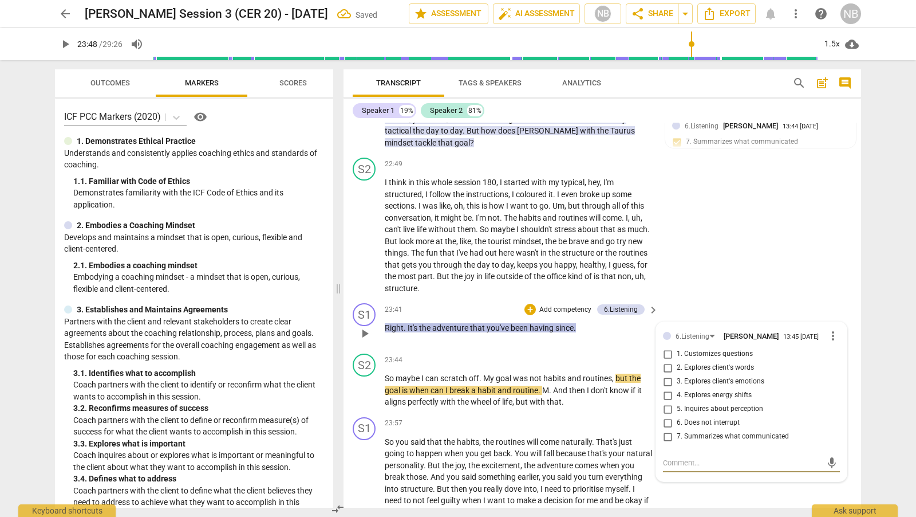
scroll to position [4716, 0]
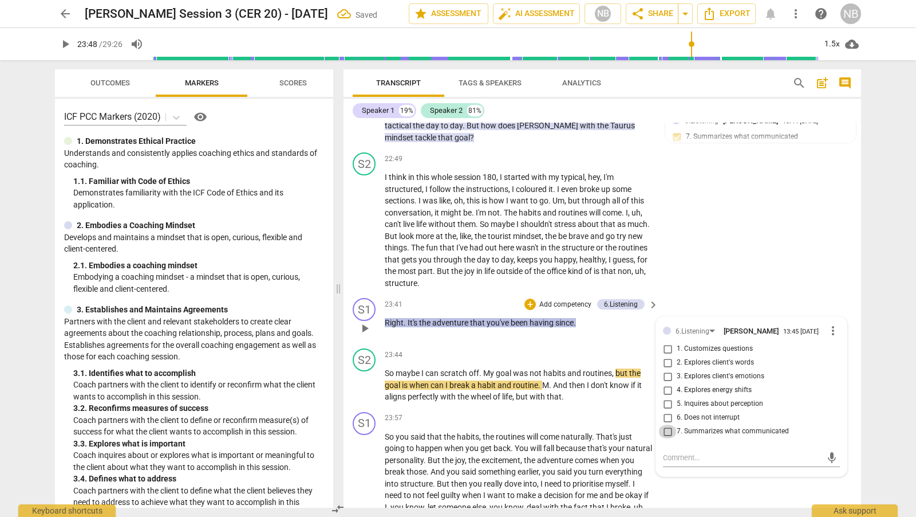
click at [665, 438] on input "7. Summarizes what communicated" at bounding box center [668, 431] width 18 height 14
click at [710, 344] on div "S1 play_arrow pause 23:41 + Add competency 6.Listening keyboard_arrow_right Rig…" at bounding box center [603, 318] width 518 height 50
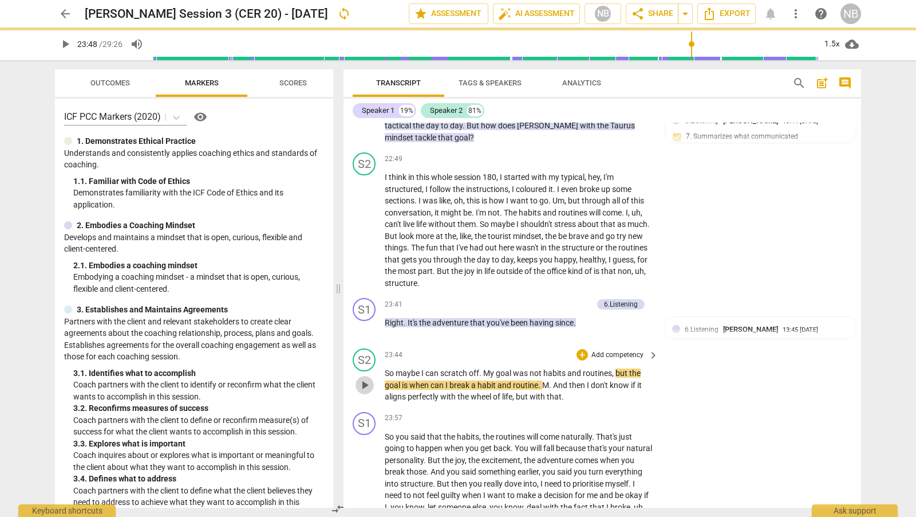
click at [361, 392] on span "play_arrow" at bounding box center [365, 385] width 14 height 14
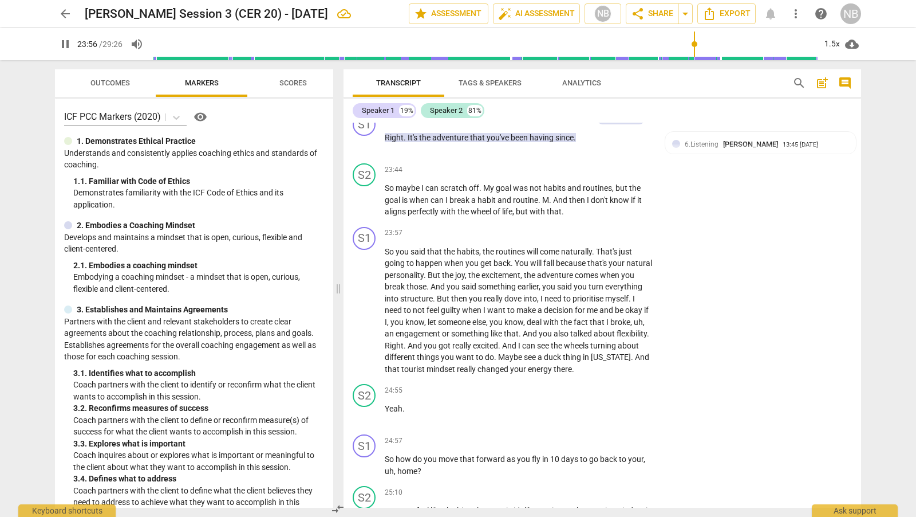
scroll to position [4901, 0]
click at [365, 317] on span "pause" at bounding box center [365, 311] width 14 height 14
click at [582, 239] on div "+" at bounding box center [582, 232] width 11 height 11
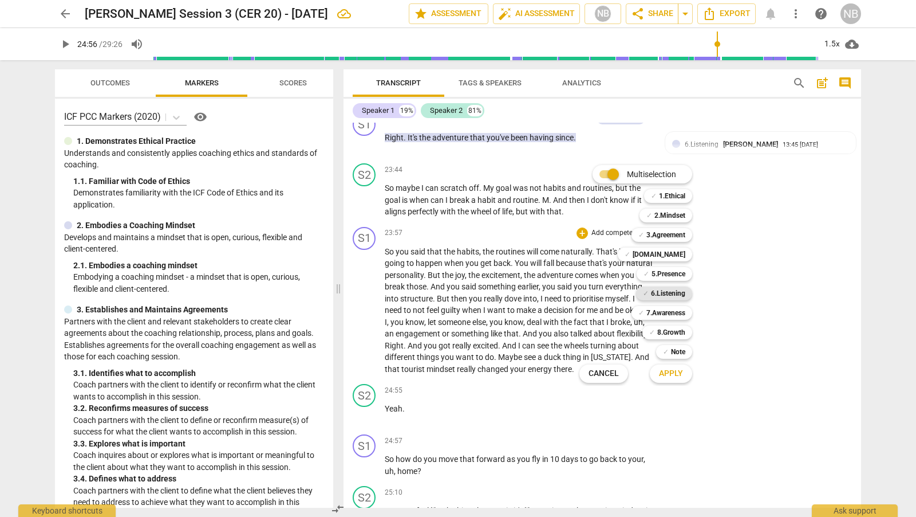
click at [681, 294] on b "6.Listening" at bounding box center [668, 293] width 34 height 14
click at [679, 369] on span "Apply" at bounding box center [671, 373] width 24 height 11
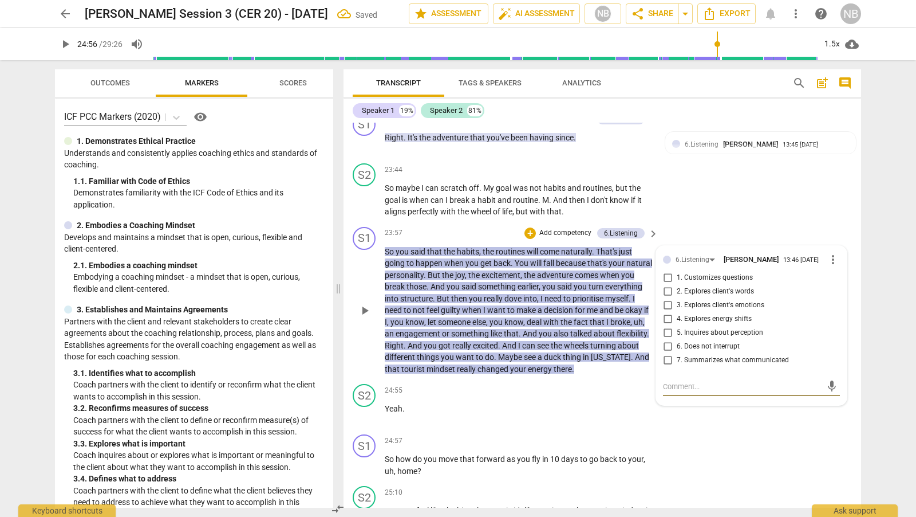
click at [665, 367] on input "7. Summarizes what communicated" at bounding box center [668, 360] width 18 height 14
click at [692, 266] on div "S1 play_arrow pause 23:57 + Add competency 6.Listening keyboard_arrow_right So …" at bounding box center [603, 300] width 518 height 157
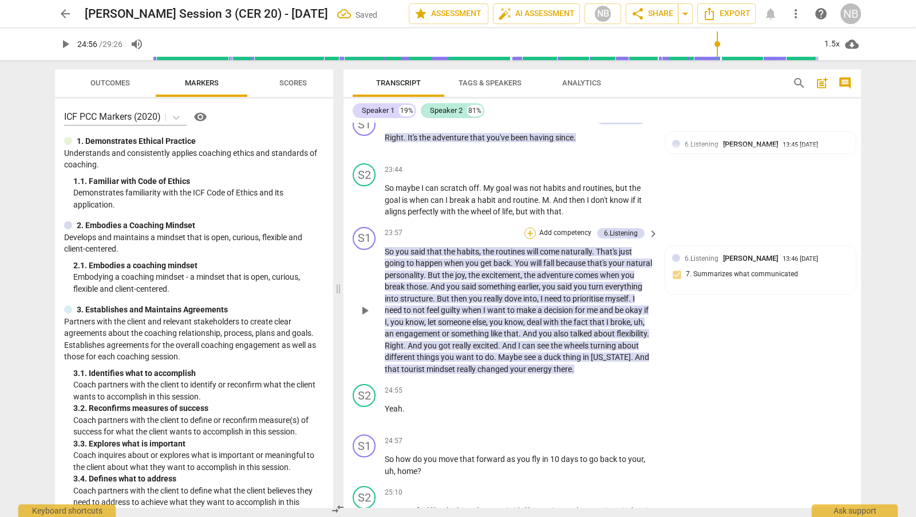
click at [527, 239] on div "+" at bounding box center [530, 232] width 11 height 11
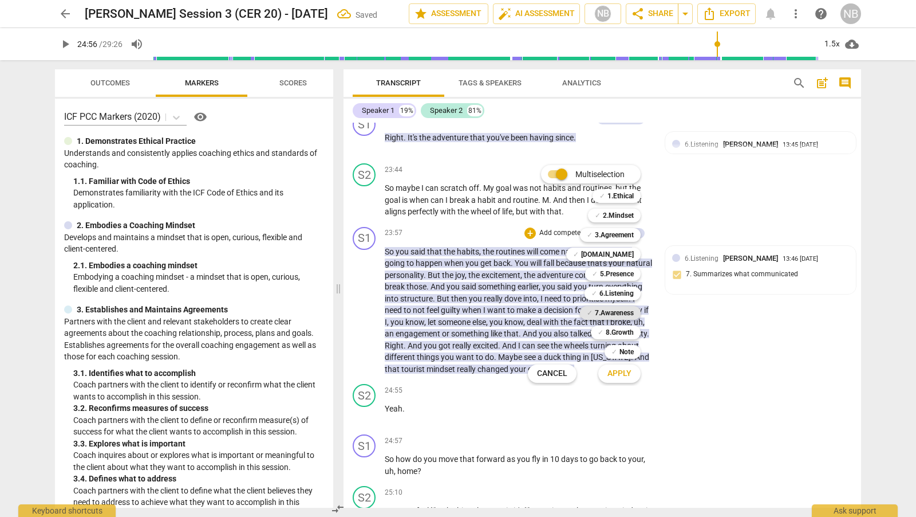
click at [621, 313] on b "7.Awareness" at bounding box center [614, 313] width 39 height 14
click at [626, 376] on span "Apply" at bounding box center [620, 373] width 24 height 11
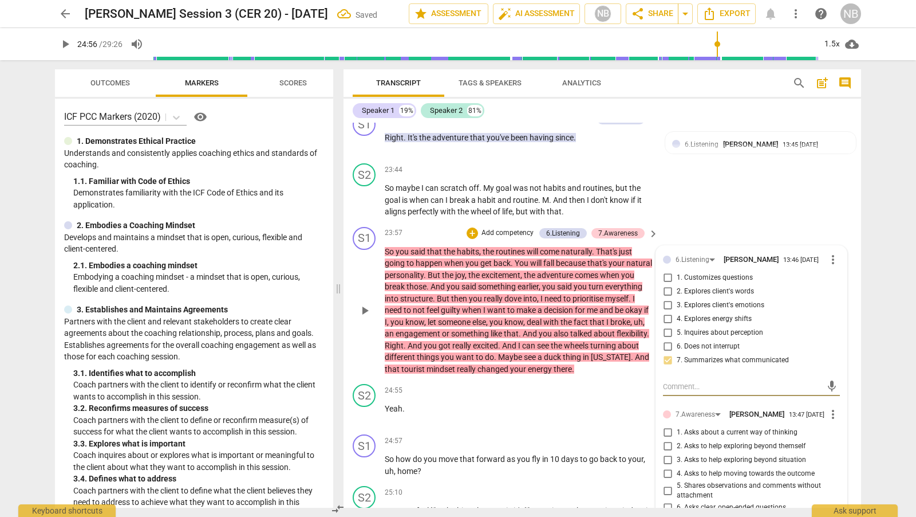
click at [801, 419] on div "7.Awareness Nicola Barrington 13:47 09-12-2025" at bounding box center [751, 413] width 151 height 10
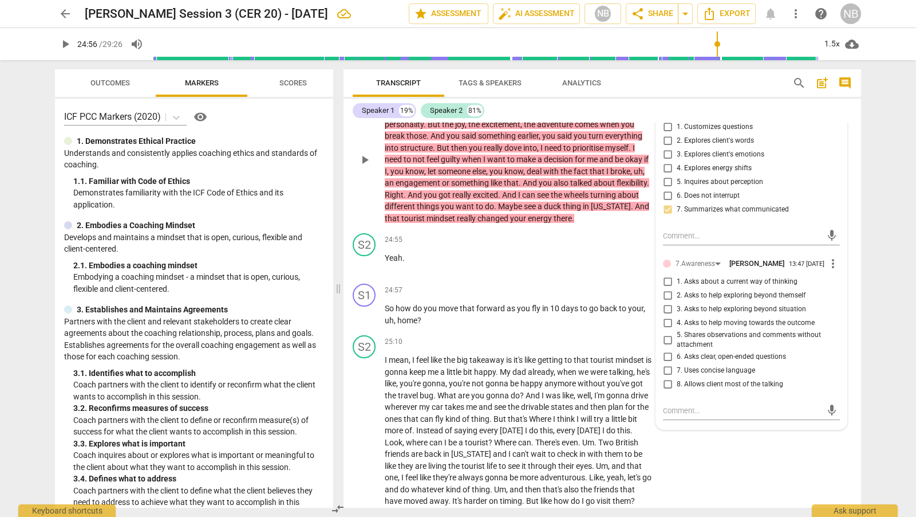
scroll to position [5054, 0]
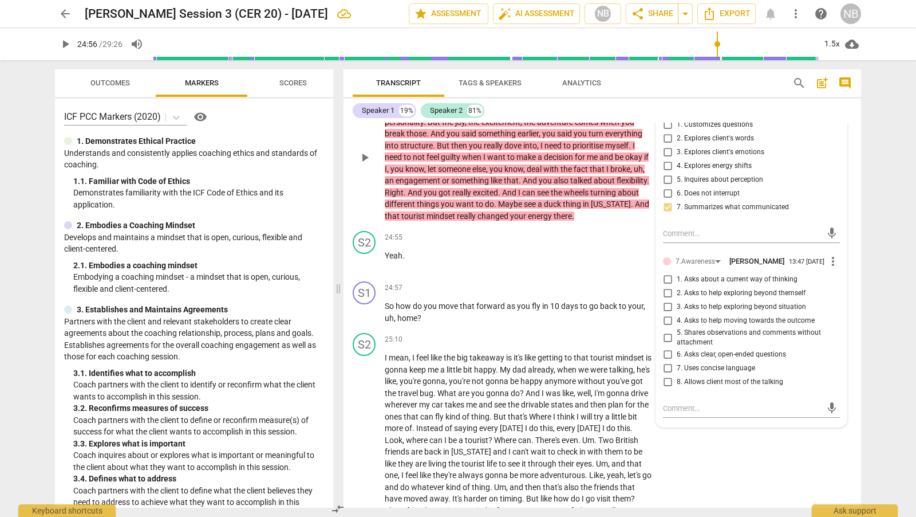
click at [668, 344] on input "5. Shares observations and comments without attachment" at bounding box center [668, 337] width 18 height 14
click at [689, 413] on textarea at bounding box center [742, 408] width 159 height 11
click at [829, 414] on span "send" at bounding box center [832, 407] width 13 height 13
click at [363, 268] on span "play_arrow" at bounding box center [365, 261] width 14 height 14
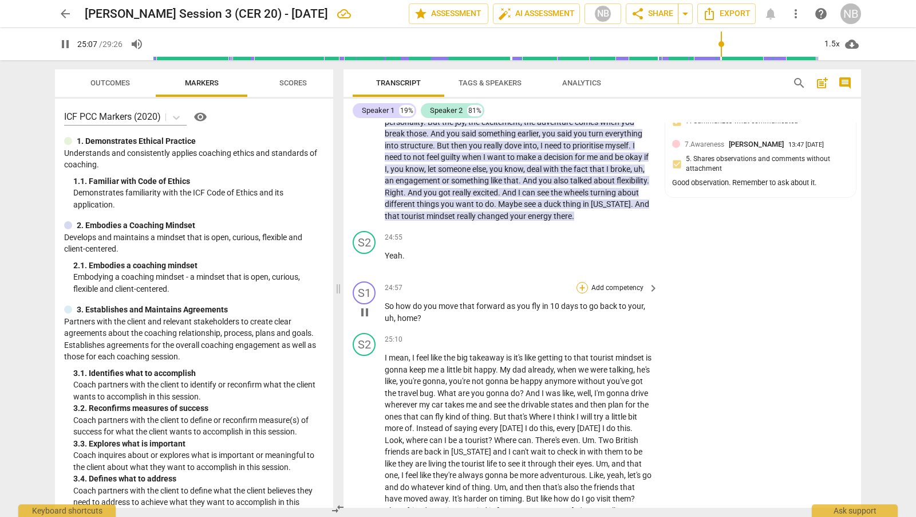
click at [581, 293] on div "+" at bounding box center [582, 287] width 11 height 11
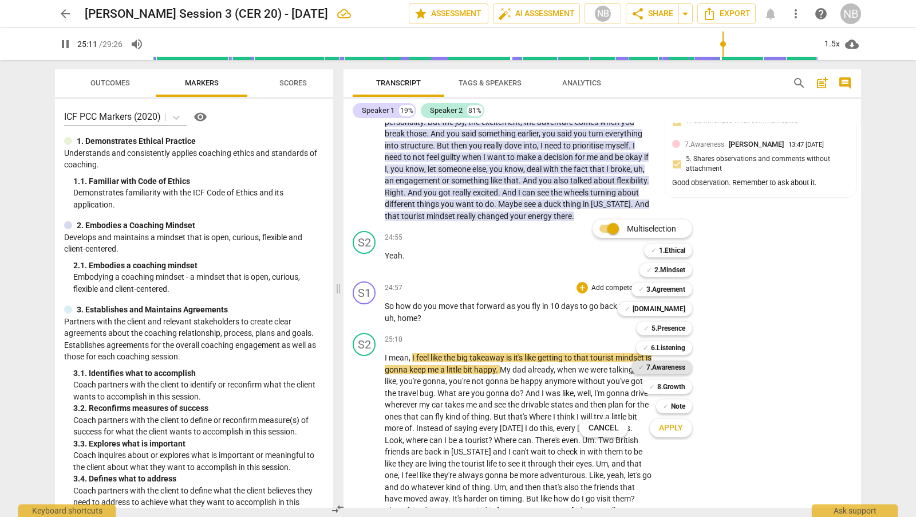
click at [678, 366] on b "7.Awareness" at bounding box center [666, 367] width 39 height 14
click at [682, 424] on span "Apply" at bounding box center [671, 427] width 24 height 11
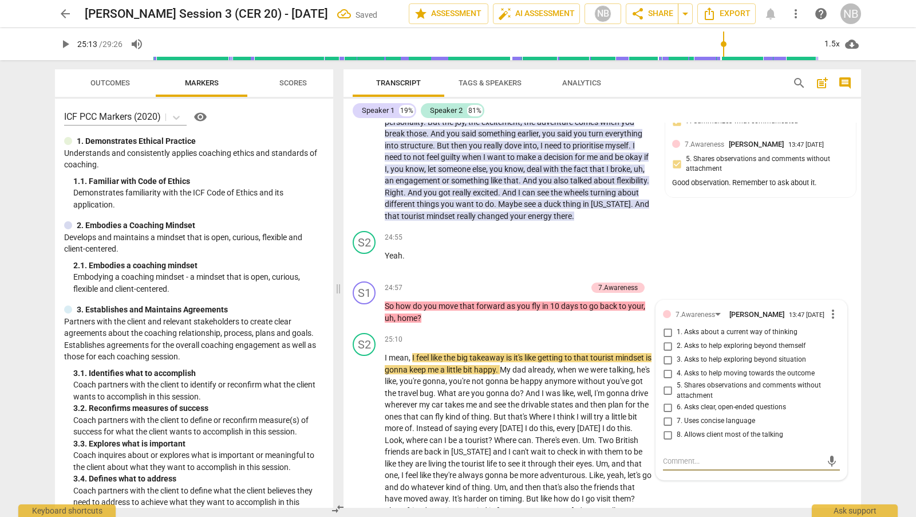
scroll to position [5057, 0]
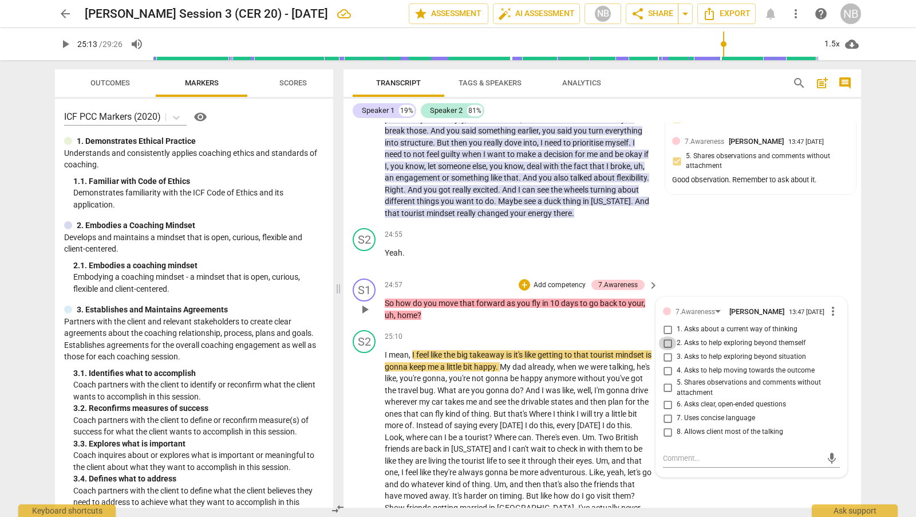
click at [667, 350] on input "2. Asks to help exploring beyond themself" at bounding box center [668, 343] width 18 height 14
click at [750, 320] on div "S1 play_arrow pause 24:57 + Add competency 7.Awareness keyboard_arrow_right So …" at bounding box center [603, 300] width 518 height 52
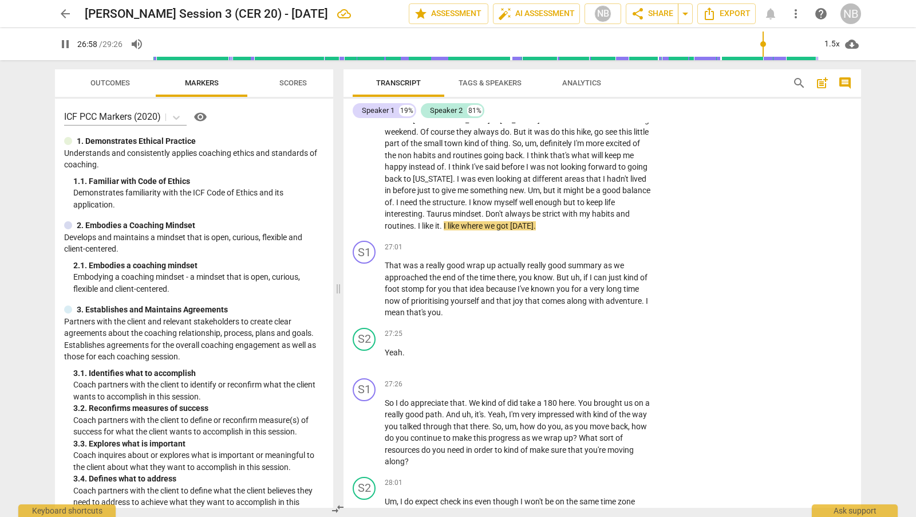
scroll to position [5488, 0]
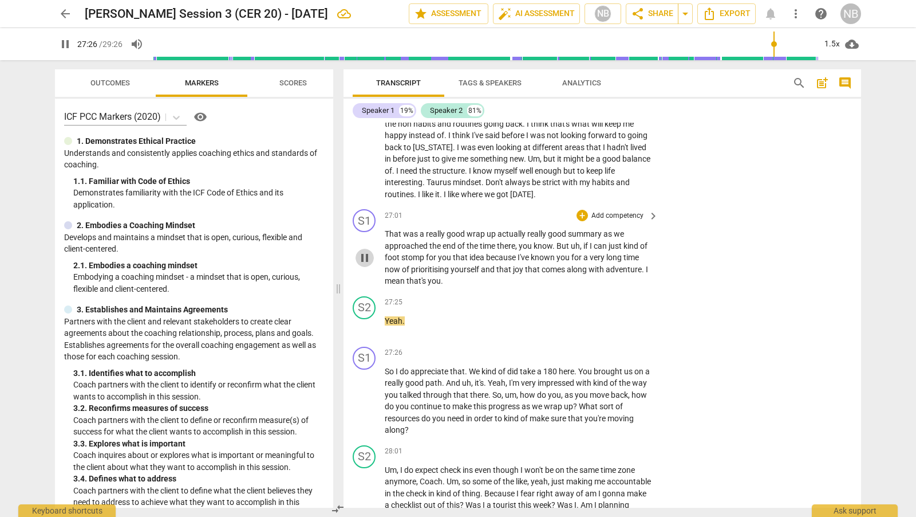
click at [365, 265] on span "pause" at bounding box center [365, 258] width 14 height 14
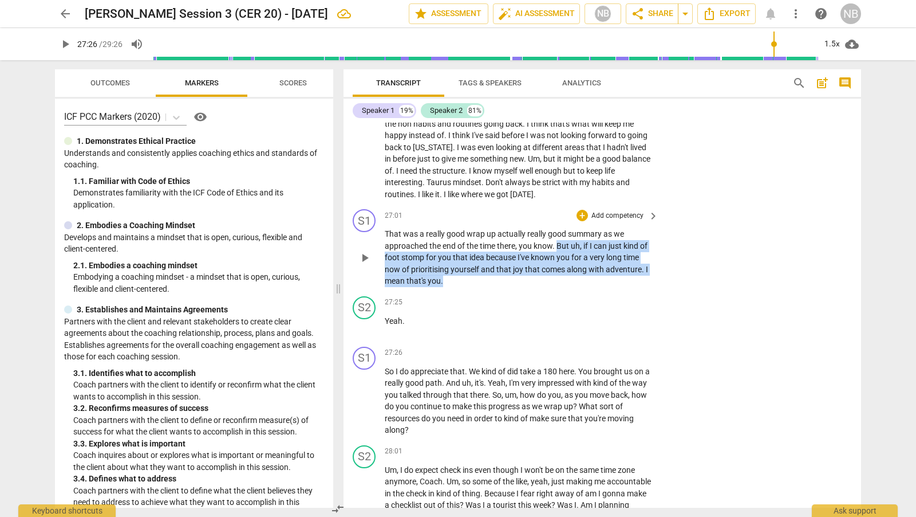
drag, startPoint x: 556, startPoint y: 287, endPoint x: 568, endPoint y: 324, distance: 38.9
click at [568, 287] on p "That was a really good wrap up actually really good summary as we approached th…" at bounding box center [519, 257] width 268 height 59
click at [583, 221] on div "+" at bounding box center [582, 215] width 11 height 11
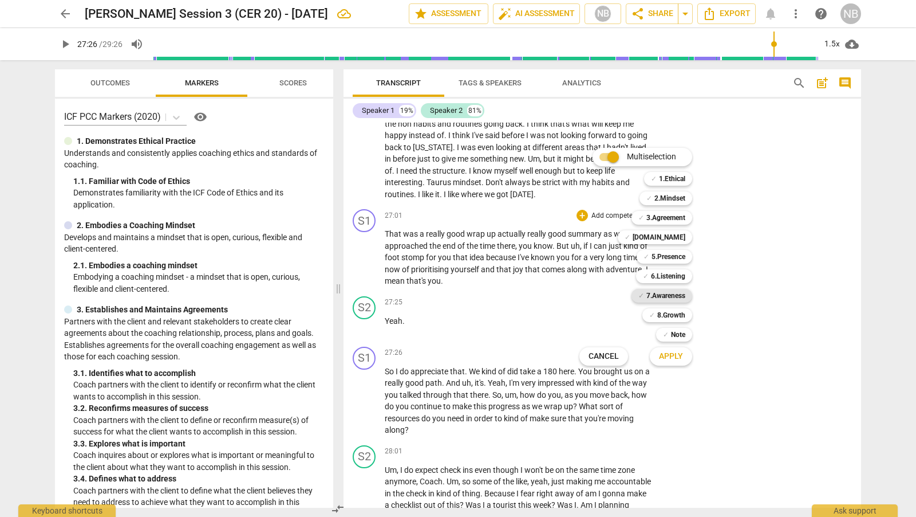
click at [674, 295] on b "7.Awareness" at bounding box center [666, 296] width 39 height 14
click at [680, 355] on span "Apply" at bounding box center [671, 356] width 24 height 11
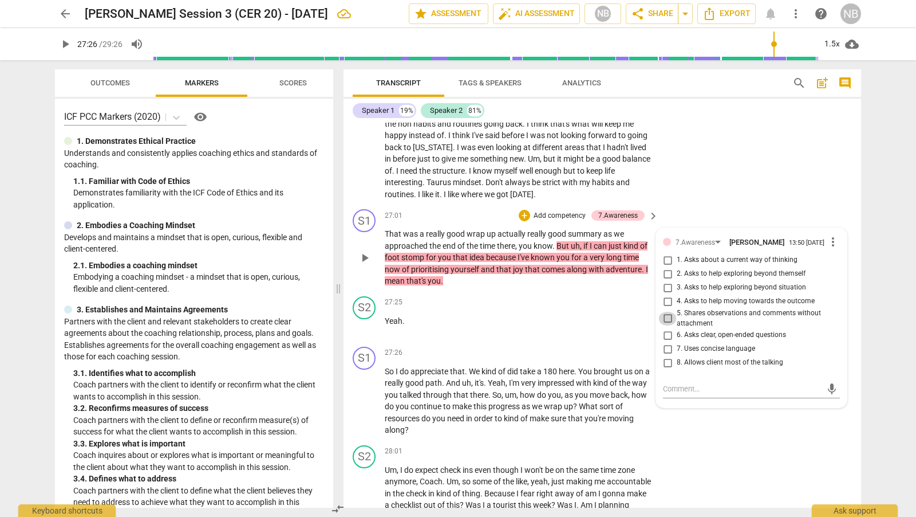
click at [669, 325] on input "5. Shares observations and comments without attachment" at bounding box center [668, 319] width 18 height 14
click at [678, 394] on textarea at bounding box center [742, 388] width 159 height 11
click at [826, 395] on span "send" at bounding box center [832, 389] width 13 height 13
click at [364, 408] on span "play_arrow" at bounding box center [365, 401] width 14 height 14
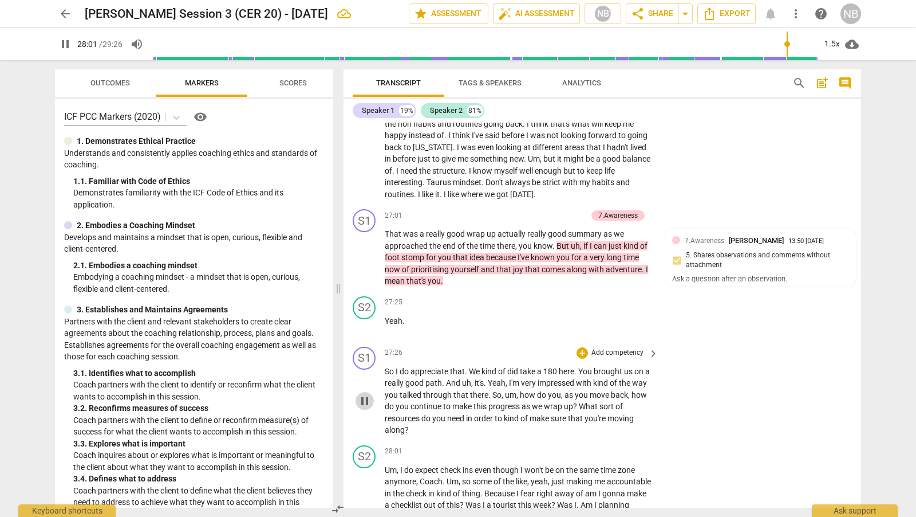
click at [364, 408] on span "pause" at bounding box center [365, 401] width 14 height 14
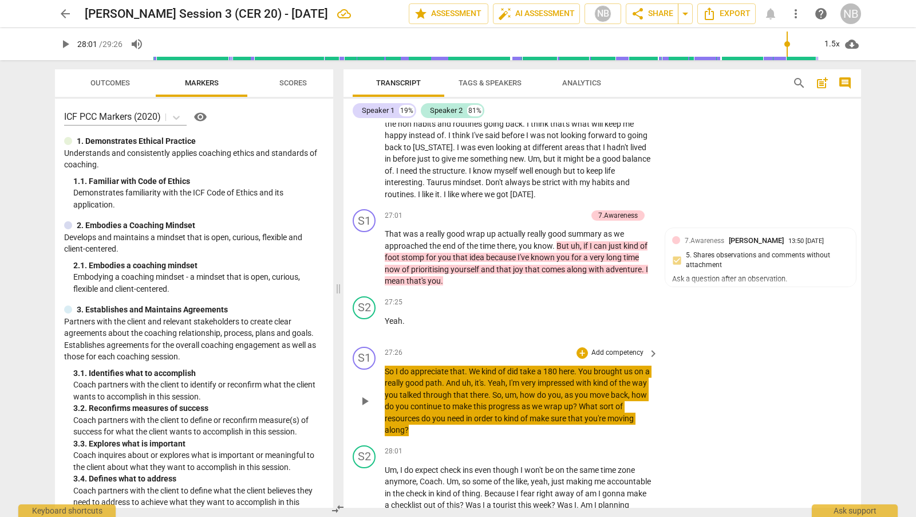
drag, startPoint x: 385, startPoint y: 411, endPoint x: 641, endPoint y: 467, distance: 262.2
click at [641, 436] on p "So I do appreciate that . We kind of did take a 180 here . You brought us on a …" at bounding box center [519, 400] width 268 height 70
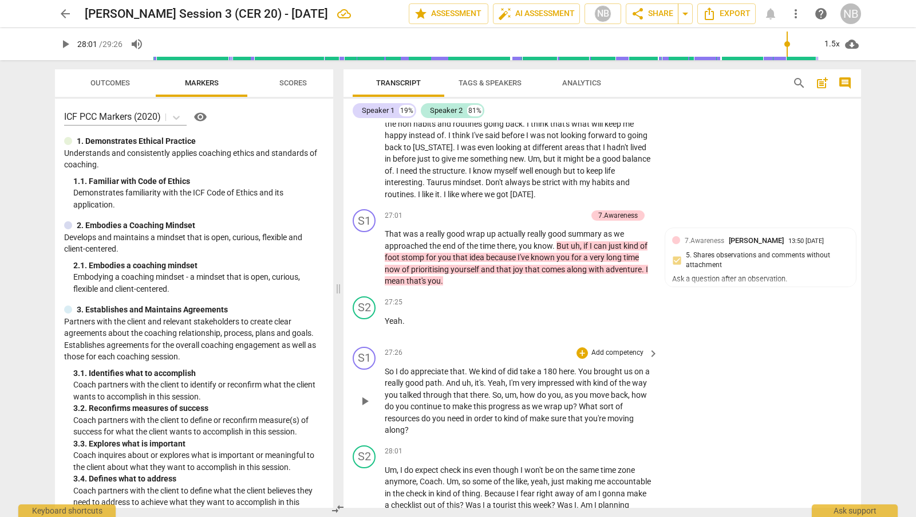
click at [695, 438] on div "S1 play_arrow pause 27:26 + Add competency keyboard_arrow_right So I do appreci…" at bounding box center [603, 391] width 518 height 99
click at [581, 359] on div "+" at bounding box center [582, 352] width 11 height 11
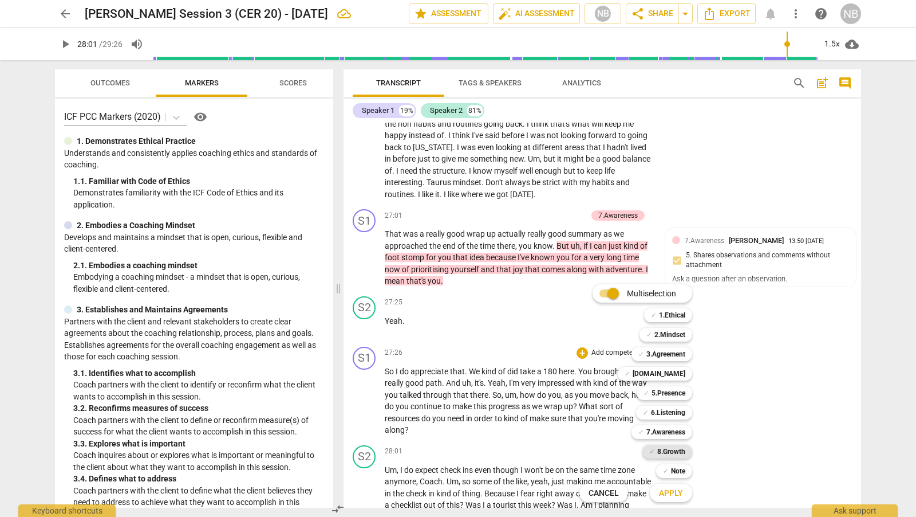
click at [662, 453] on b "8.Growth" at bounding box center [671, 451] width 28 height 14
click at [686, 503] on div "Apply x" at bounding box center [677, 493] width 64 height 24
click at [680, 490] on span "Apply" at bounding box center [671, 492] width 24 height 11
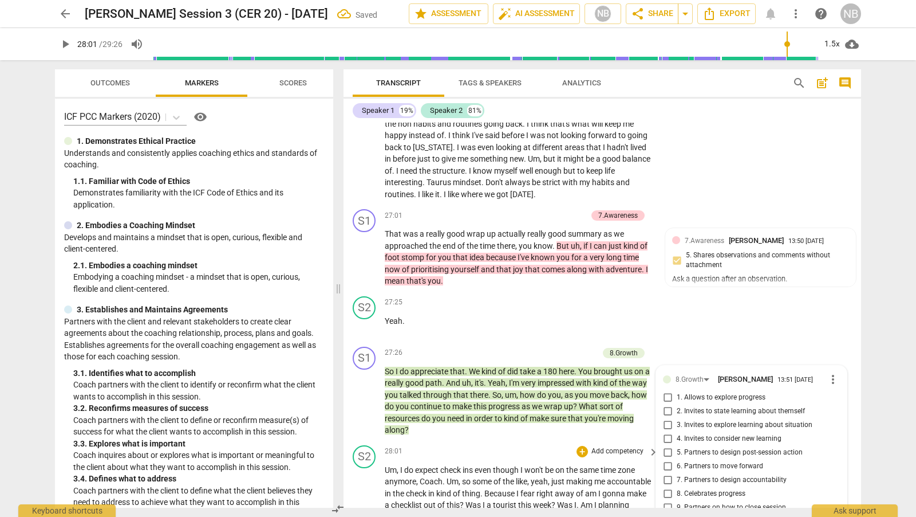
scroll to position [5750, 0]
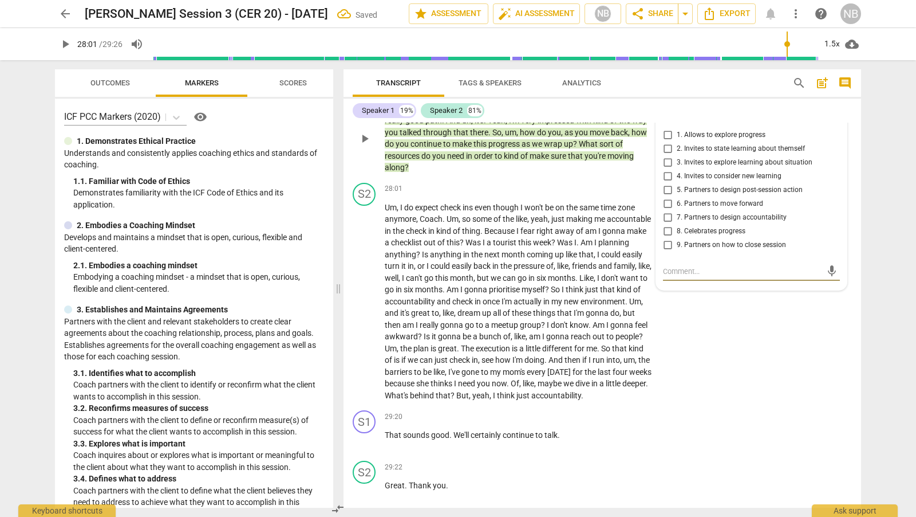
click at [665, 238] on input "8. Celebrates progress" at bounding box center [668, 232] width 18 height 14
click at [666, 197] on input "5. Partners to design post-session action" at bounding box center [668, 190] width 18 height 14
click at [684, 366] on div "S2 play_arrow pause 28:01 + Add competency keyboard_arrow_right Um , I do expec…" at bounding box center [603, 292] width 518 height 228
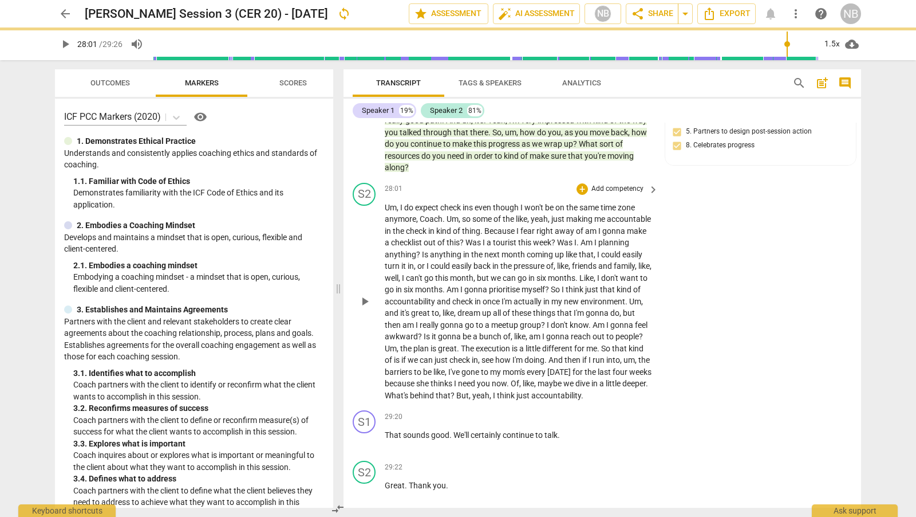
click at [367, 308] on span "play_arrow" at bounding box center [365, 301] width 14 height 14
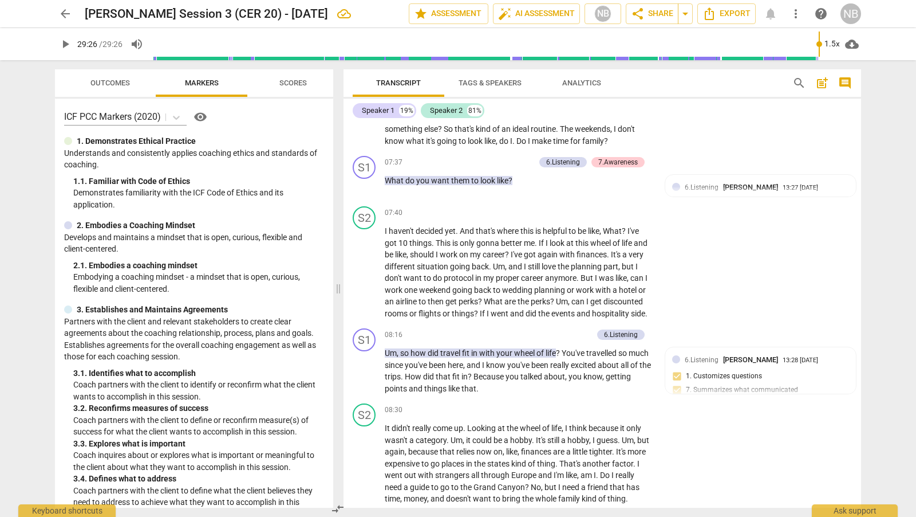
scroll to position [0, 0]
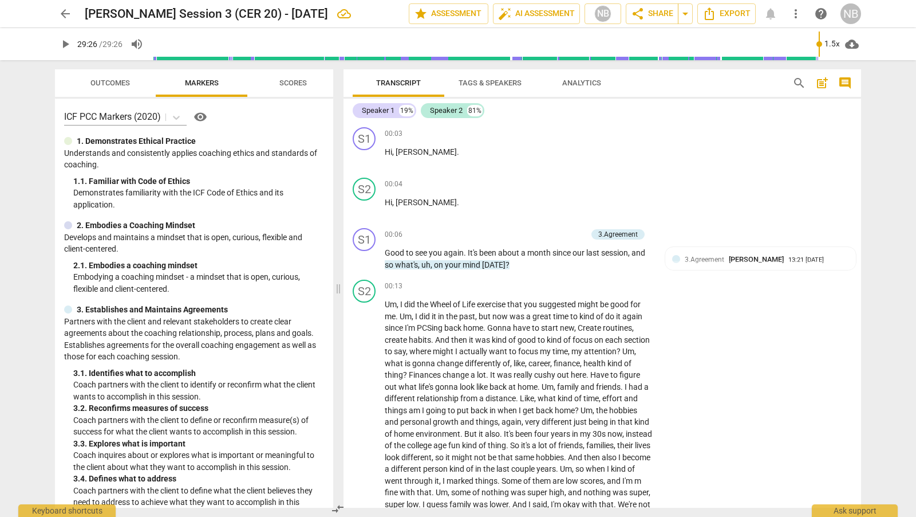
click at [829, 84] on span "post_add" at bounding box center [823, 83] width 14 height 14
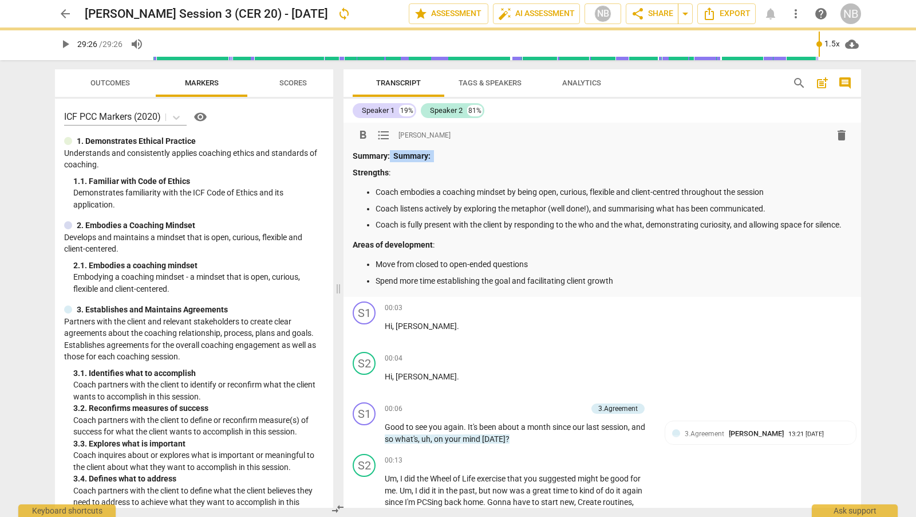
drag, startPoint x: 446, startPoint y: 156, endPoint x: 389, endPoint y: 155, distance: 57.3
click at [388, 156] on p "Summary: Summary:" at bounding box center [602, 156] width 499 height 12
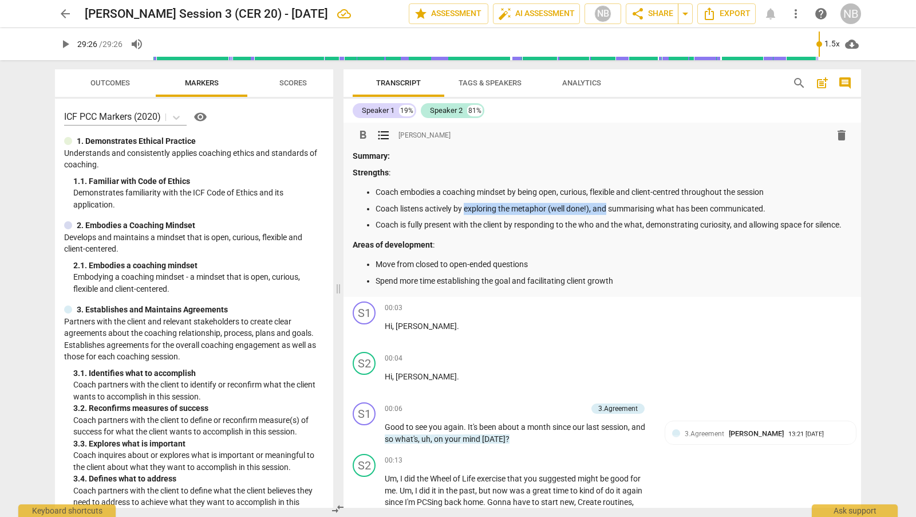
drag, startPoint x: 608, startPoint y: 208, endPoint x: 465, endPoint y: 204, distance: 143.2
click at [465, 204] on p "Coach listens actively by exploring the metaphor (well done!), and summarising …" at bounding box center [614, 209] width 476 height 12
click at [529, 210] on p "Coach listens actively by cusomising quesyions and summarising what has been co…" at bounding box center [614, 209] width 476 height 12
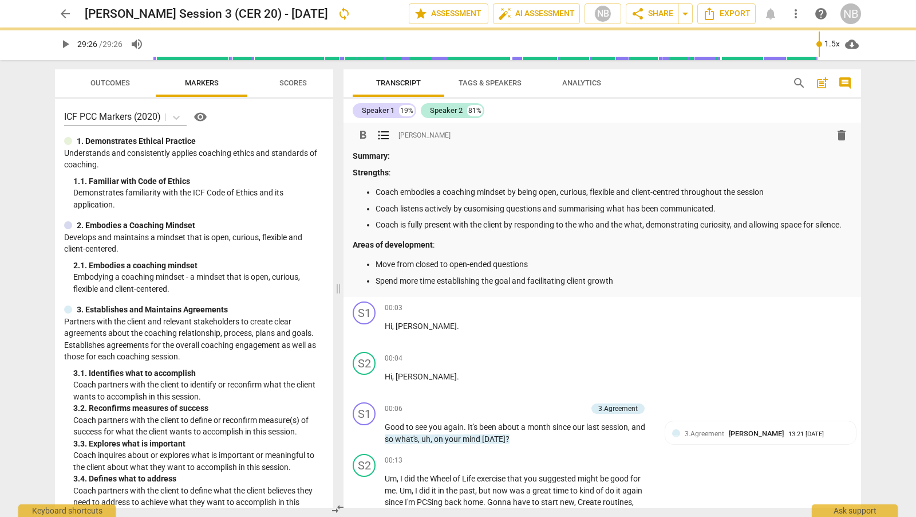
click at [479, 208] on p "Coach listens actively by cusomising questions and summarising what has been co…" at bounding box center [614, 209] width 476 height 12
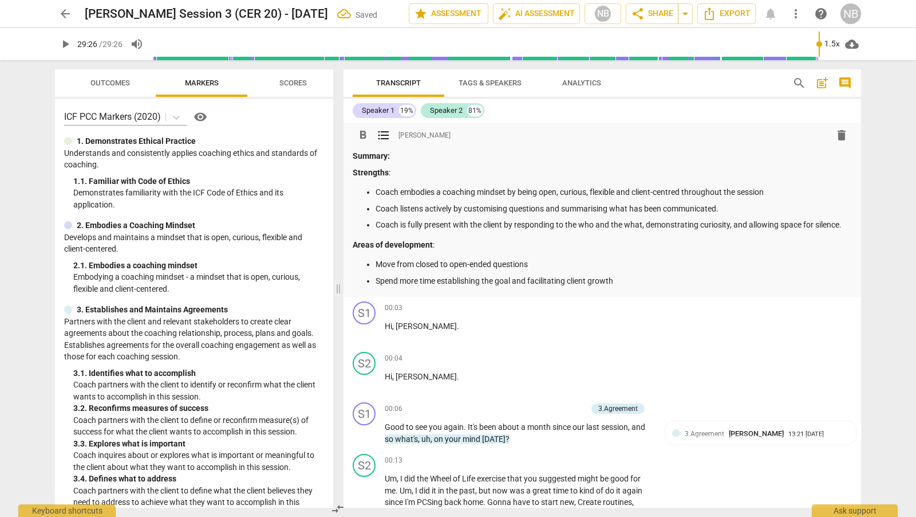
click at [660, 271] on ul "Move from closed to open-ended questions Spend more time establishing the goal …" at bounding box center [602, 272] width 499 height 28
drag, startPoint x: 565, startPoint y: 262, endPoint x: 371, endPoint y: 266, distance: 194.2
click at [376, 266] on li "Move from closed to open-ended questions" at bounding box center [614, 264] width 476 height 12
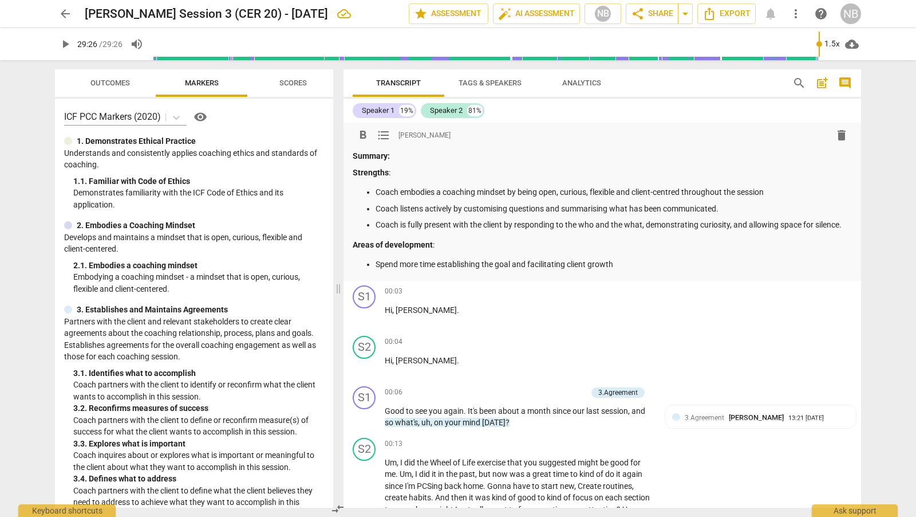
click at [679, 270] on div "format_bold format_list_bulleted Nicola Barrington delete Summary: Strengths : …" at bounding box center [603, 202] width 518 height 158
click at [636, 265] on p "Spend more time establishing the goal and facilitating client growth" at bounding box center [614, 264] width 476 height 12
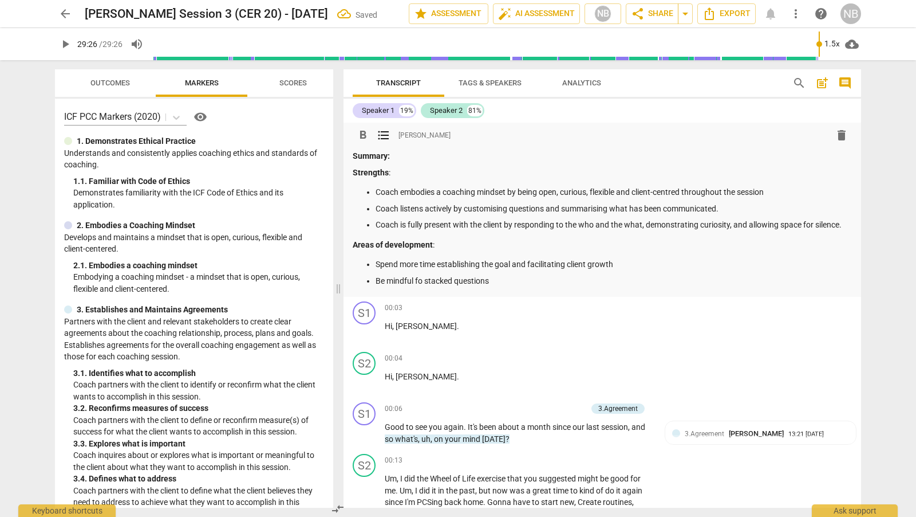
click at [422, 281] on p "Be mindful fo stacked questions" at bounding box center [614, 281] width 476 height 12
click at [550, 279] on p "Be mindful of stacked questions" at bounding box center [614, 281] width 476 height 12
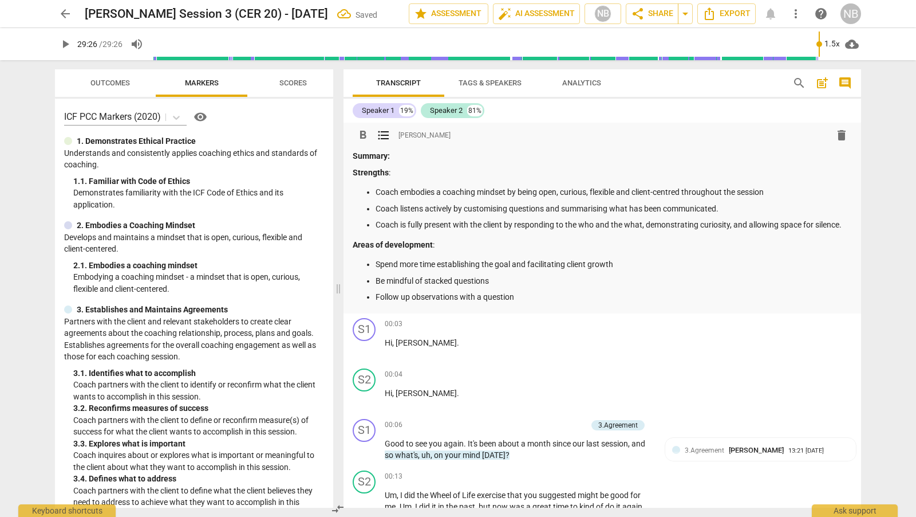
click at [847, 224] on p "Coach is fully present with the client by responding to the who and the what, d…" at bounding box center [614, 225] width 476 height 12
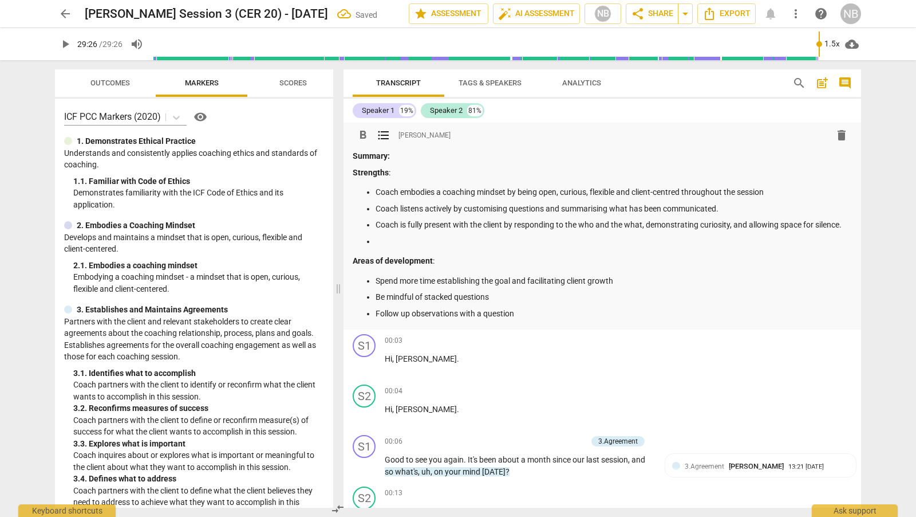
click at [333, 186] on div "Outcomes Markers Scores ICF PCC Markers (2020) visibility 1. Demonstrates Ethic…" at bounding box center [192, 288] width 292 height 456
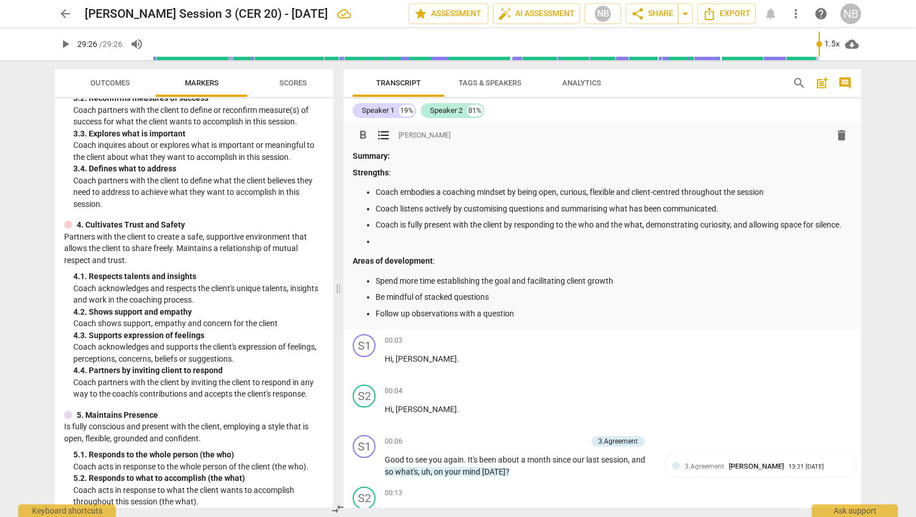
scroll to position [305, 0]
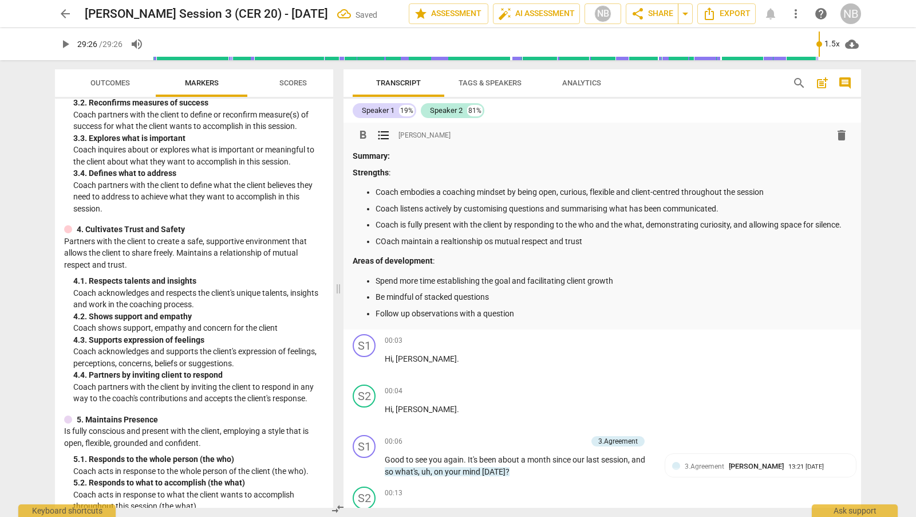
click at [400, 242] on p "COach maintain a realtionship os mutual respect and trust" at bounding box center [614, 241] width 476 height 12
click at [462, 241] on p "Coach maintain a realtionship os mutual respect and trust" at bounding box center [614, 241] width 476 height 12
click at [440, 242] on p "Coach maintain a realtionship os mutual respect and trust" at bounding box center [614, 241] width 476 height 12
click at [479, 239] on p "Coach maintain a strong realtionship os mutual respect and trust" at bounding box center [614, 241] width 476 height 12
click at [516, 240] on p "Coach maintain a strong relationship os mutual respect and trust" at bounding box center [614, 241] width 476 height 12
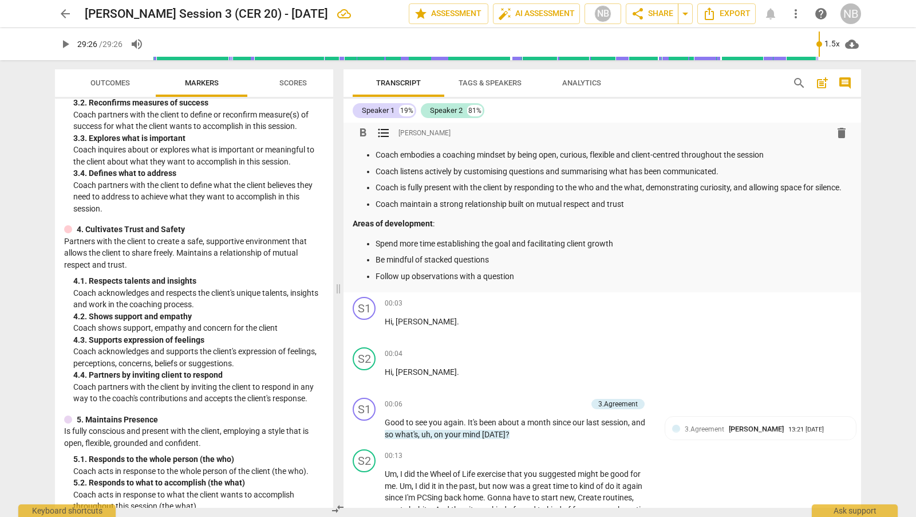
scroll to position [0, 0]
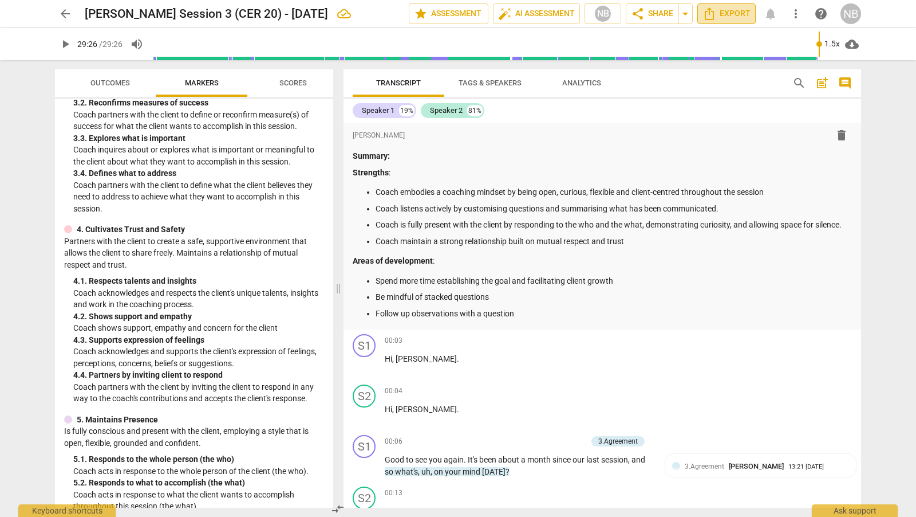
click at [742, 15] on span "Export" at bounding box center [727, 14] width 48 height 14
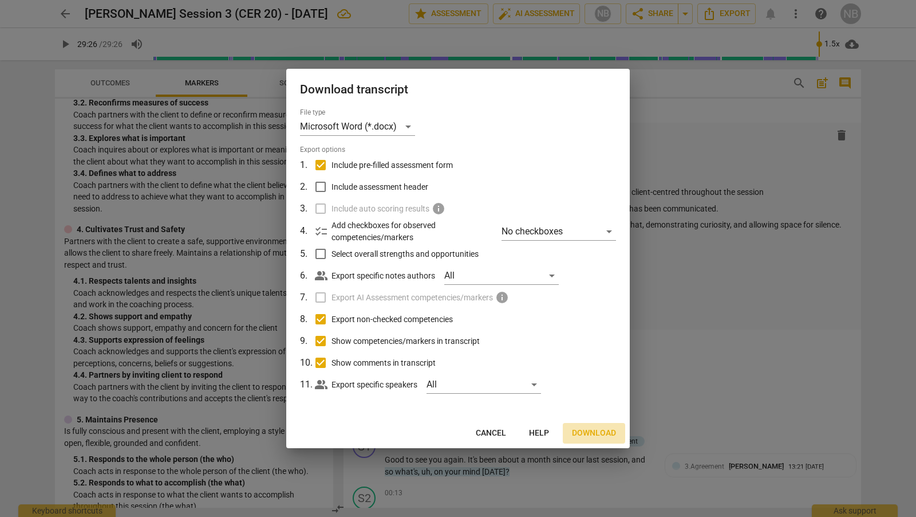
click at [599, 430] on span "Download" at bounding box center [594, 432] width 44 height 11
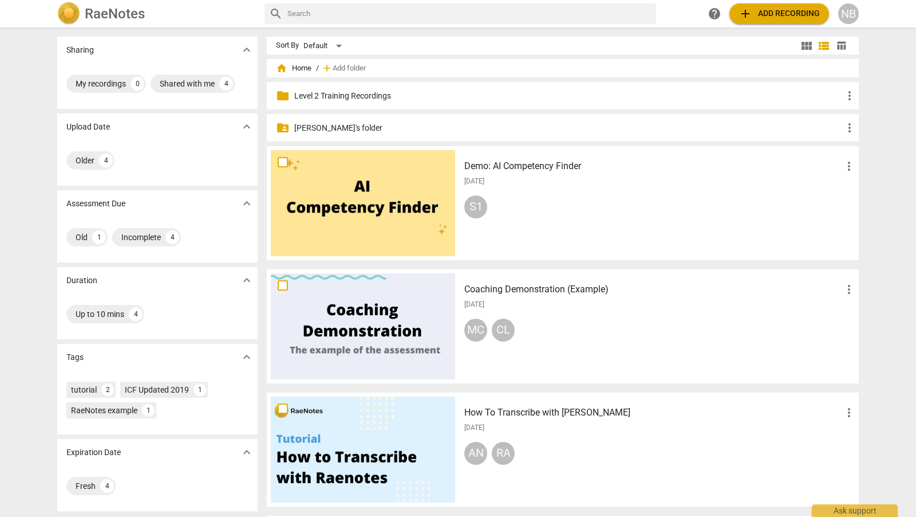
click at [317, 128] on p "[PERSON_NAME]'s folder" at bounding box center [568, 128] width 549 height 12
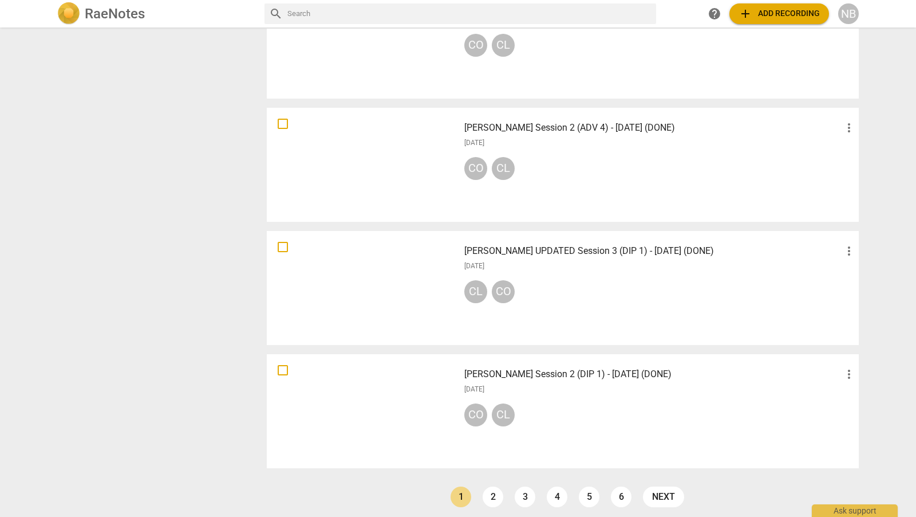
scroll to position [718, 0]
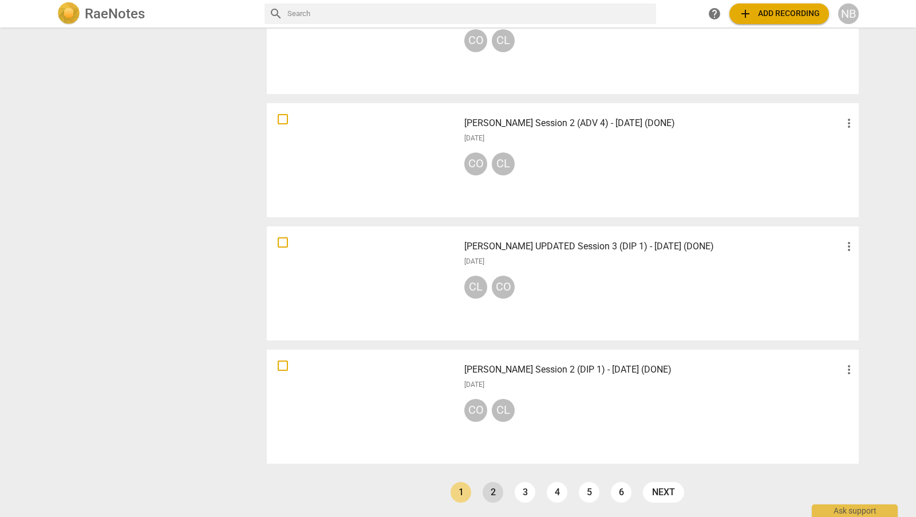
click at [487, 497] on link "2" at bounding box center [493, 492] width 21 height 21
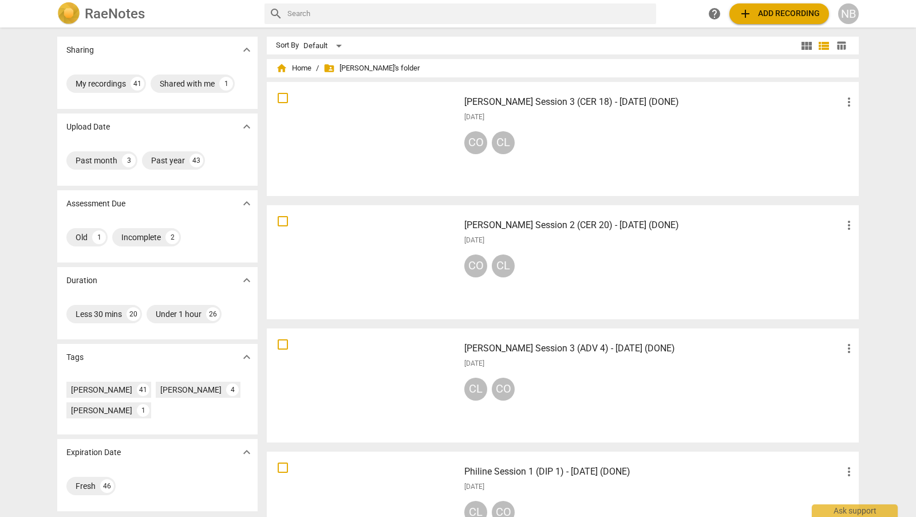
click at [648, 224] on h3 "[PERSON_NAME] Session 2 (CER 20) - [DATE] (DONE)" at bounding box center [653, 225] width 378 height 14
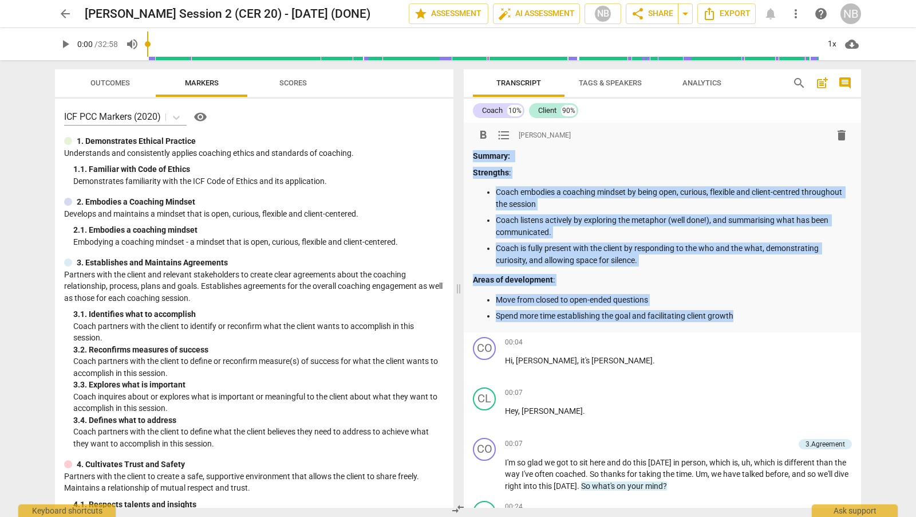
drag, startPoint x: 747, startPoint y: 315, endPoint x: 470, endPoint y: 156, distance: 319.2
click at [470, 156] on div "format_bold format_list_bulleted [PERSON_NAME] delete Summary: Strengths : Coac…" at bounding box center [662, 228] width 397 height 210
copy div "Summary: Strengths : Coach embodies a coaching mindset by being open, curious, …"
